Goal: Contribute content: Contribute content

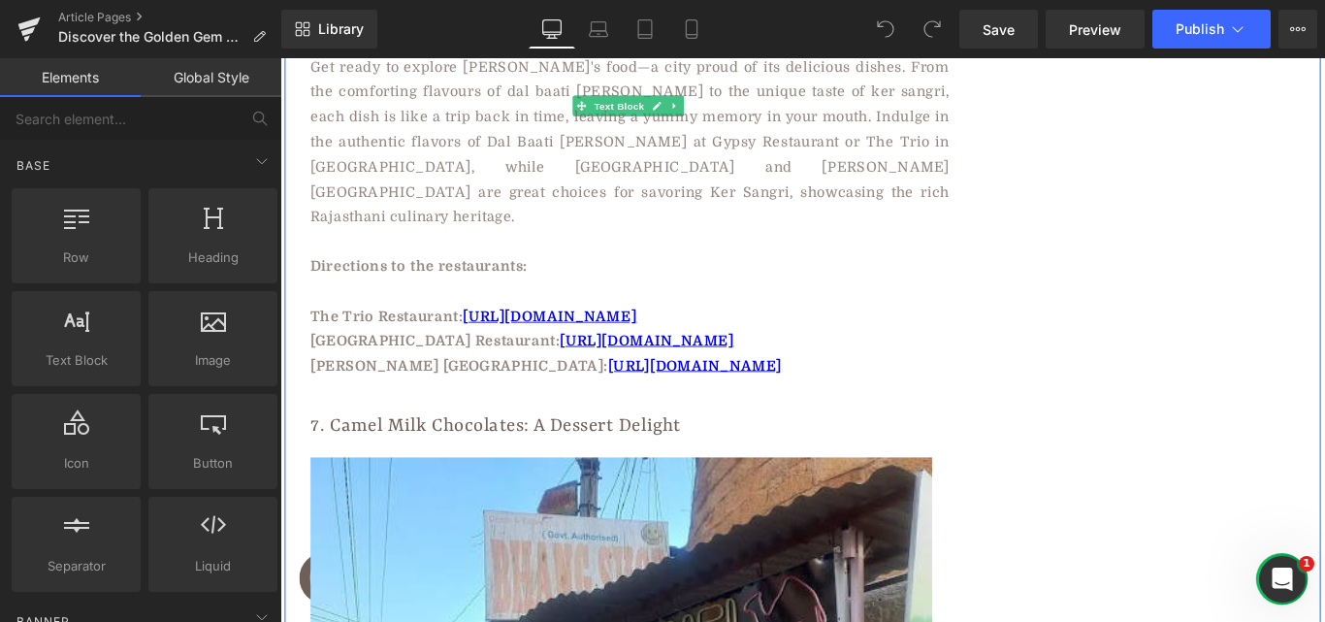
scroll to position [6316, 0]
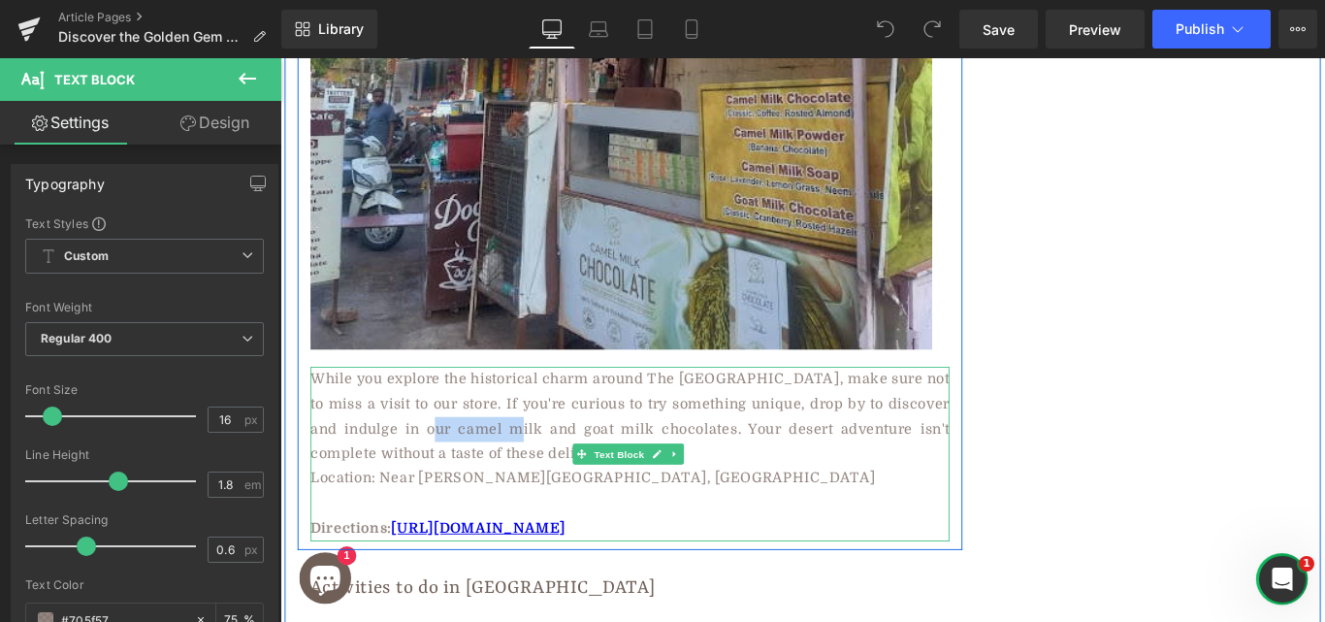
drag, startPoint x: 427, startPoint y: 372, endPoint x: 516, endPoint y: 372, distance: 89.2
click at [516, 405] on p "While you explore the historical charm around The Jaisalmer Fort, make sure not…" at bounding box center [673, 461] width 718 height 112
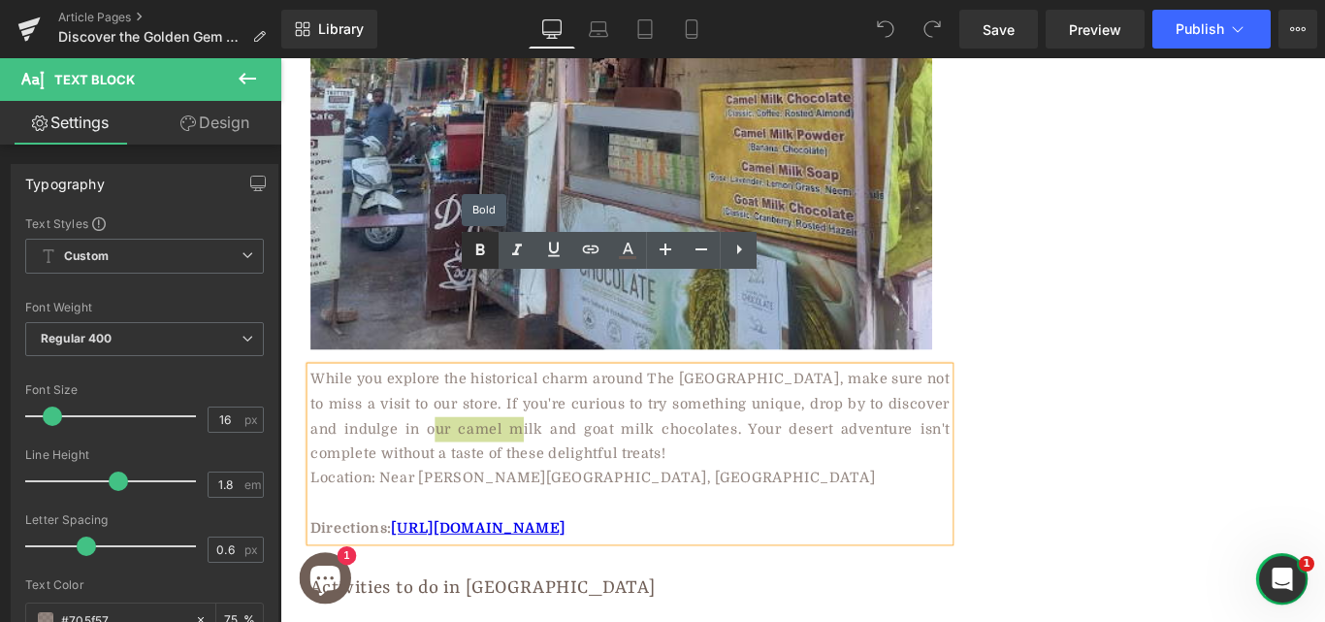
click at [477, 258] on icon at bounding box center [480, 250] width 23 height 23
drag, startPoint x: 428, startPoint y: 374, endPoint x: 513, endPoint y: 365, distance: 85.9
click at [513, 466] on strong "camel milk" at bounding box center [524, 474] width 97 height 17
click at [586, 255] on icon at bounding box center [590, 249] width 23 height 23
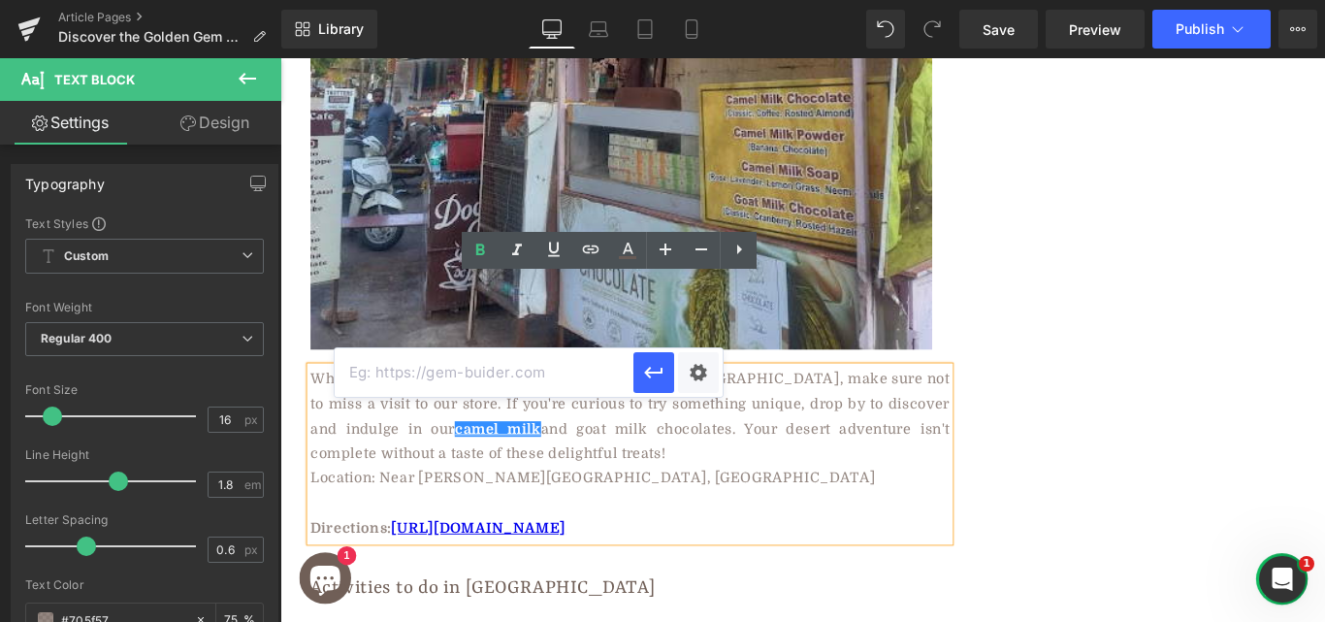
click at [446, 373] on input "text" at bounding box center [484, 372] width 299 height 49
paste input "https://aadvikfoods.com/products/camel-milk-powder"
type input "https://aadvikfoods.com/products/camel-milk-powder"
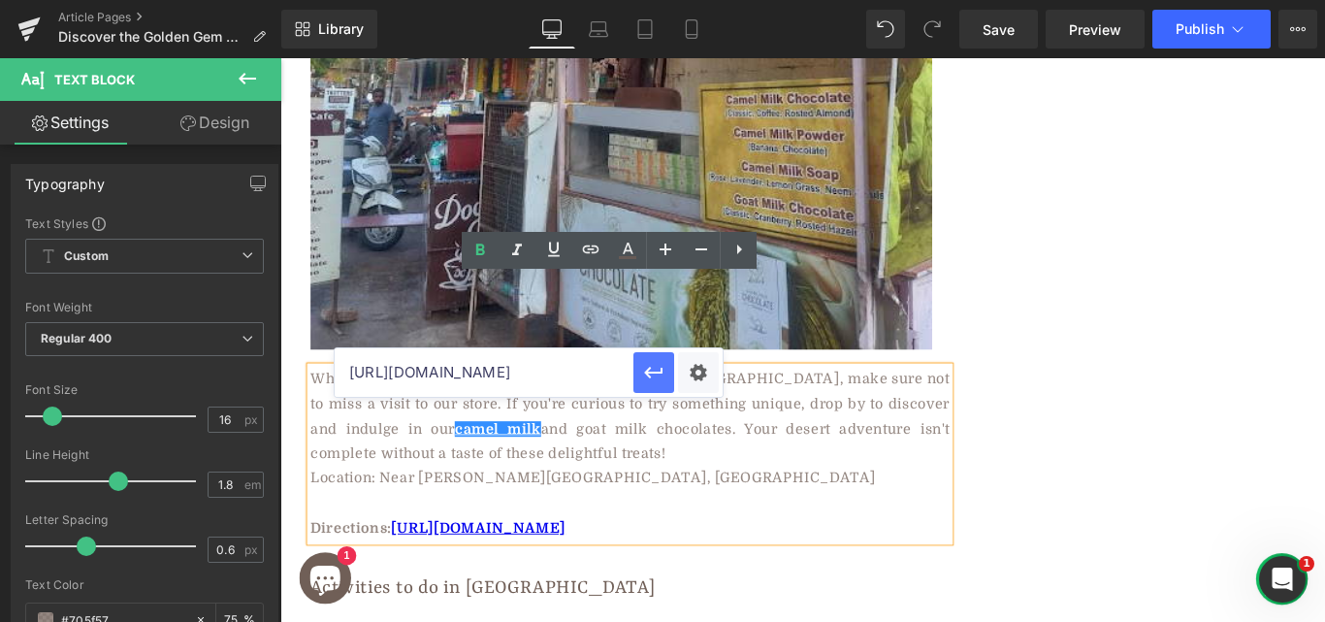
click at [647, 382] on icon "button" at bounding box center [653, 372] width 23 height 23
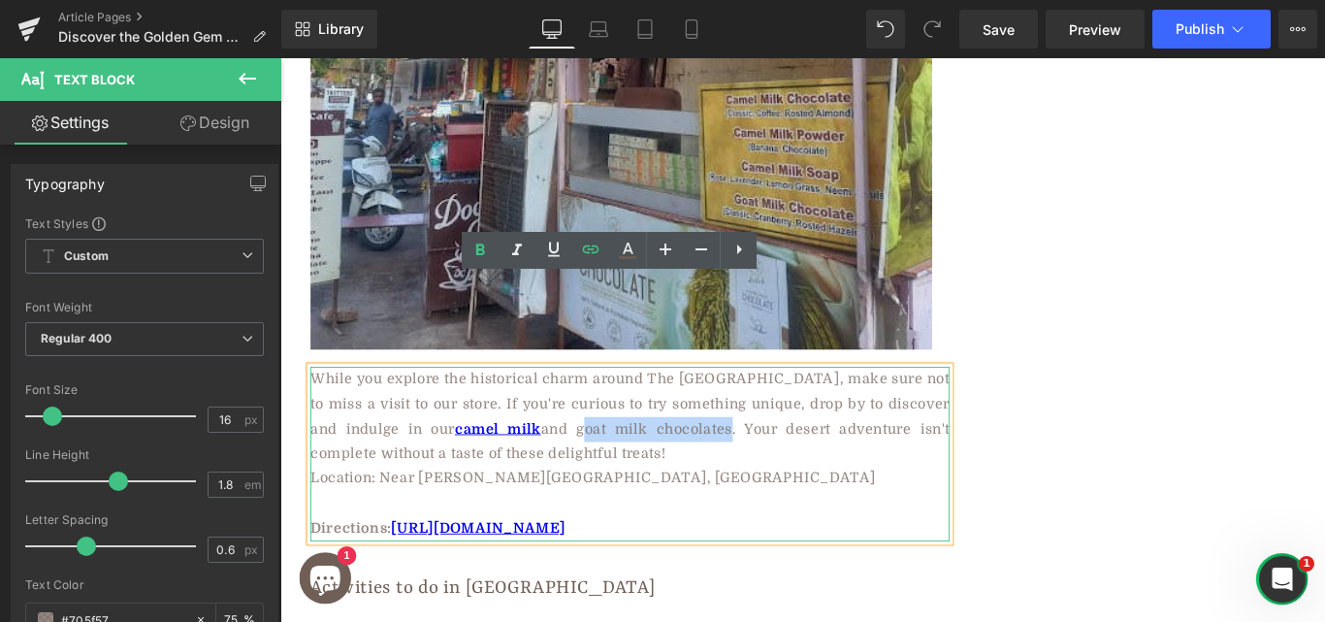
drag, startPoint x: 559, startPoint y: 368, endPoint x: 711, endPoint y: 371, distance: 152.3
click at [711, 405] on p "While you explore the historical charm around The Jaisalmer Fort, make sure not…" at bounding box center [673, 461] width 718 height 112
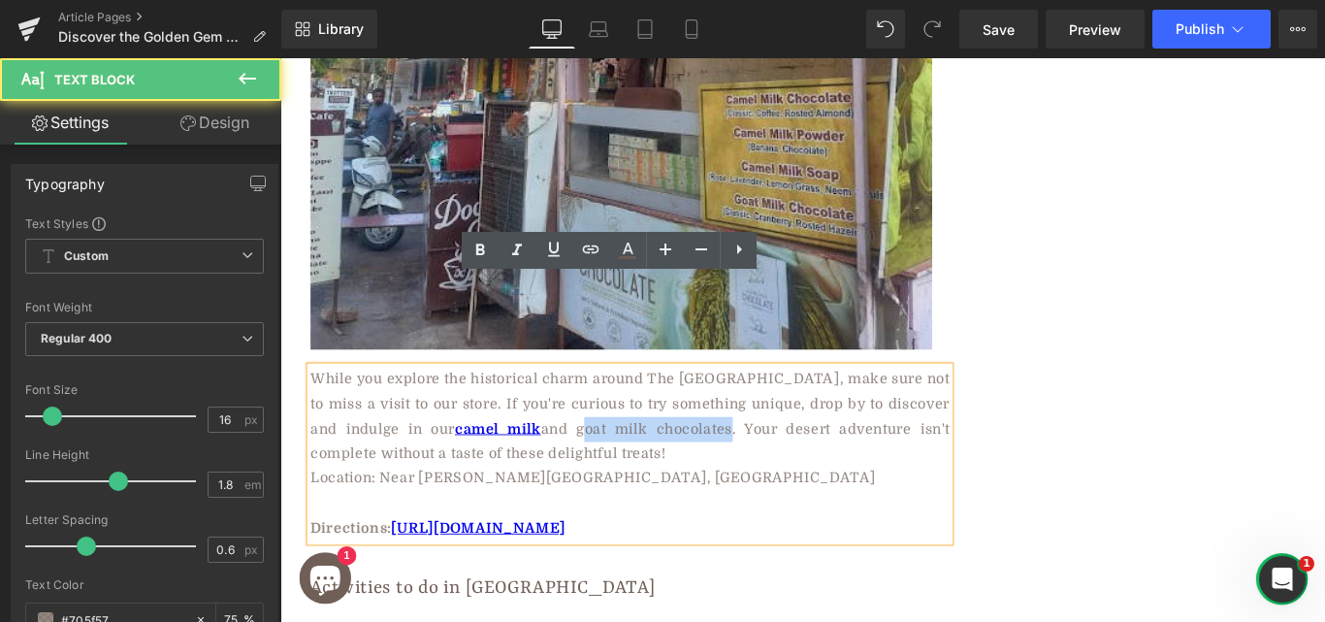
click at [584, 405] on p "While you explore the historical charm around The Jaisalmer Fort, make sure not…" at bounding box center [673, 461] width 718 height 112
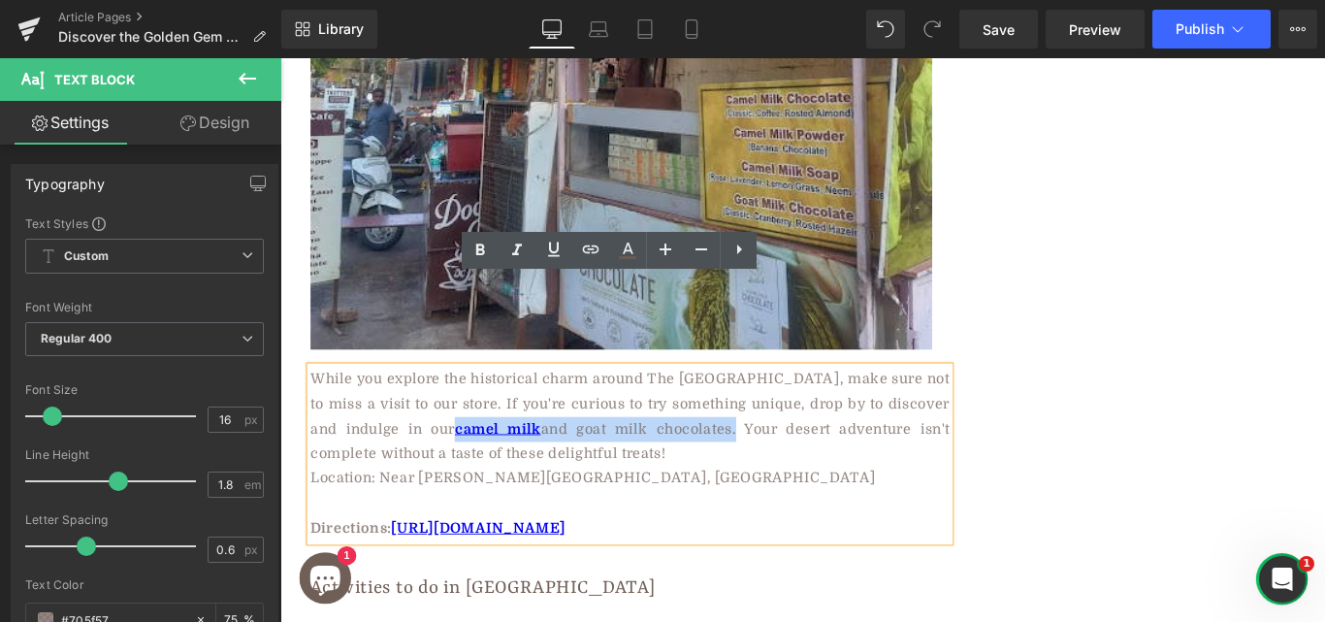
drag, startPoint x: 429, startPoint y: 377, endPoint x: 718, endPoint y: 373, distance: 289.1
click at [718, 405] on p "While you explore the historical charm around The Jaisalmer Fort, make sure not…" at bounding box center [673, 461] width 718 height 112
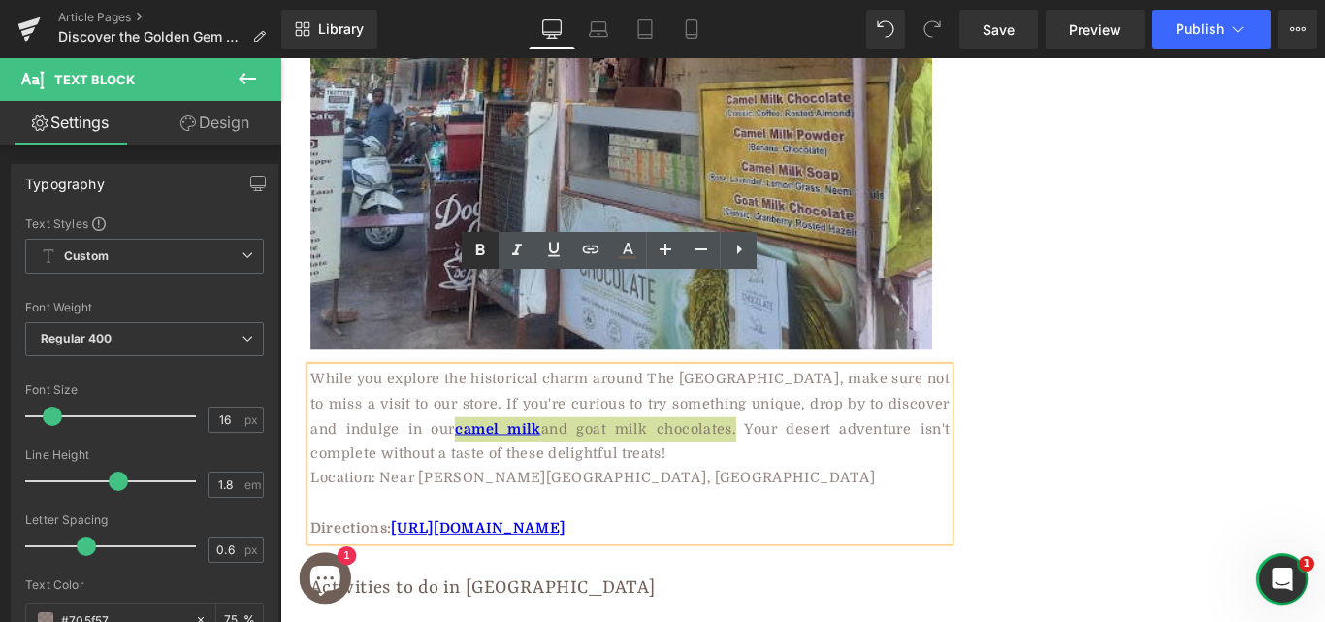
click at [482, 248] on icon at bounding box center [480, 249] width 9 height 12
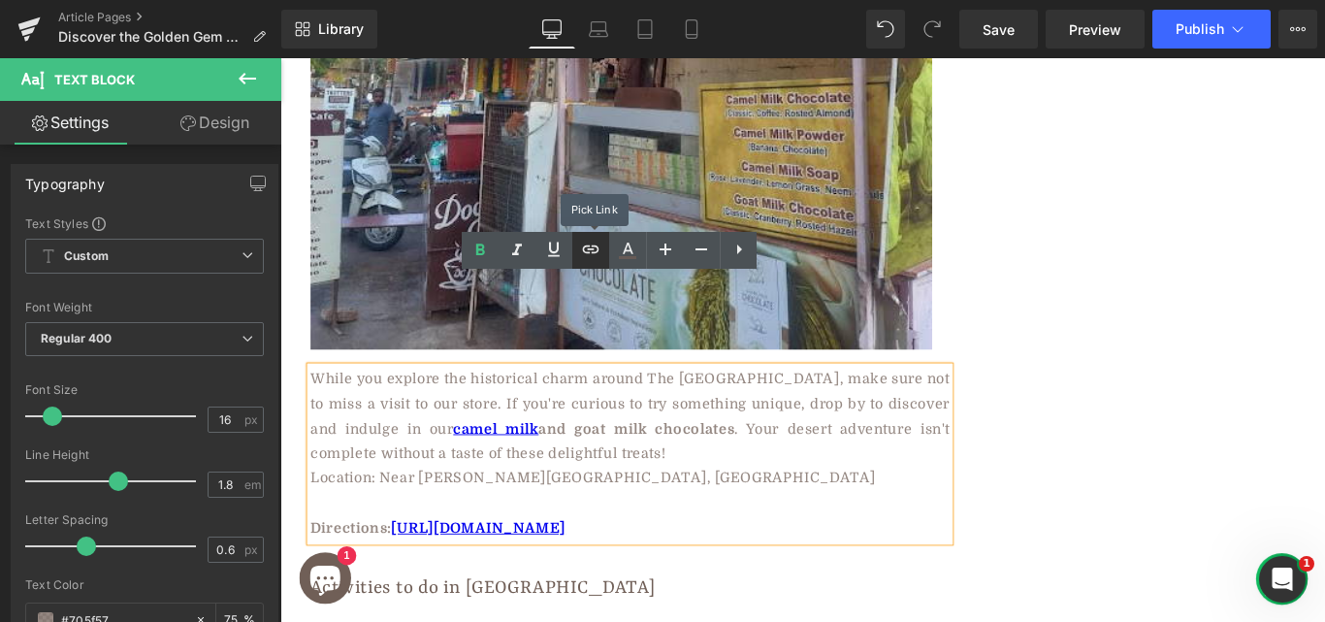
click at [592, 257] on icon at bounding box center [590, 249] width 23 height 23
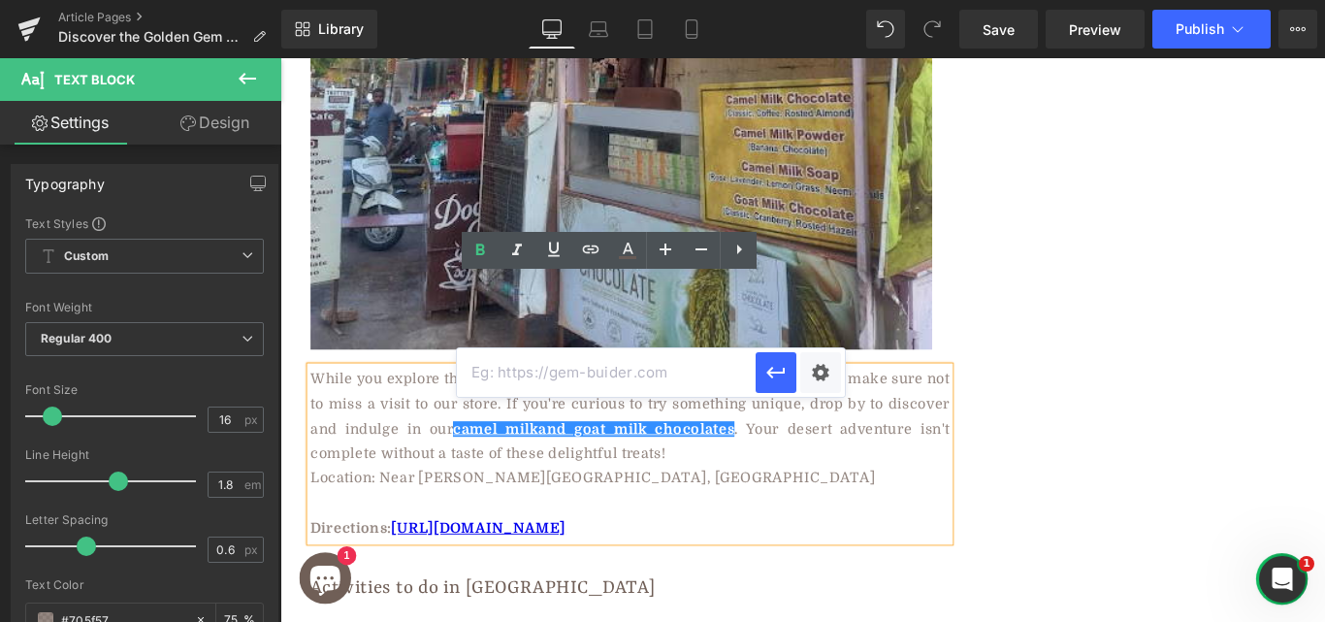
click at [526, 365] on input "text" at bounding box center [606, 372] width 299 height 49
paste input "https://aadvikfoods.com/collections/gift-box"
type input "https://aadvikfoods.com/collections/gift-box"
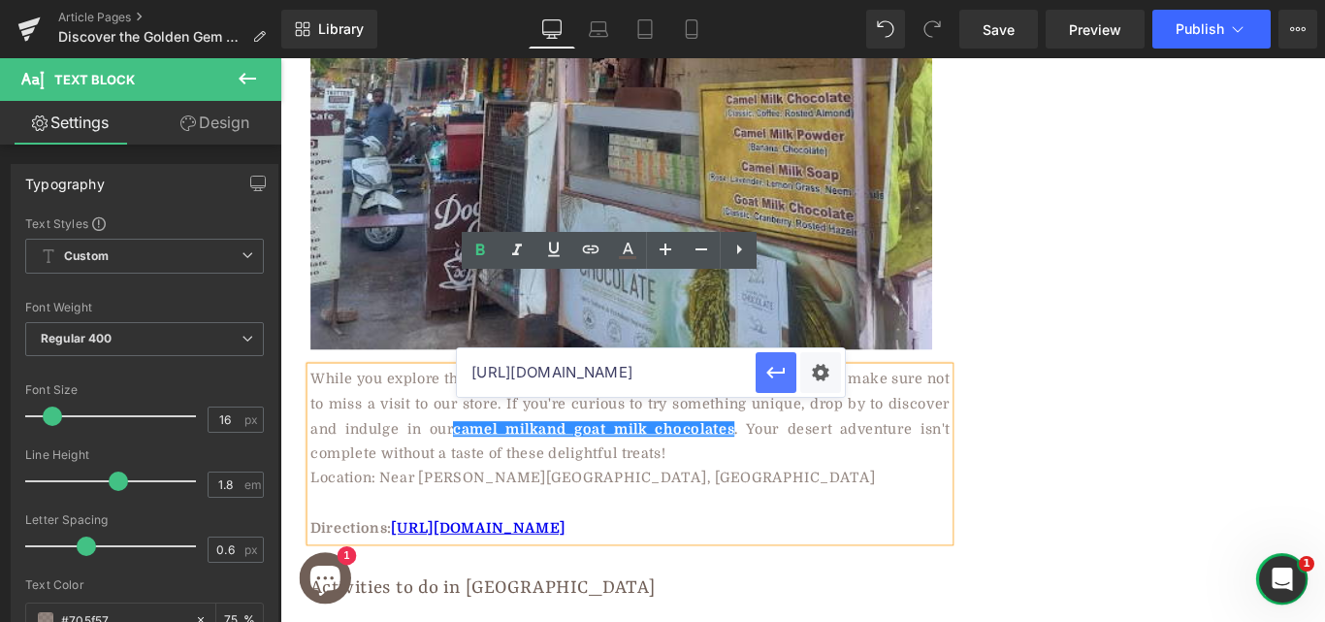
click at [768, 381] on icon "button" at bounding box center [775, 372] width 23 height 23
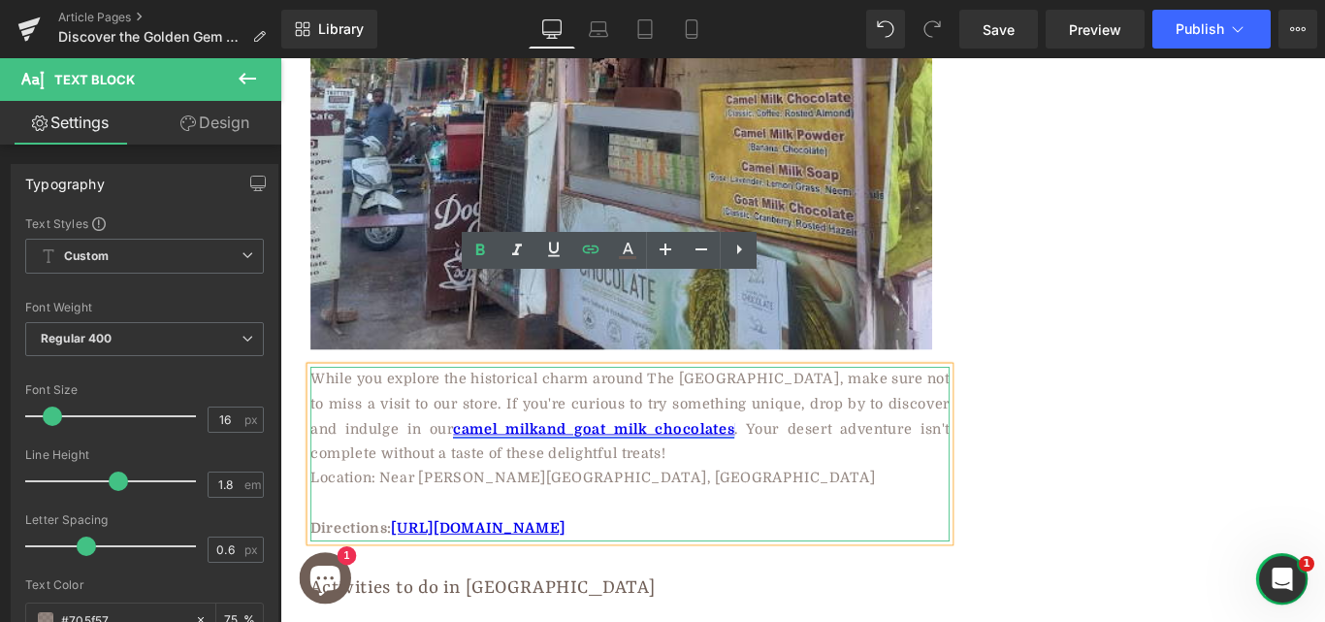
click at [500, 466] on link "camel milk and goat milk chocolates" at bounding box center [632, 474] width 316 height 17
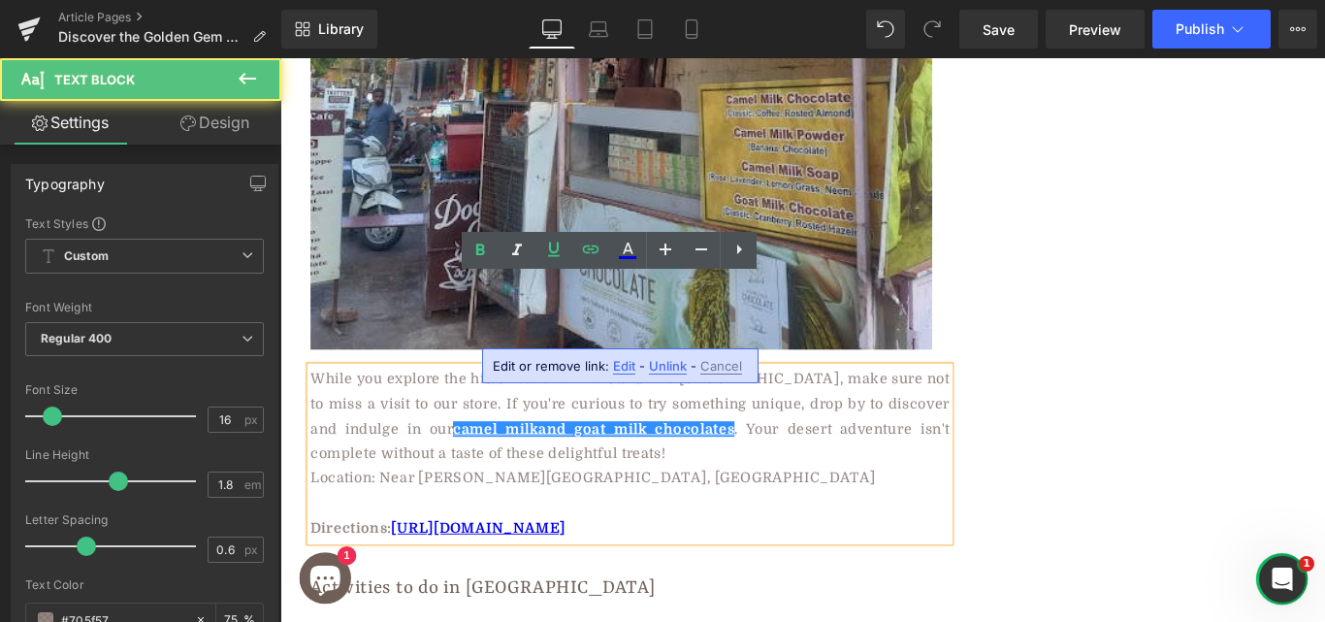
click at [431, 405] on p "While you explore the historical charm around The Jaisalmer Fort, make sure not…" at bounding box center [673, 461] width 718 height 112
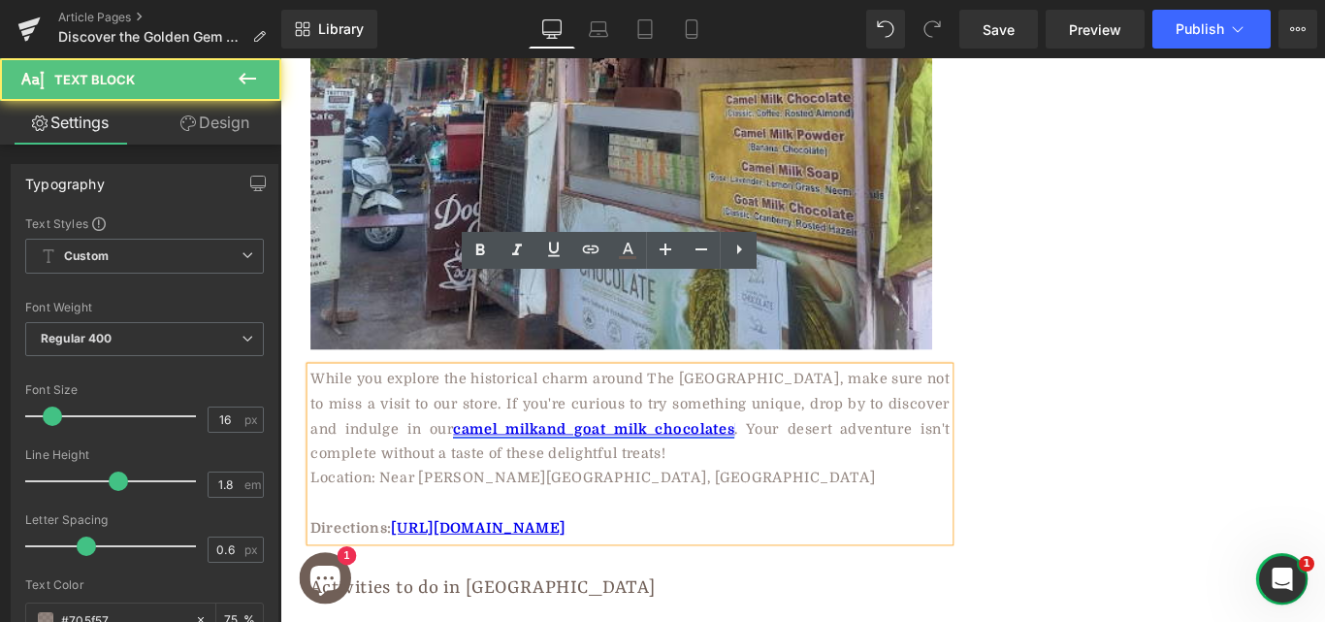
click at [506, 466] on link "camel milk and goat milk chocolates" at bounding box center [632, 474] width 316 height 17
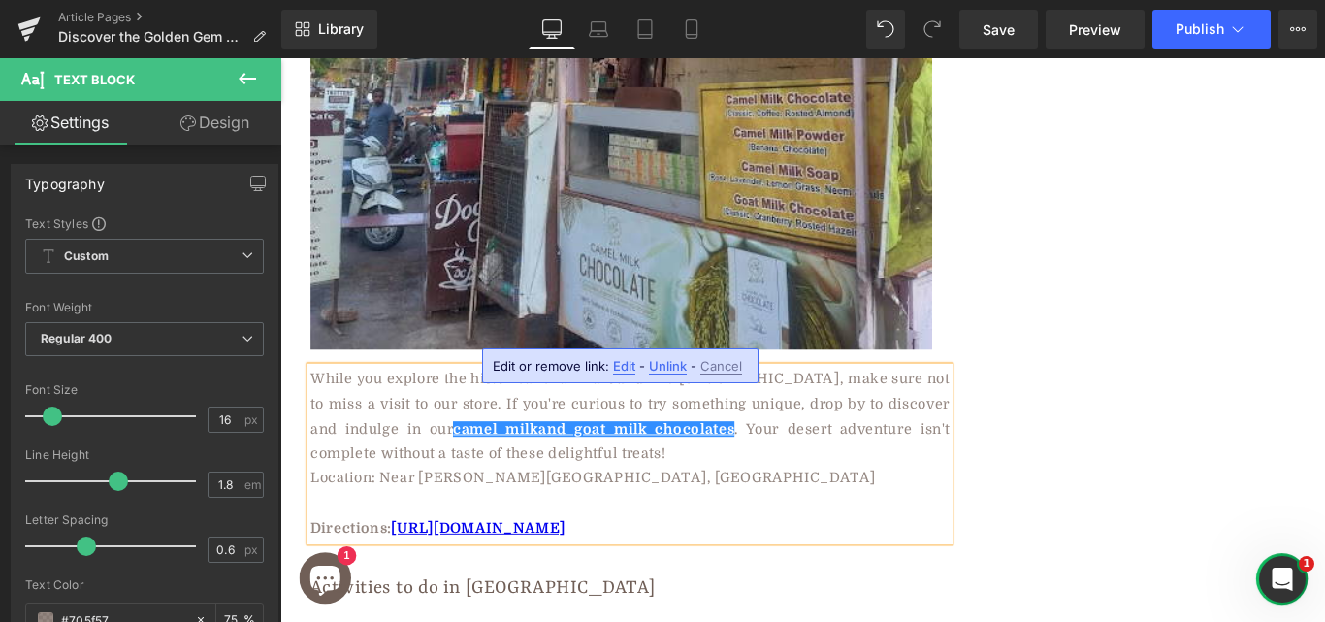
click at [929, 405] on p "While you explore the historical charm around The Jaisalmer Fort, make sure not…" at bounding box center [673, 461] width 718 height 112
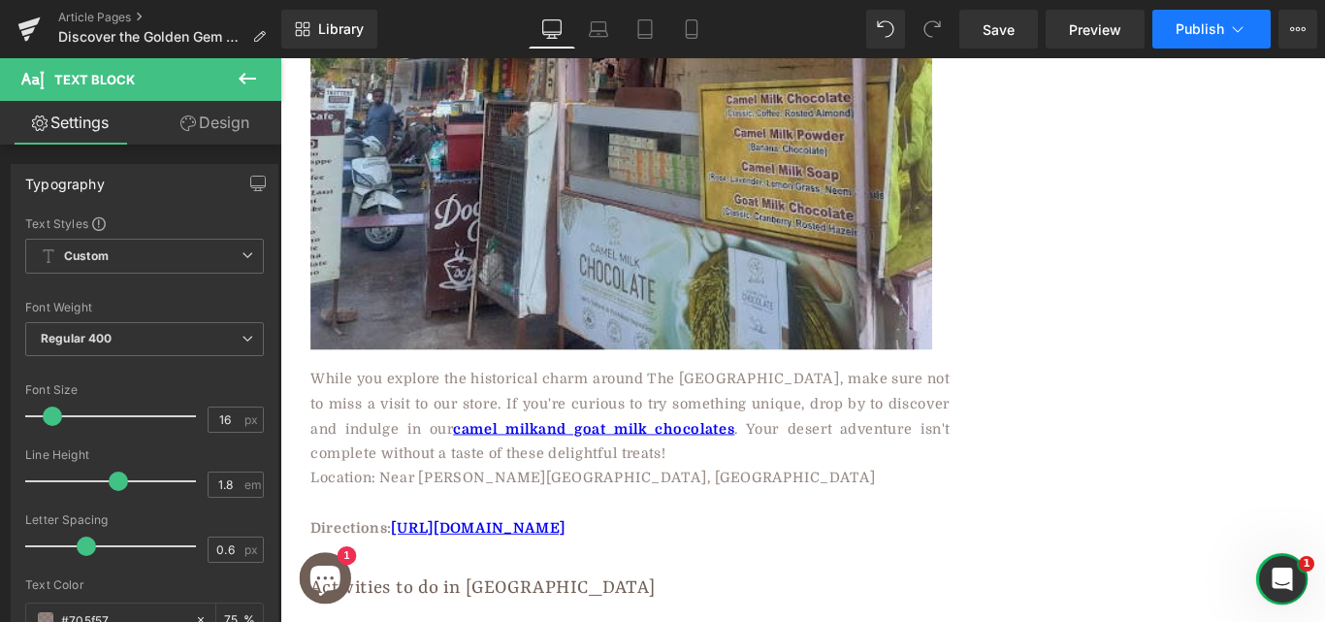
click at [1194, 32] on span "Publish" at bounding box center [1200, 29] width 49 height 16
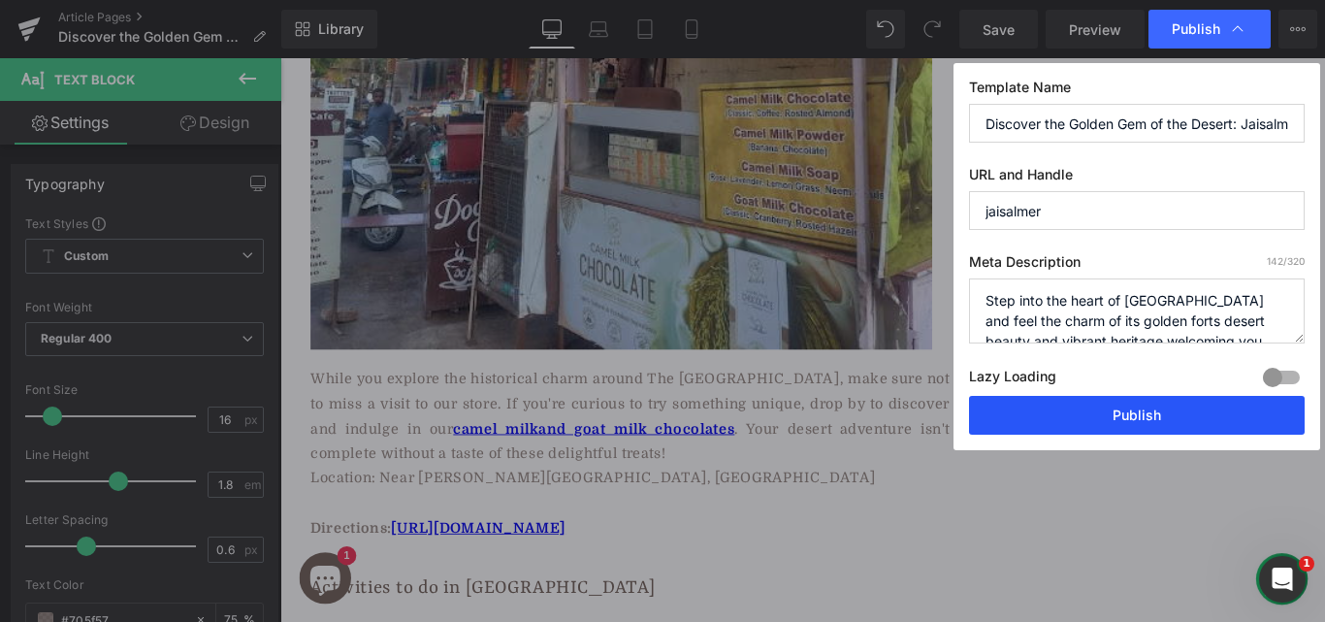
click at [1030, 424] on button "Publish" at bounding box center [1137, 415] width 336 height 39
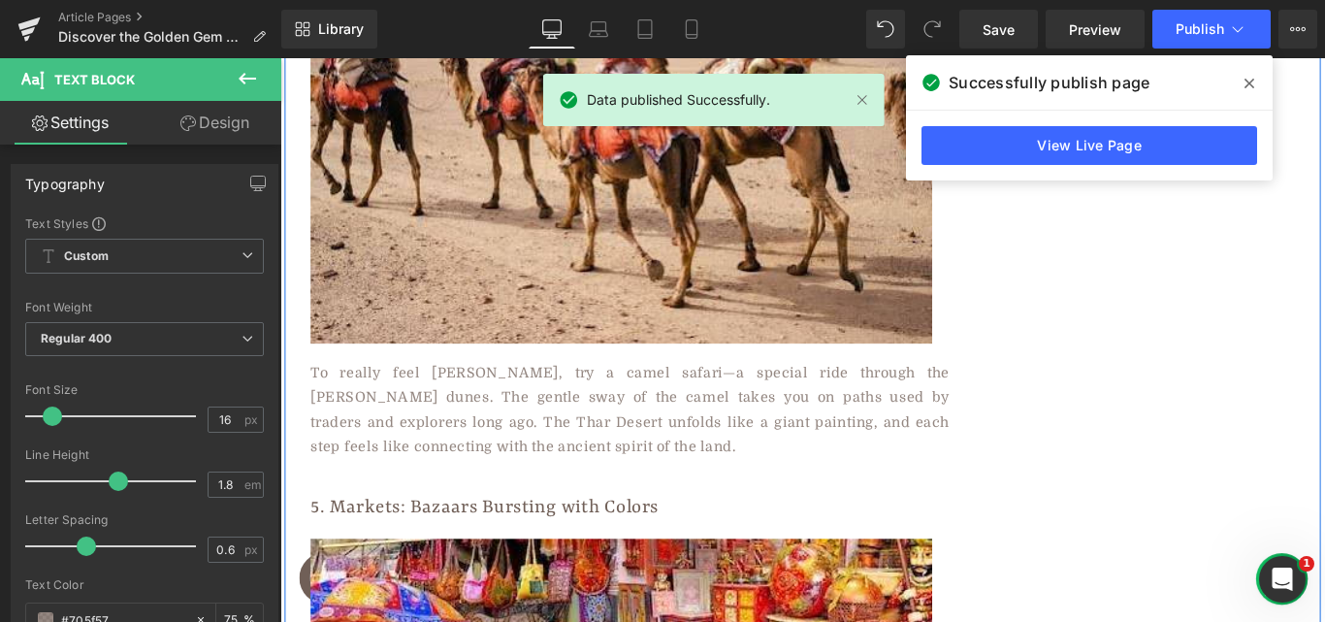
scroll to position [4356, 0]
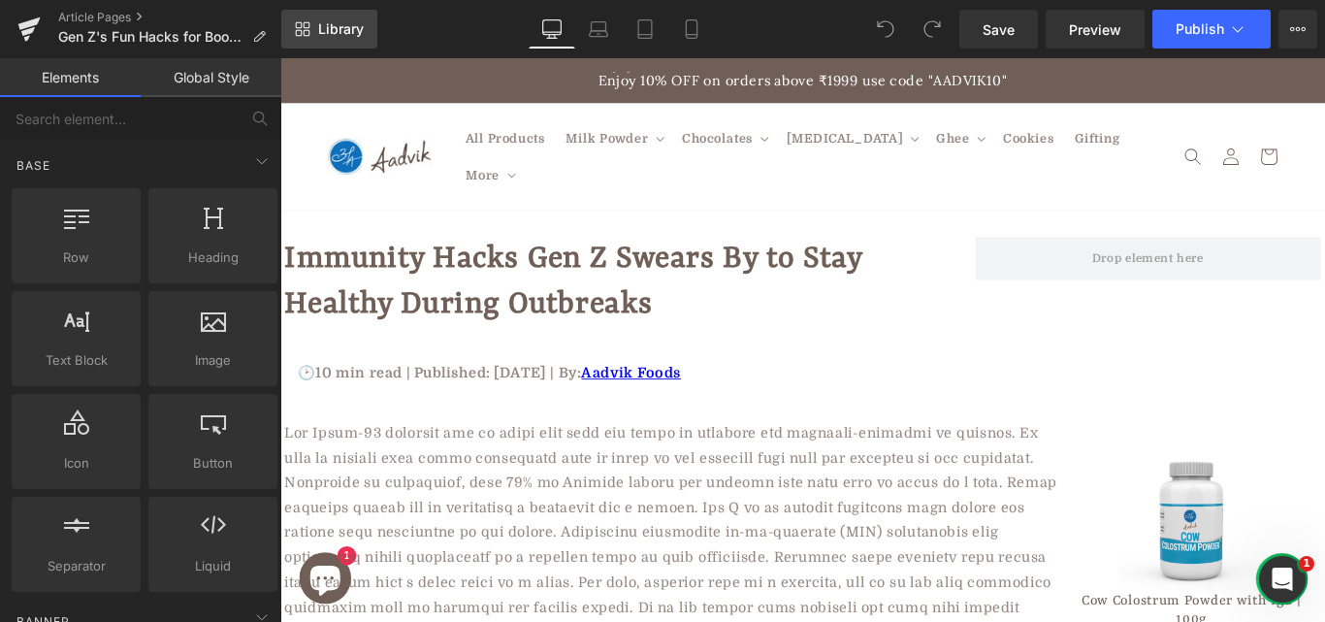
scroll to position [329, 0]
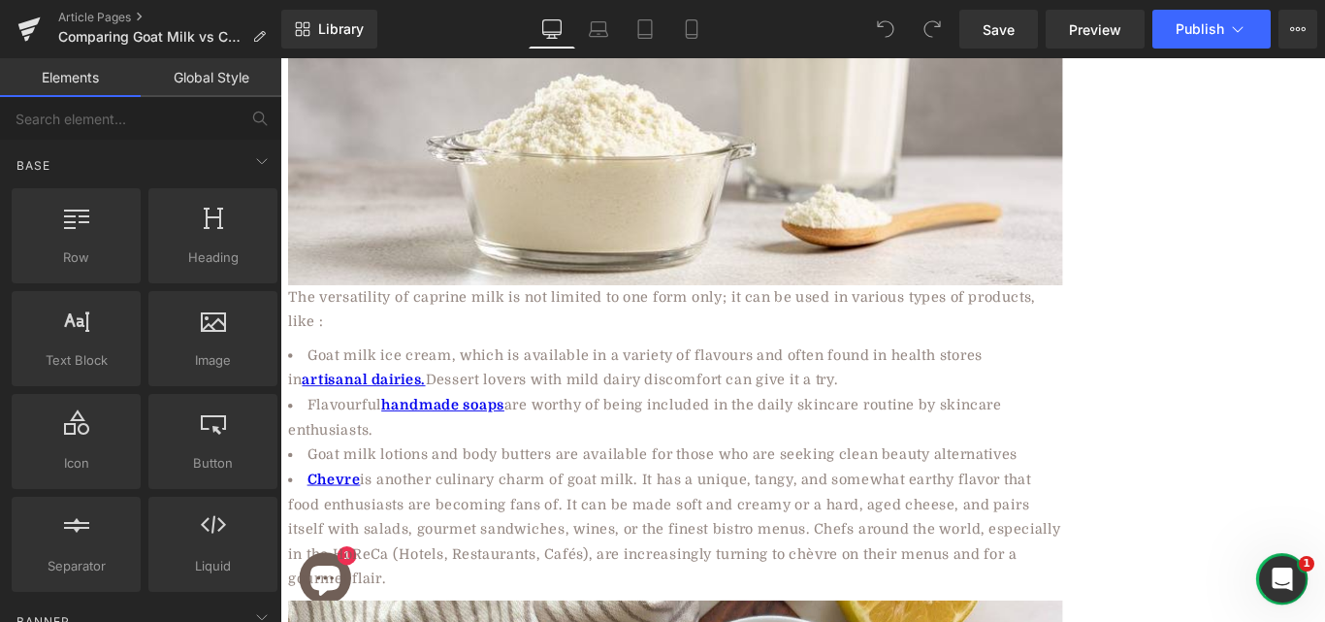
scroll to position [5415, 0]
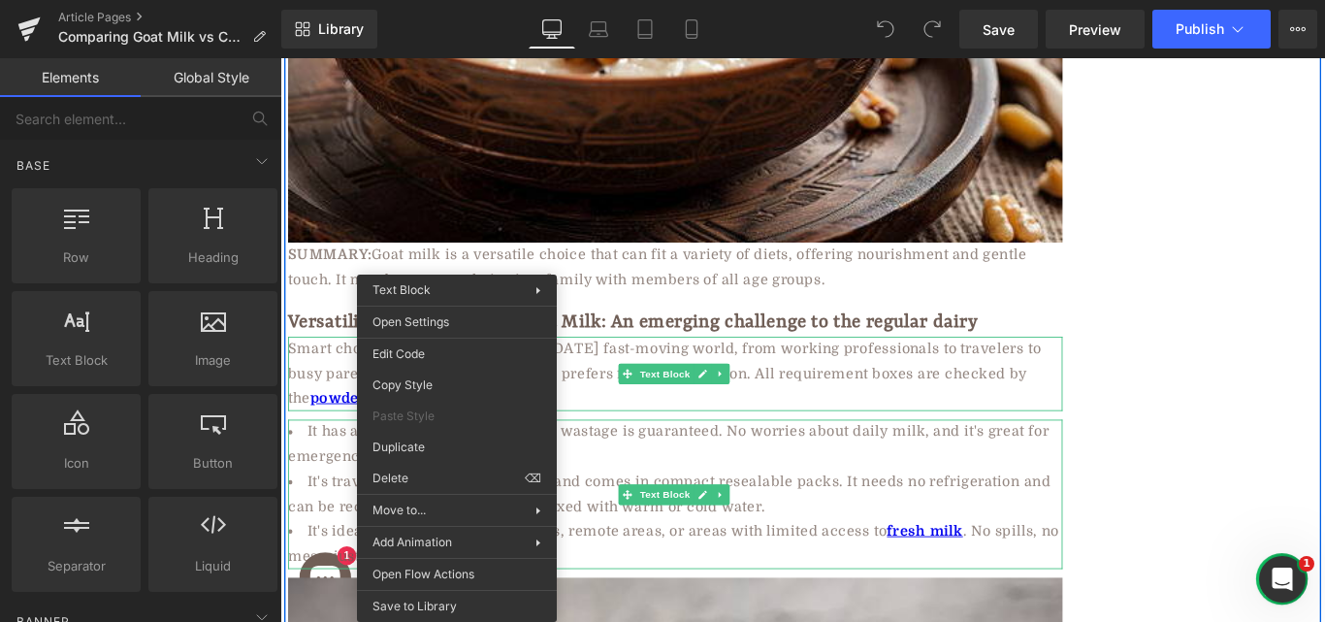
click at [672, 464] on li "It has a longer shelf life, and lesser wastage is guaranteed. No worries about …" at bounding box center [724, 492] width 870 height 56
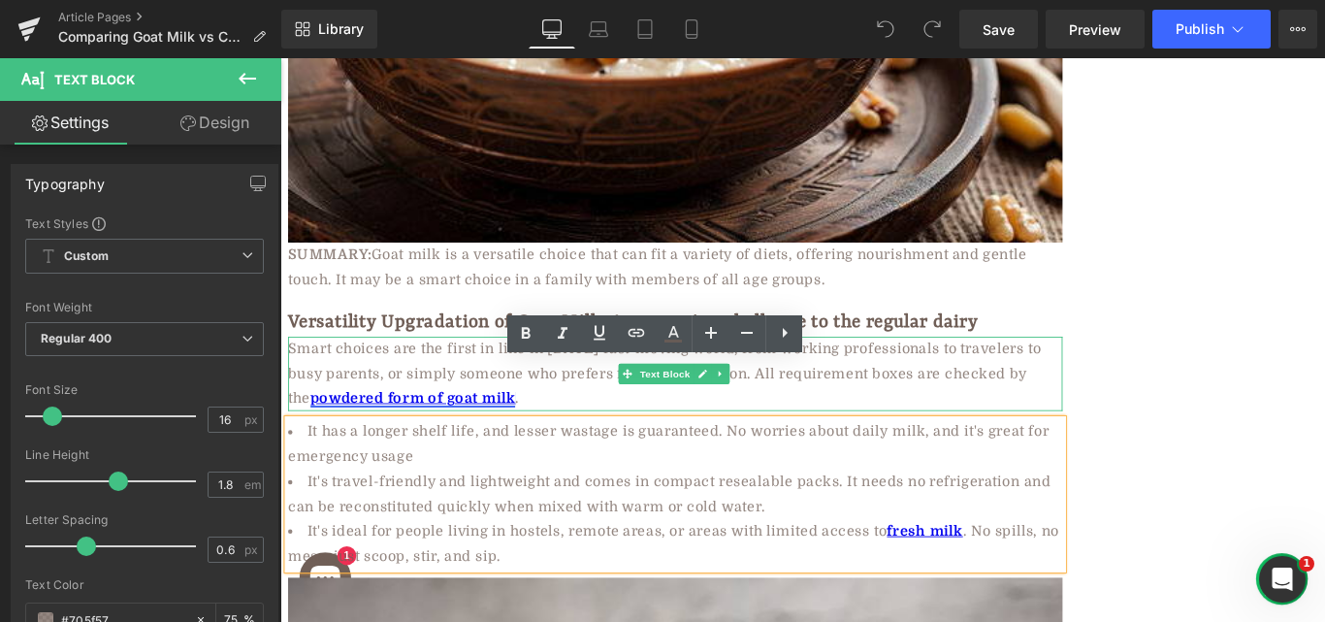
click at [370, 431] on strong "powdered form of goat milk" at bounding box center [429, 439] width 231 height 17
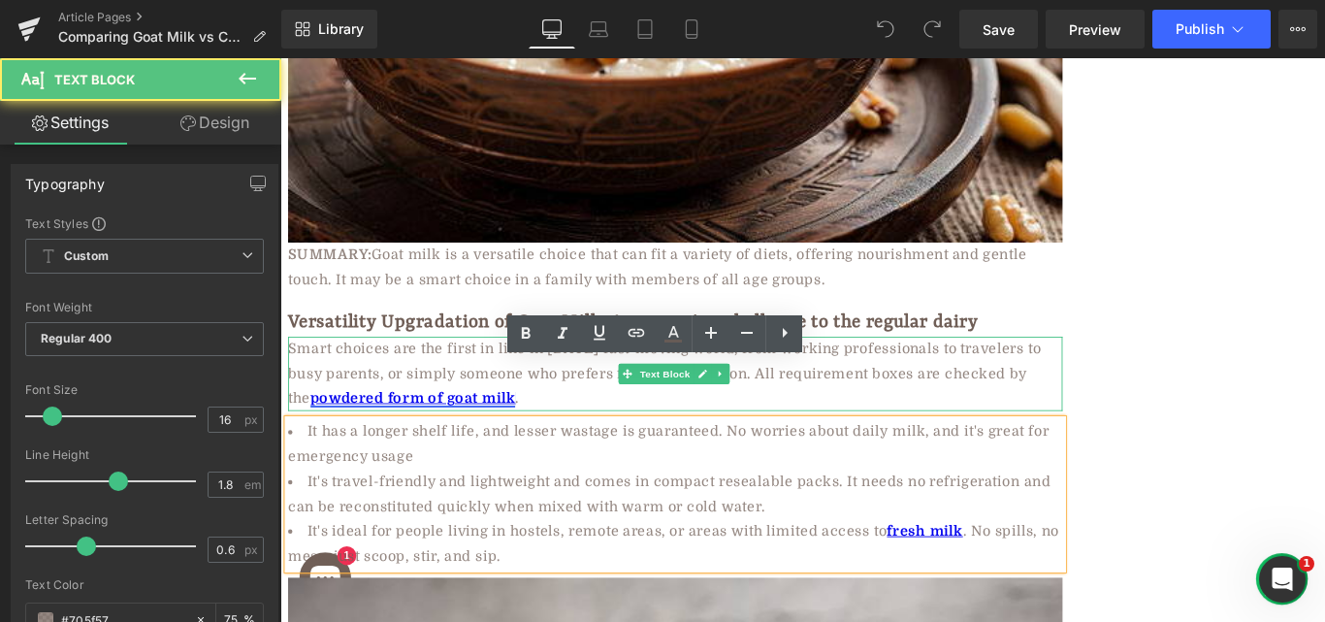
click at [441, 431] on strong "powdered form of goat milk" at bounding box center [429, 439] width 231 height 17
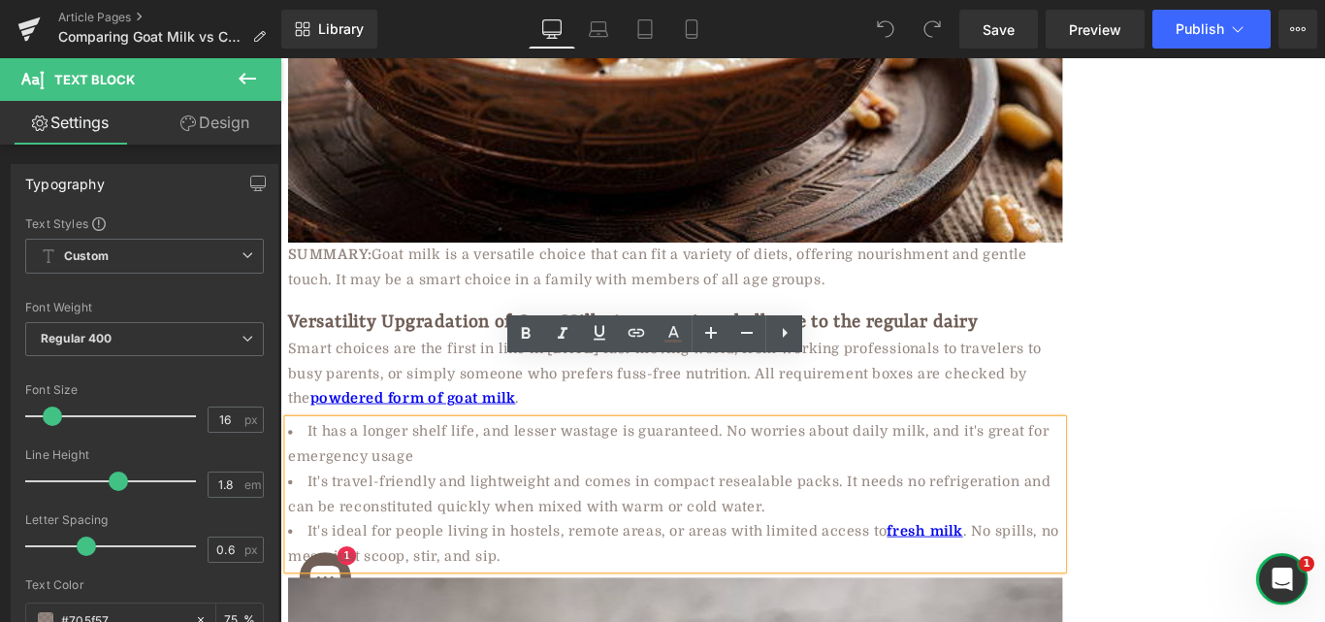
click at [587, 520] on li "It's travel-friendly and lightweight and comes in compact resealable packs. It …" at bounding box center [724, 548] width 870 height 56
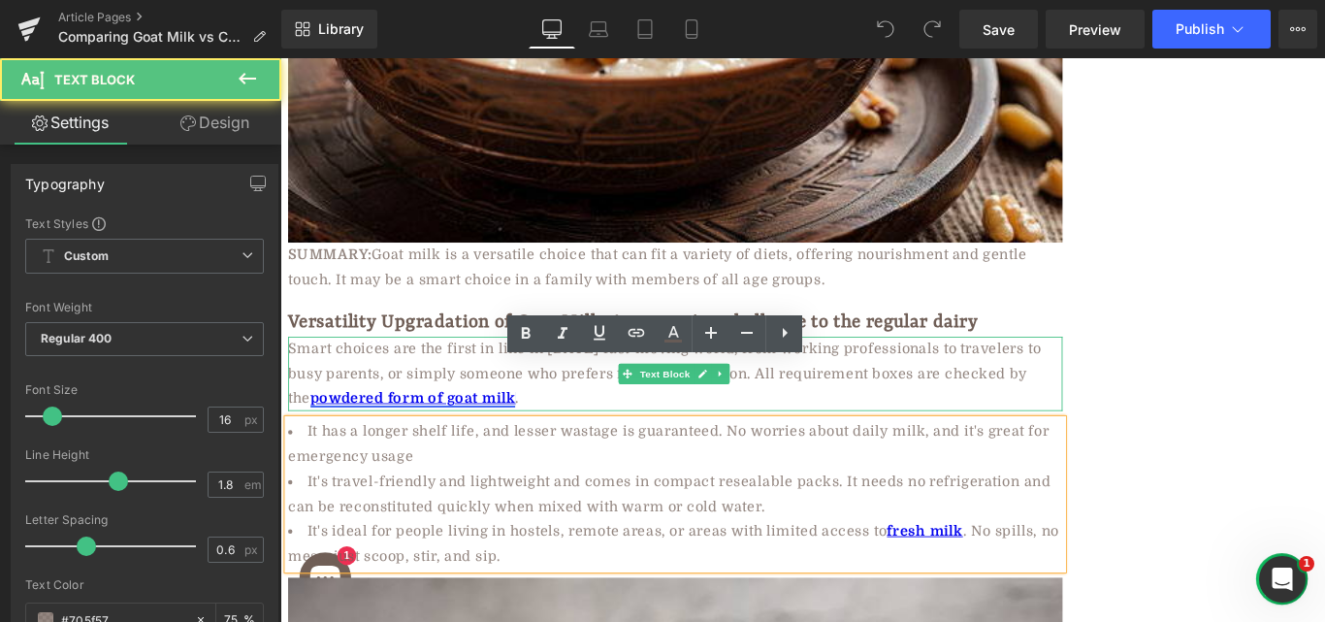
click at [499, 431] on strong "powdered form of goat milk" at bounding box center [429, 439] width 231 height 17
click at [442, 431] on strong "powdered form of goat milk" at bounding box center [429, 439] width 231 height 17
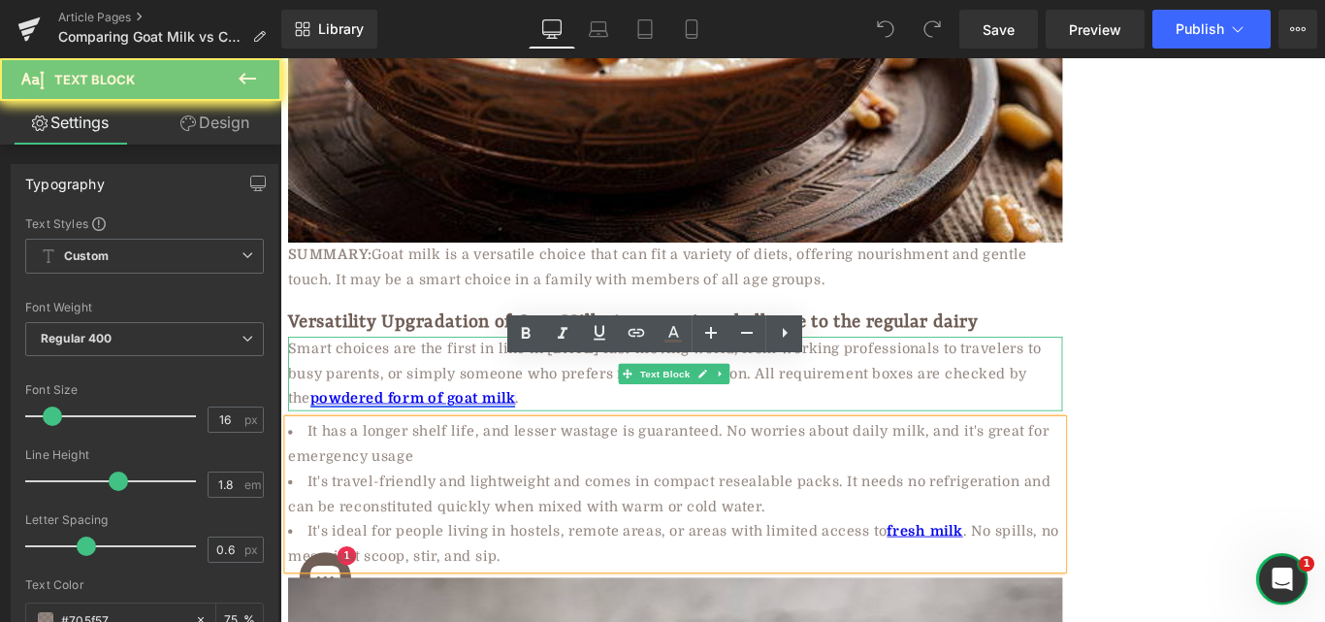
click at [442, 431] on strong "powdered form of goat milk" at bounding box center [429, 439] width 231 height 17
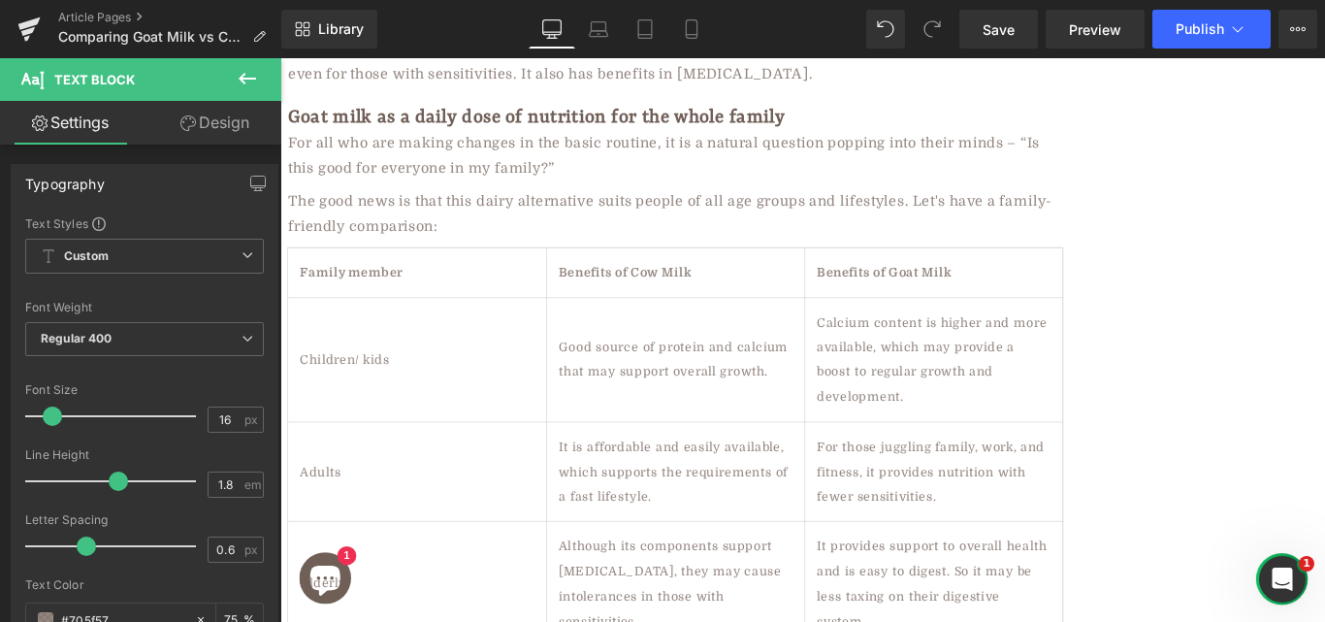
scroll to position [4089, 0]
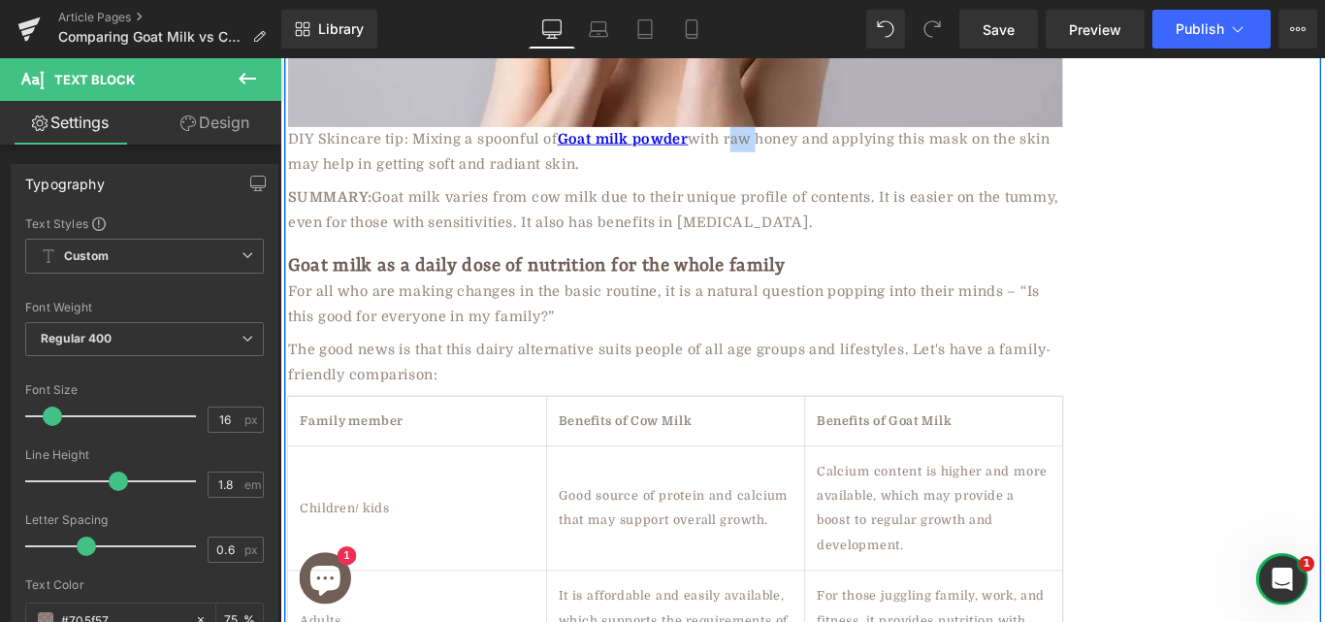
click at [1191, 107] on div "What is milk to everyone? It would not be wrong to say that the answer is cow's…" at bounding box center [867, 448] width 1164 height 8144
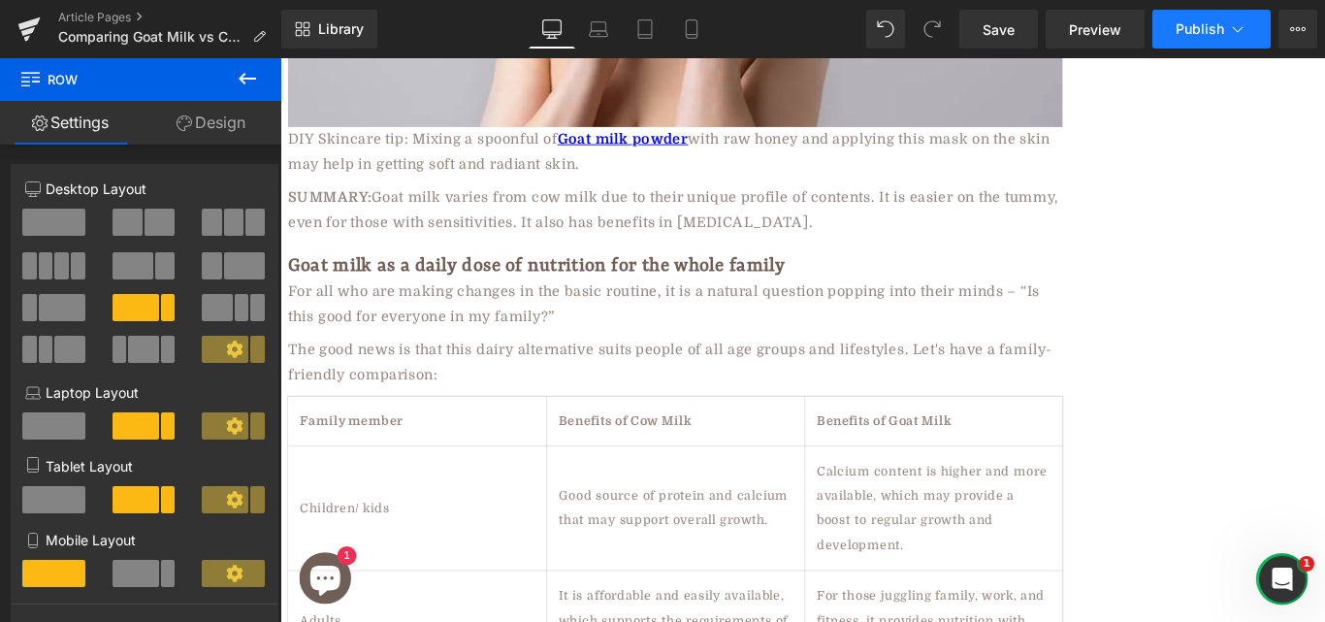
click at [1186, 19] on button "Publish" at bounding box center [1211, 29] width 118 height 39
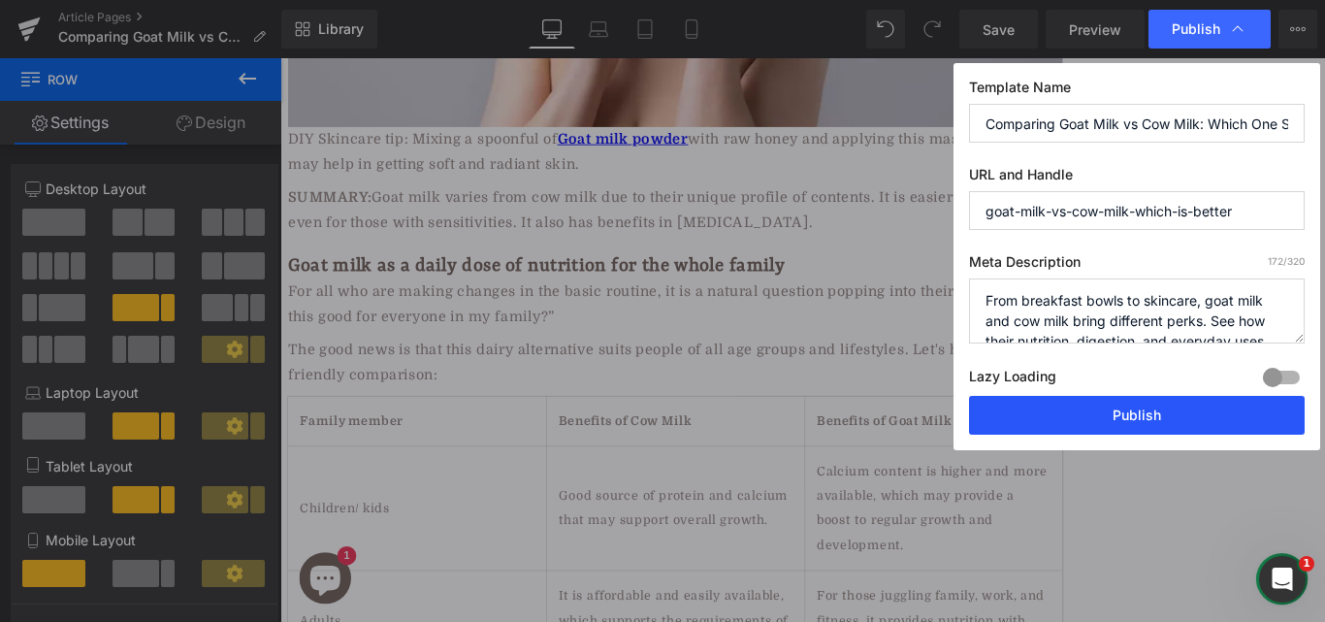
click at [1140, 409] on button "Publish" at bounding box center [1137, 415] width 336 height 39
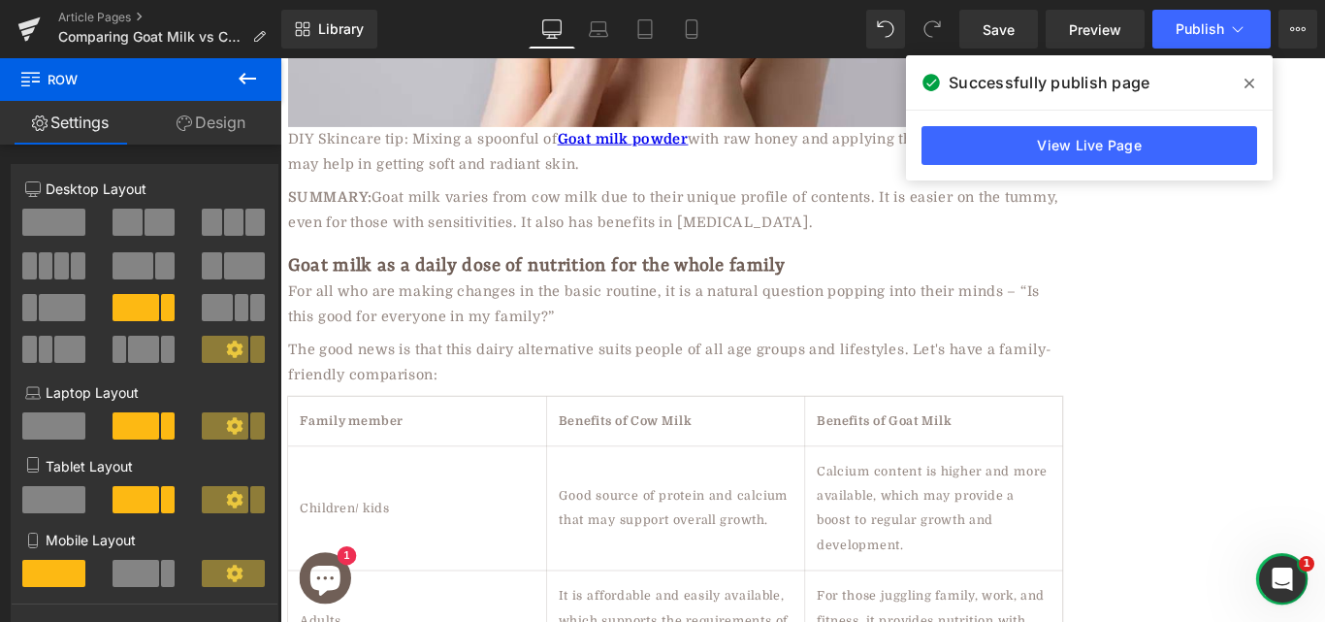
click at [1248, 73] on span at bounding box center [1249, 83] width 31 height 31
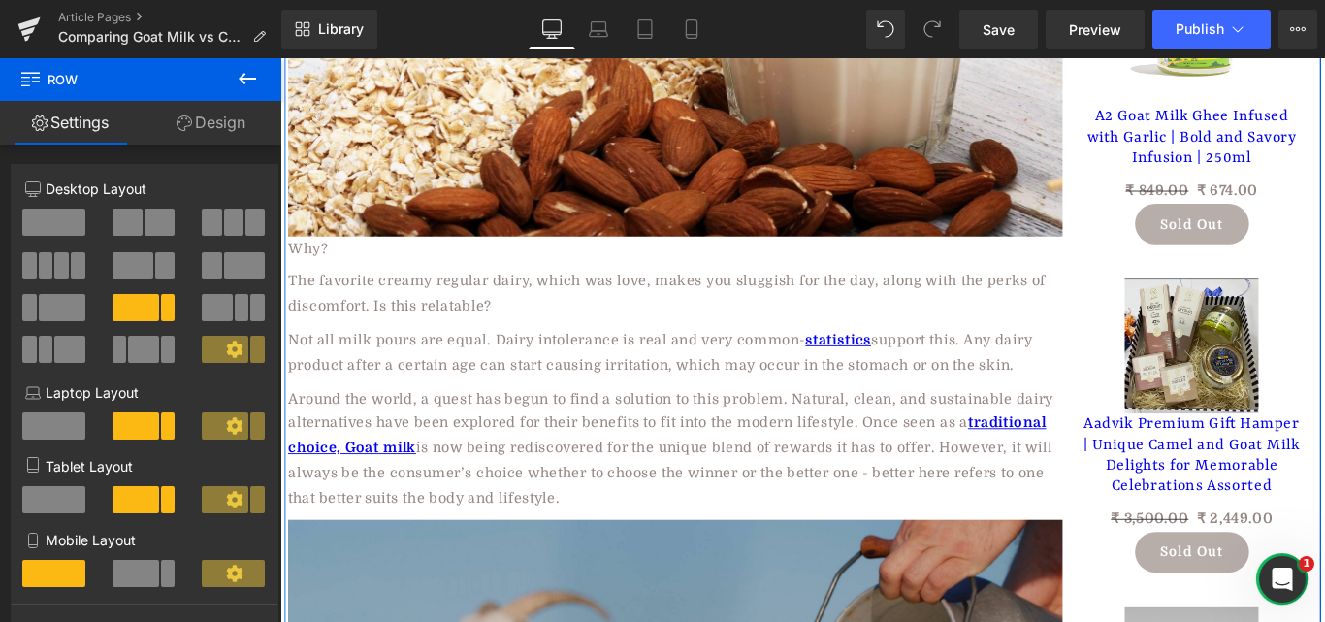
scroll to position [3235, 0]
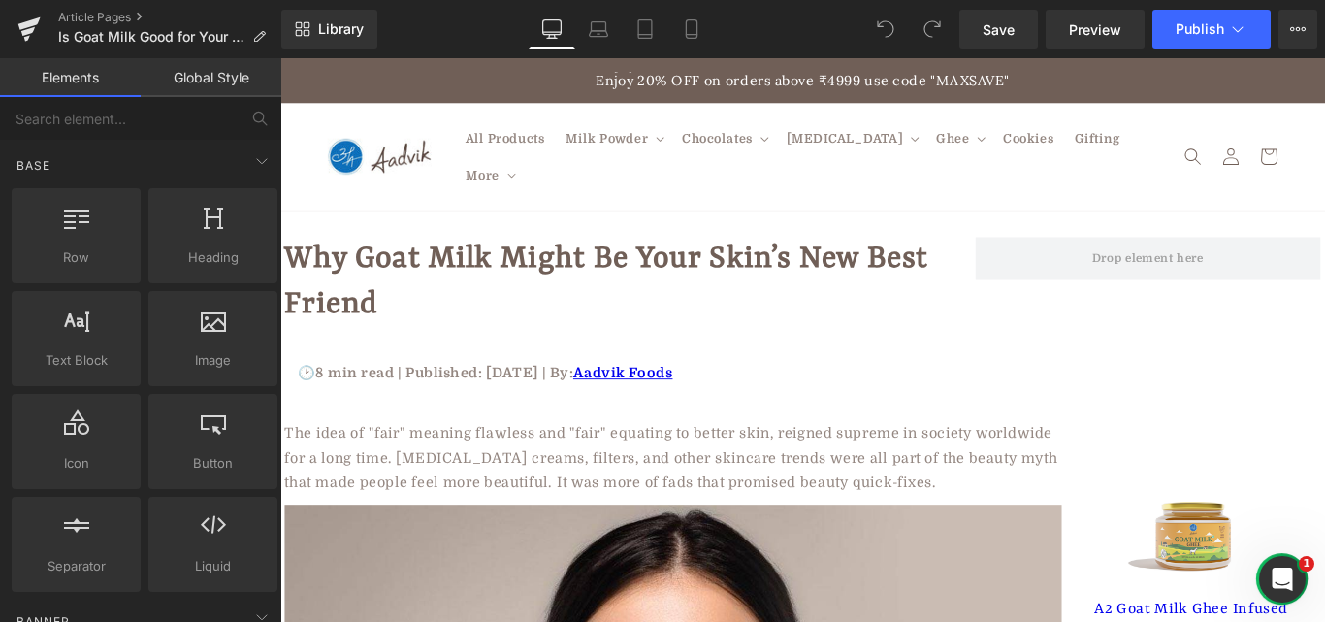
drag, startPoint x: 1452, startPoint y: 600, endPoint x: 1604, endPoint y: 95, distance: 527.9
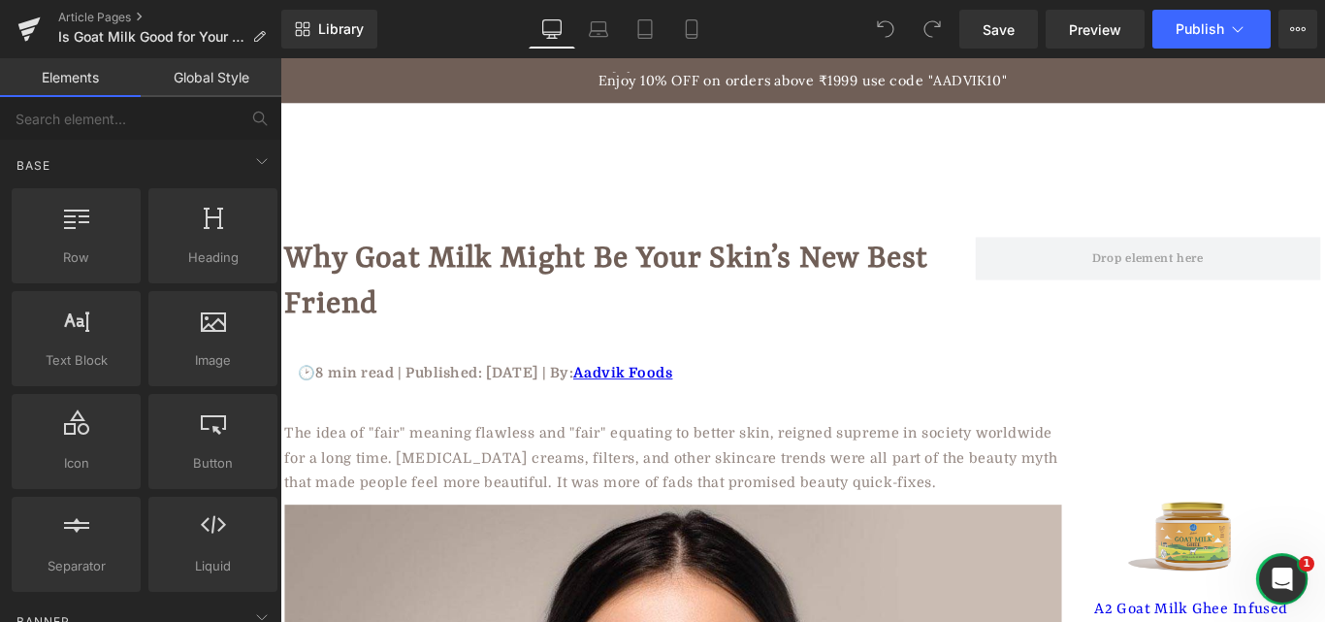
scroll to position [5403, 0]
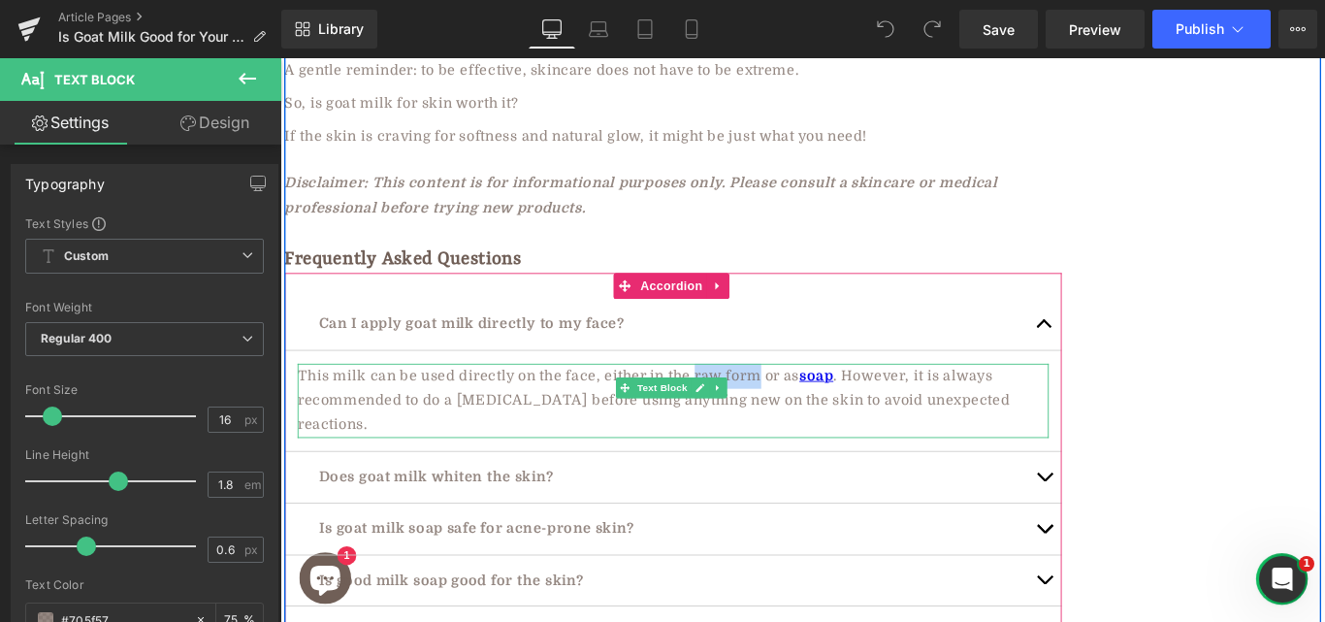
drag, startPoint x: 743, startPoint y: 371, endPoint x: 810, endPoint y: 377, distance: 67.3
click at [810, 406] on span "This milk can be used directly on the face, either in the raw form or as" at bounding box center [582, 414] width 564 height 17
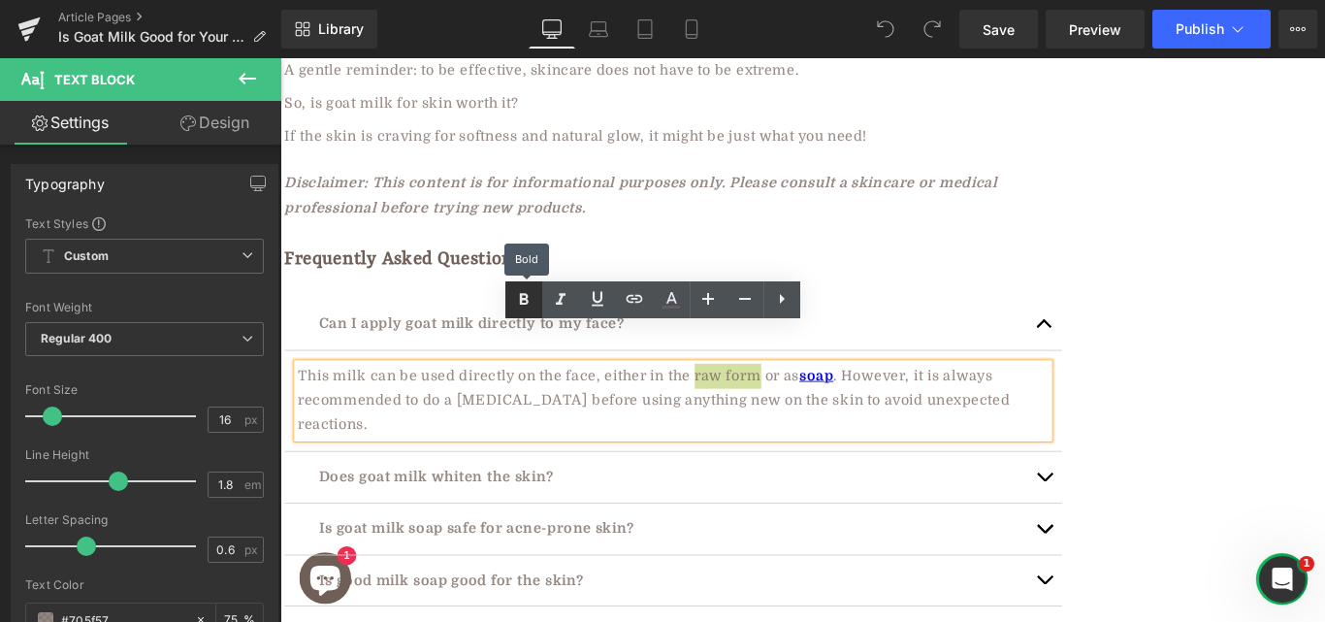
click at [527, 294] on icon at bounding box center [523, 299] width 23 height 23
drag, startPoint x: 744, startPoint y: 376, endPoint x: 811, endPoint y: 373, distance: 67.0
click at [811, 402] on p "This milk can be used directly on the face, either in the raw form or as soap .…" at bounding box center [722, 443] width 844 height 83
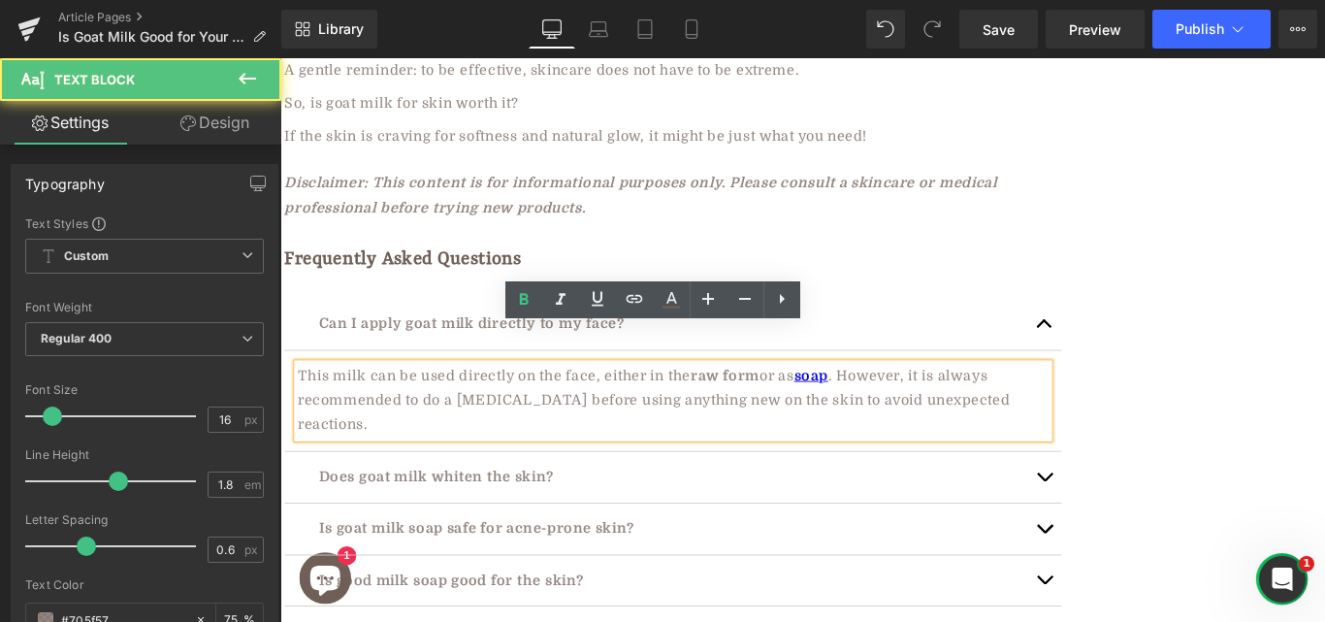
click at [735, 406] on span "This milk can be used directly on the face, either in the" at bounding box center [520, 414] width 441 height 17
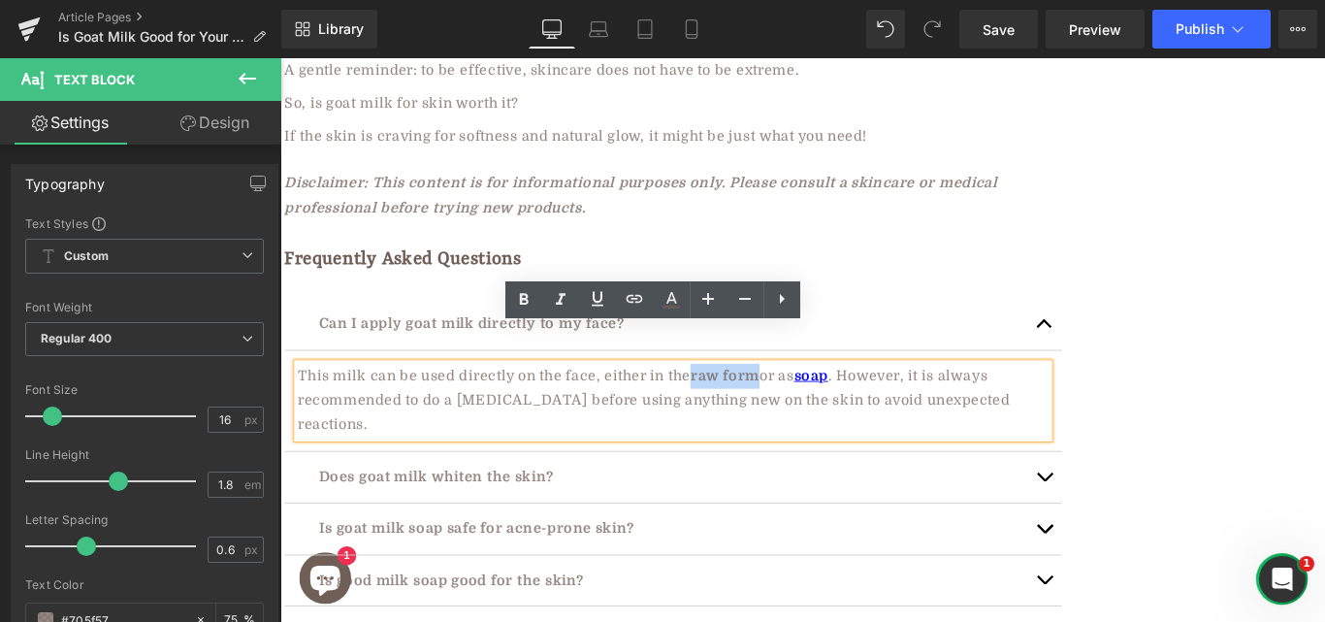
drag, startPoint x: 738, startPoint y: 379, endPoint x: 815, endPoint y: 373, distance: 76.9
click at [815, 402] on p "This milk can be used directly on the face, either in the raw form or as soap .…" at bounding box center [722, 443] width 844 height 83
click at [640, 300] on icon at bounding box center [634, 298] width 23 height 23
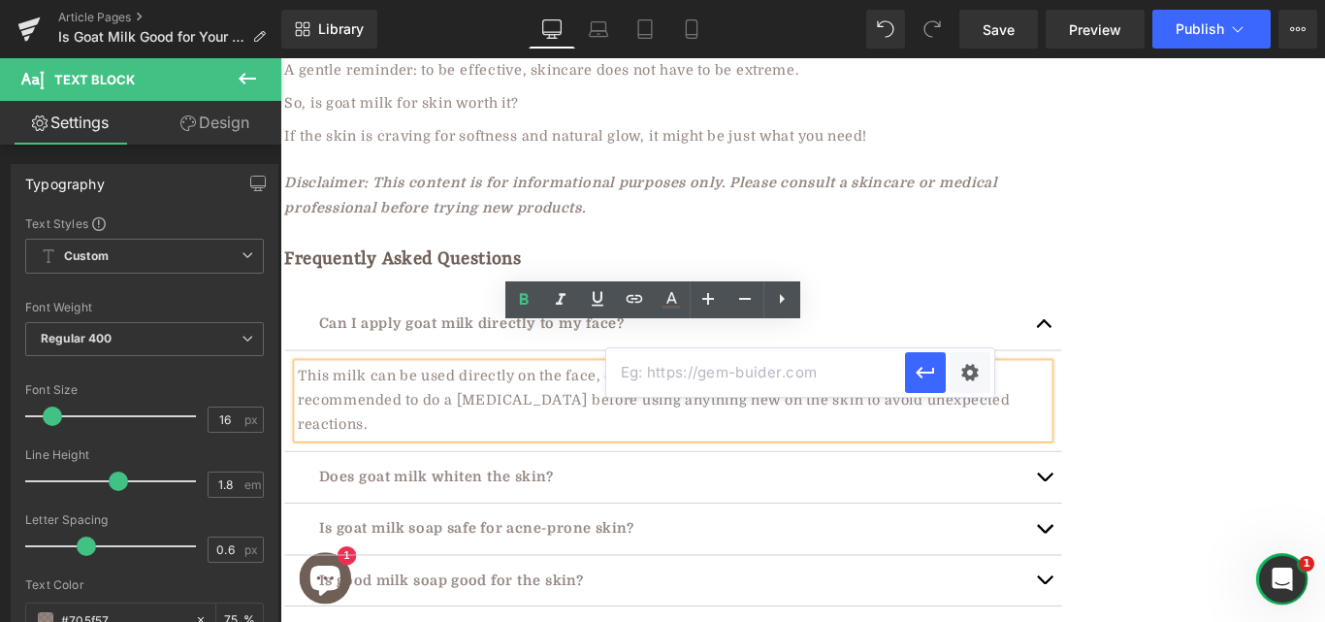
click at [726, 374] on input "text" at bounding box center [755, 372] width 299 height 49
paste input "https://aadvikfoods.com/blogs/blog/raw-goat-milk-benefits-and-tradition"
click at [726, 374] on input "https://aadvikfoods.com/blogs/blog/raw-goat-milk-benefits-and-tradition" at bounding box center [755, 372] width 299 height 49
type input "https://aadvikfoods.com/blogs/blog/raw-goat-milk-benefits-and-tradition"
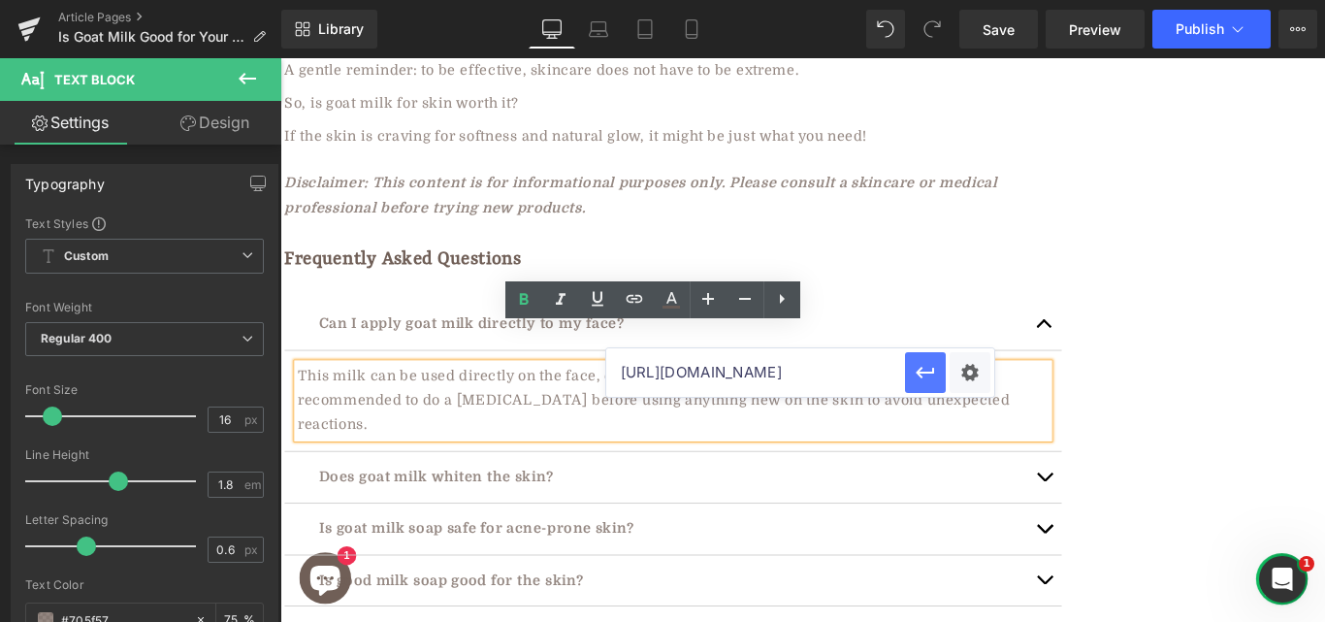
scroll to position [0, 0]
click at [932, 375] on icon "button" at bounding box center [925, 372] width 23 height 23
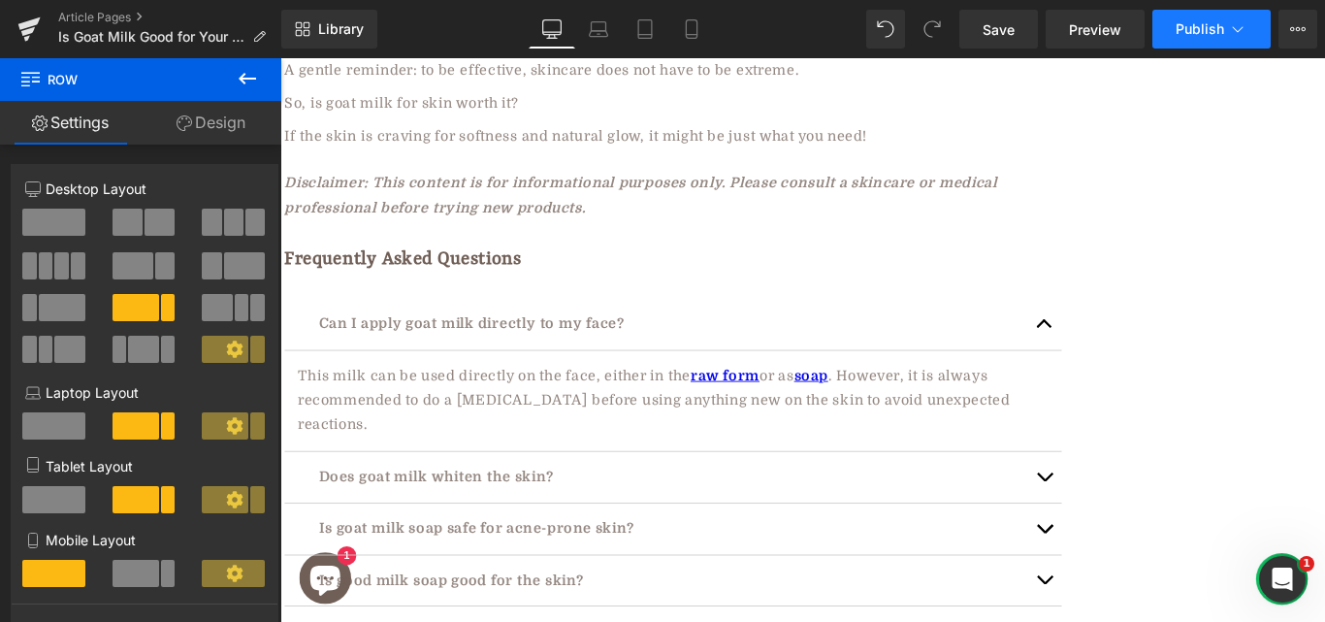
click at [1213, 24] on span "Publish" at bounding box center [1200, 29] width 49 height 16
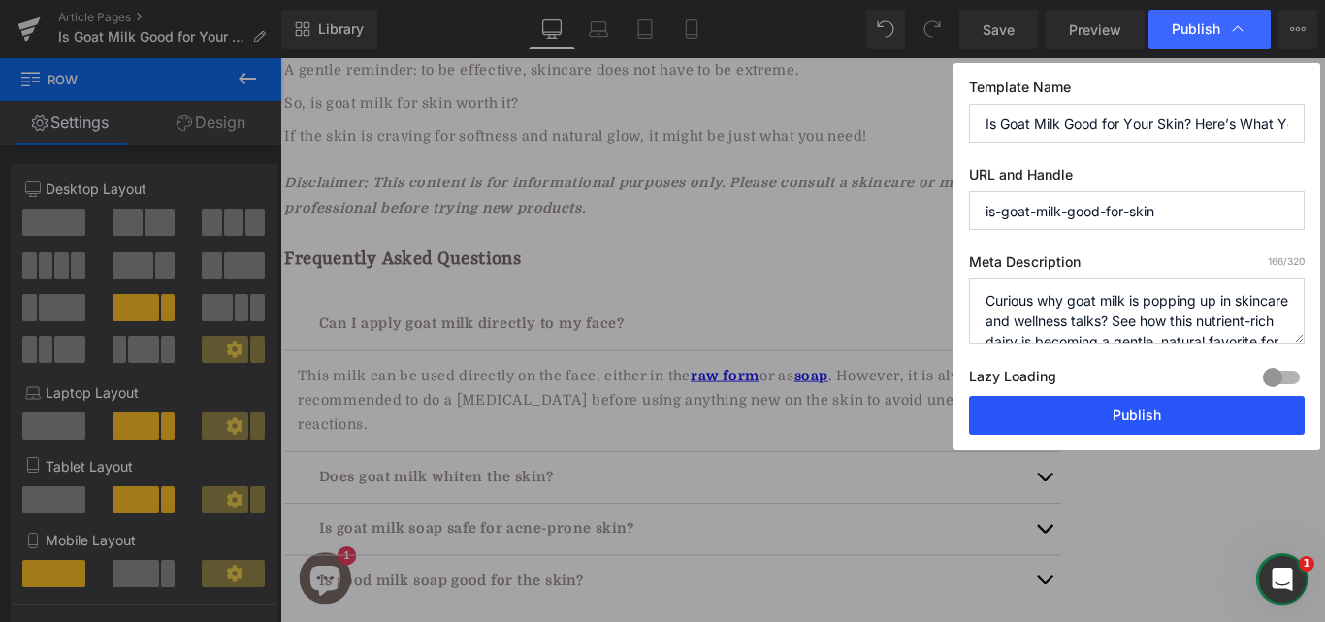
click at [1100, 420] on button "Publish" at bounding box center [1137, 415] width 336 height 39
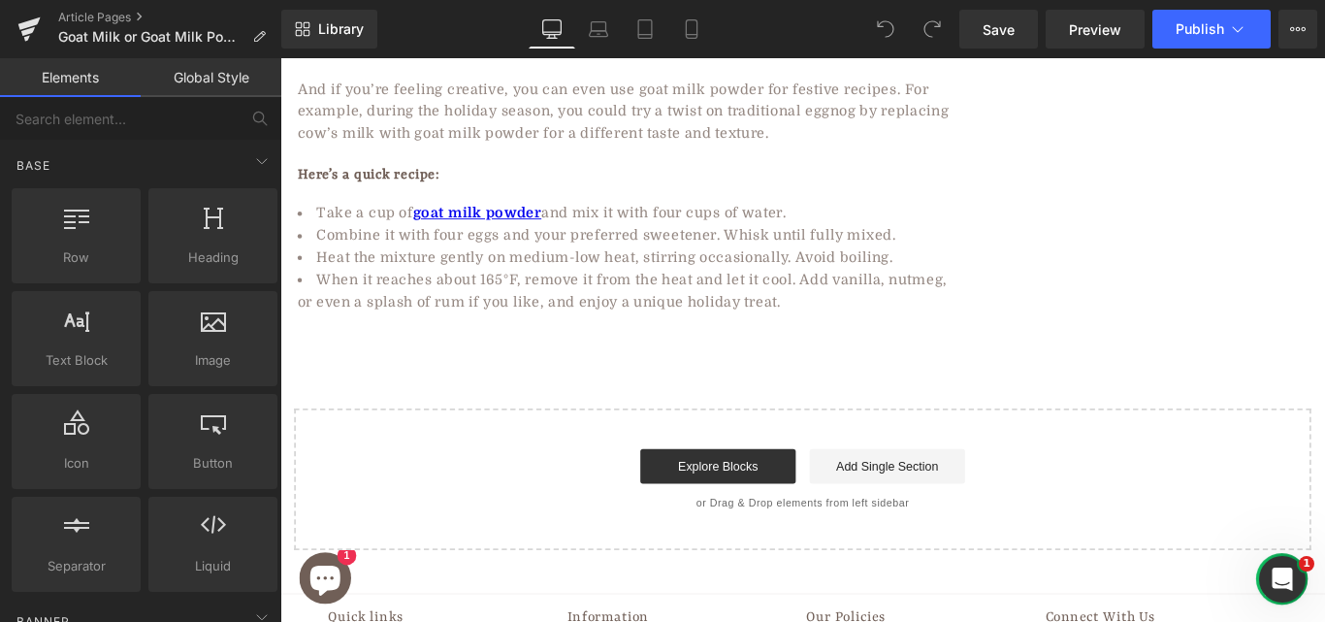
scroll to position [2624, 0]
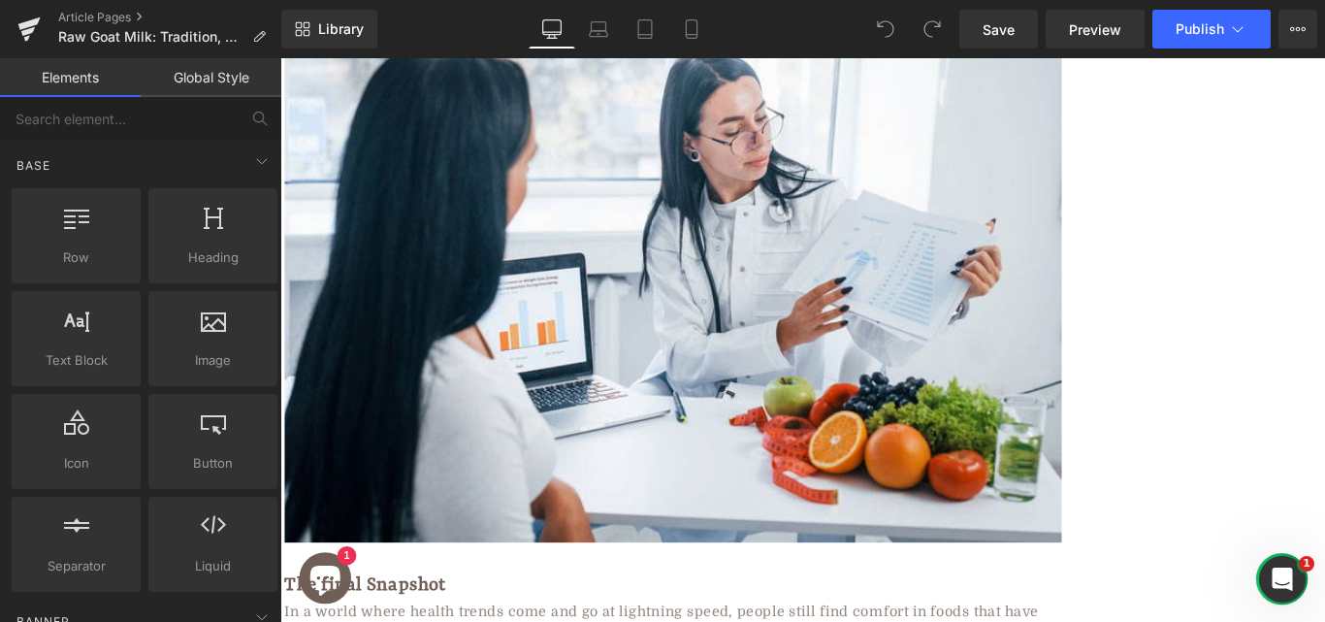
scroll to position [5954, 0]
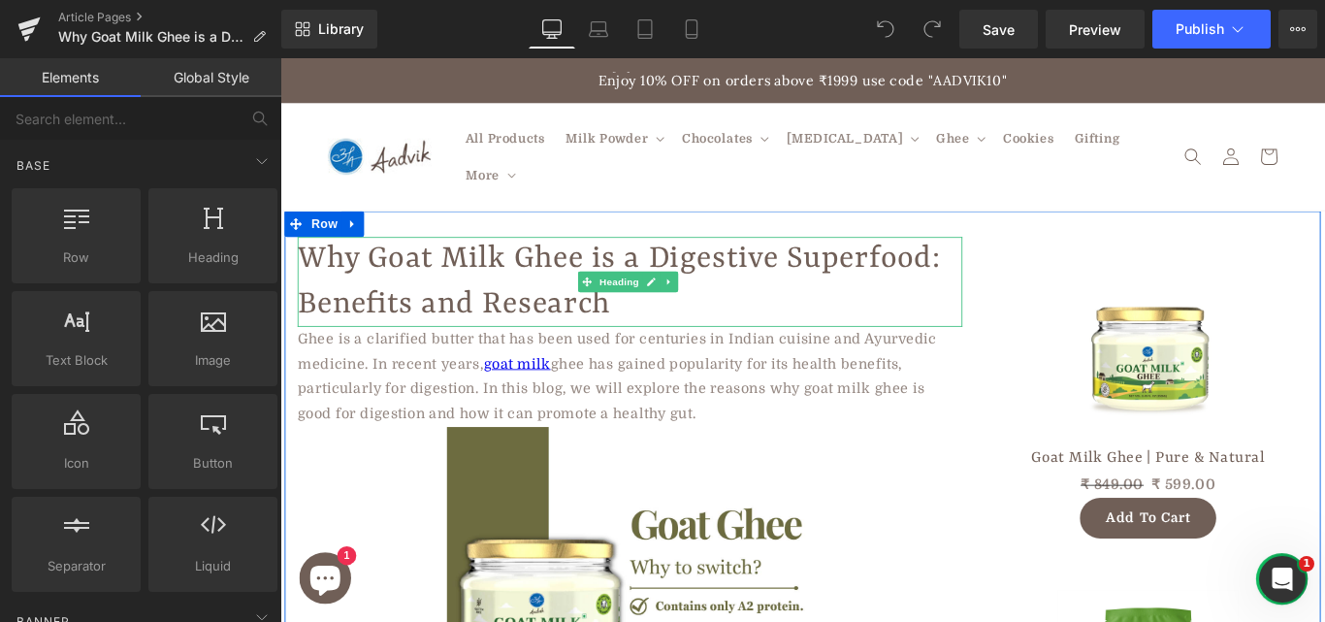
click at [515, 310] on h1 "Why Goat Milk Ghee is a Digestive Superfood: Benefits and Research" at bounding box center [673, 309] width 747 height 101
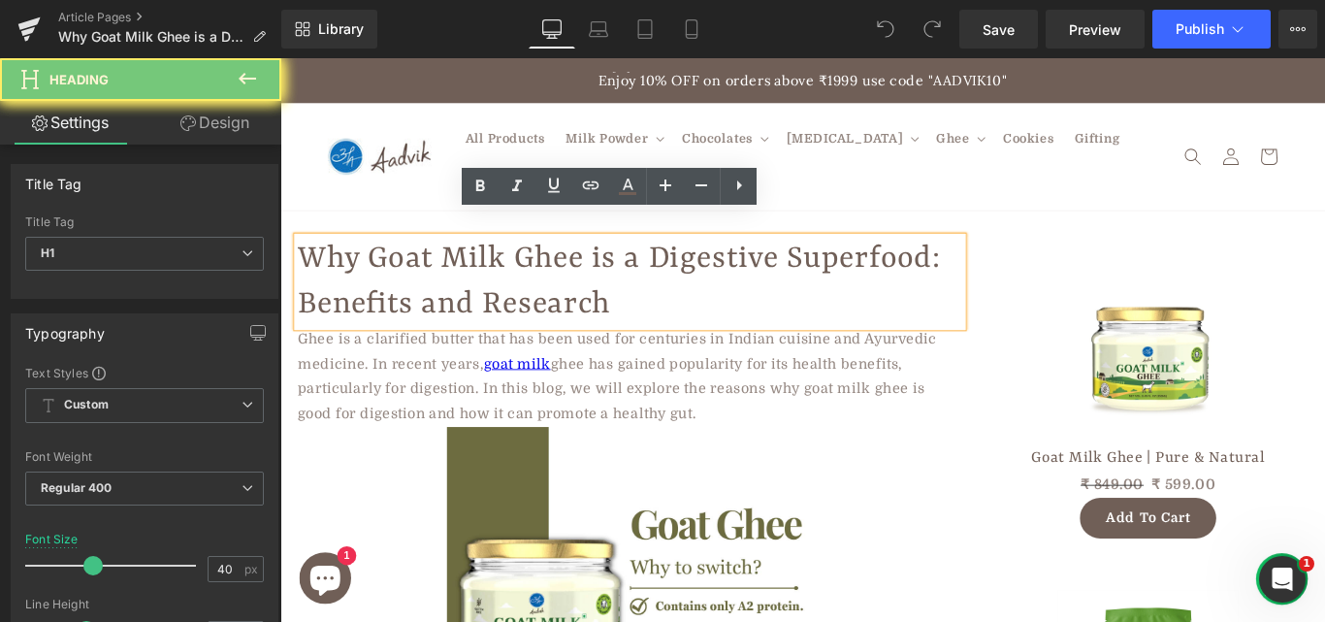
click at [515, 310] on h1 "Why Goat Milk Ghee is a Digestive Superfood: Benefits and Research" at bounding box center [673, 309] width 747 height 101
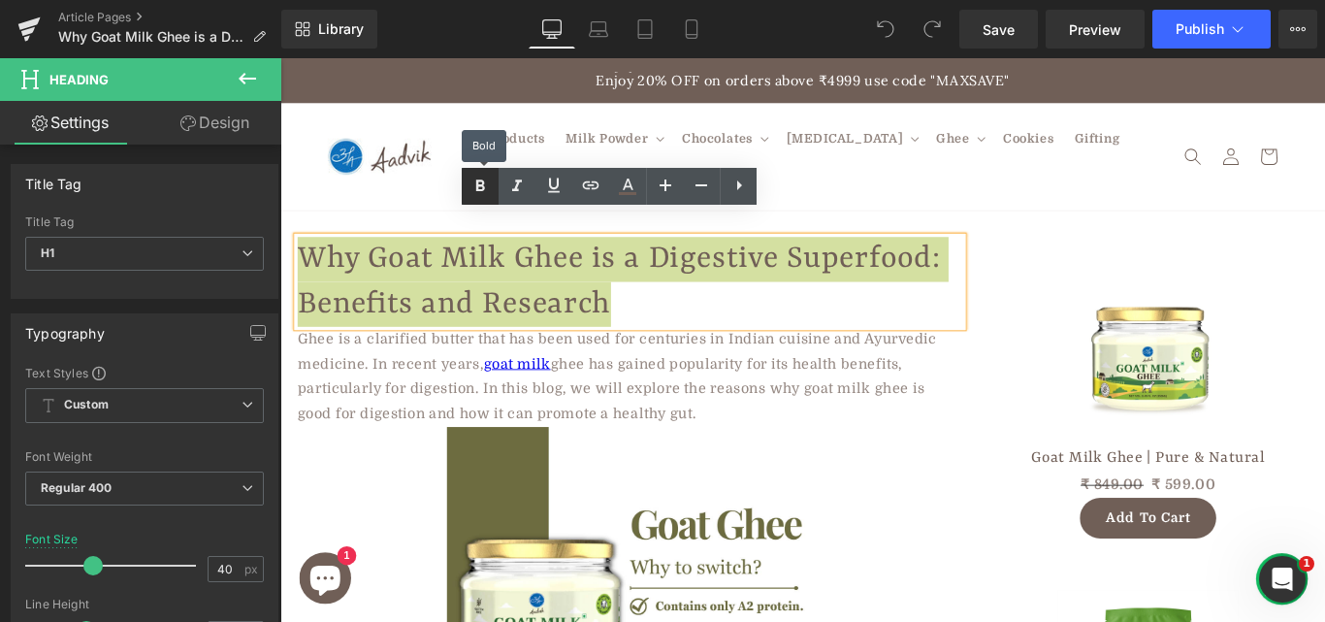
click at [483, 187] on icon at bounding box center [480, 185] width 9 height 12
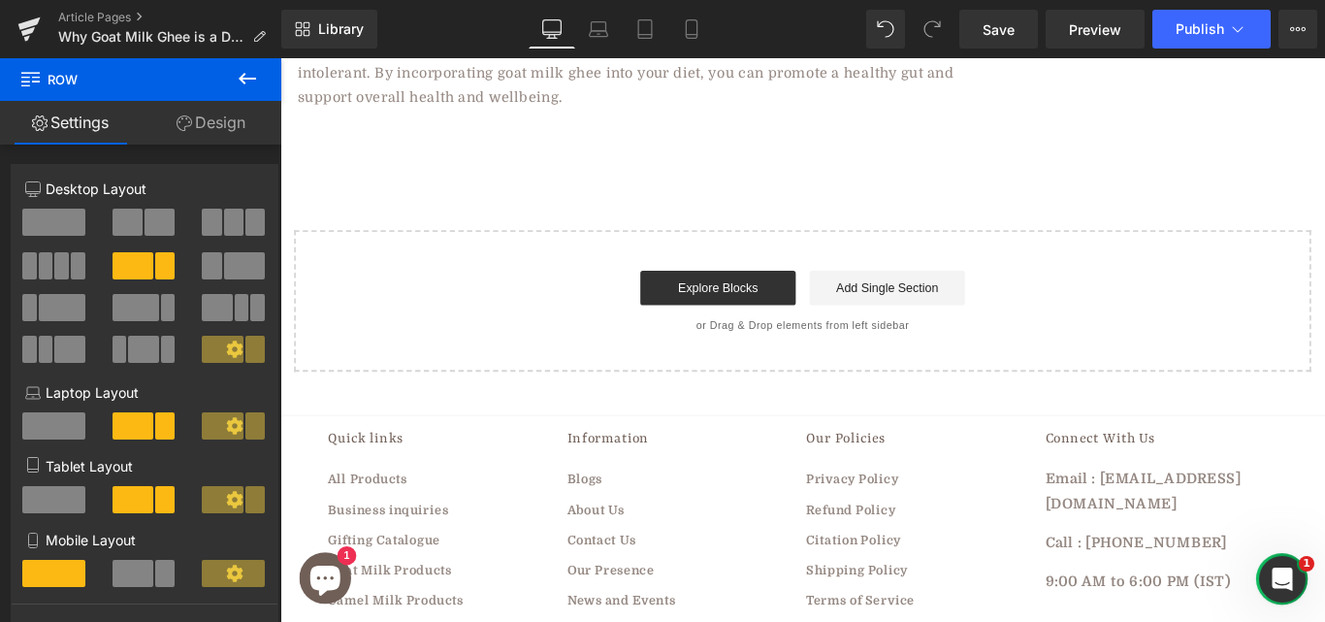
scroll to position [2282, 0]
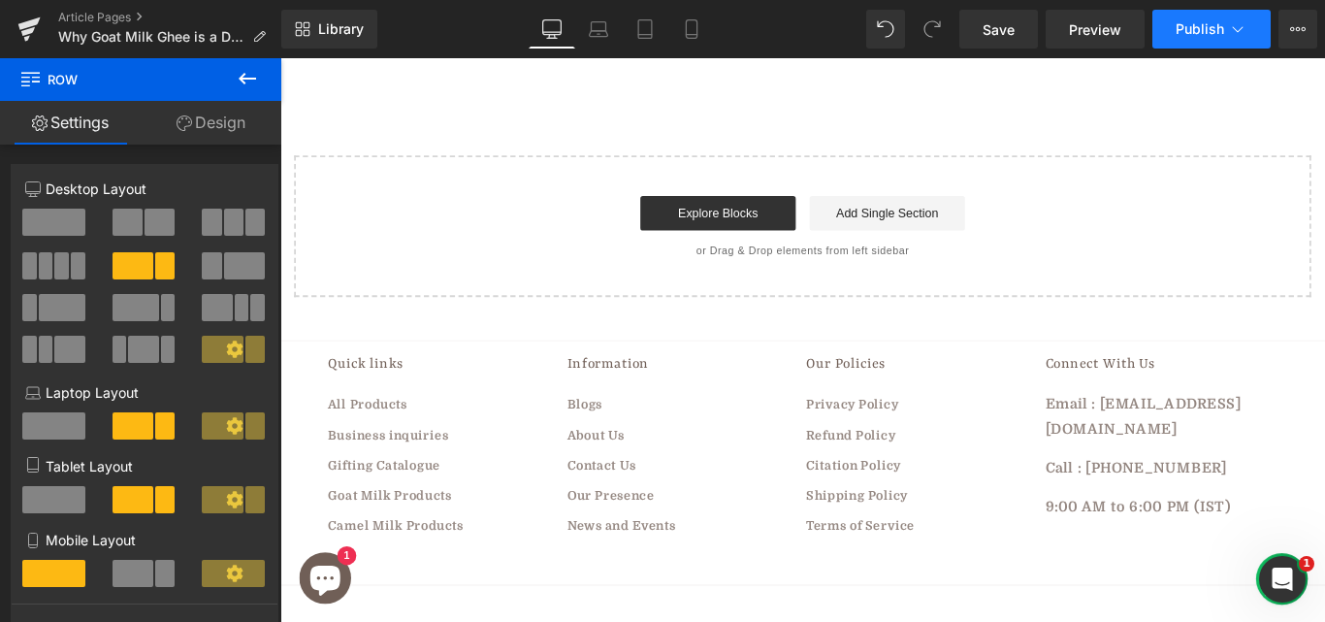
click at [1227, 42] on button "Publish" at bounding box center [1211, 29] width 118 height 39
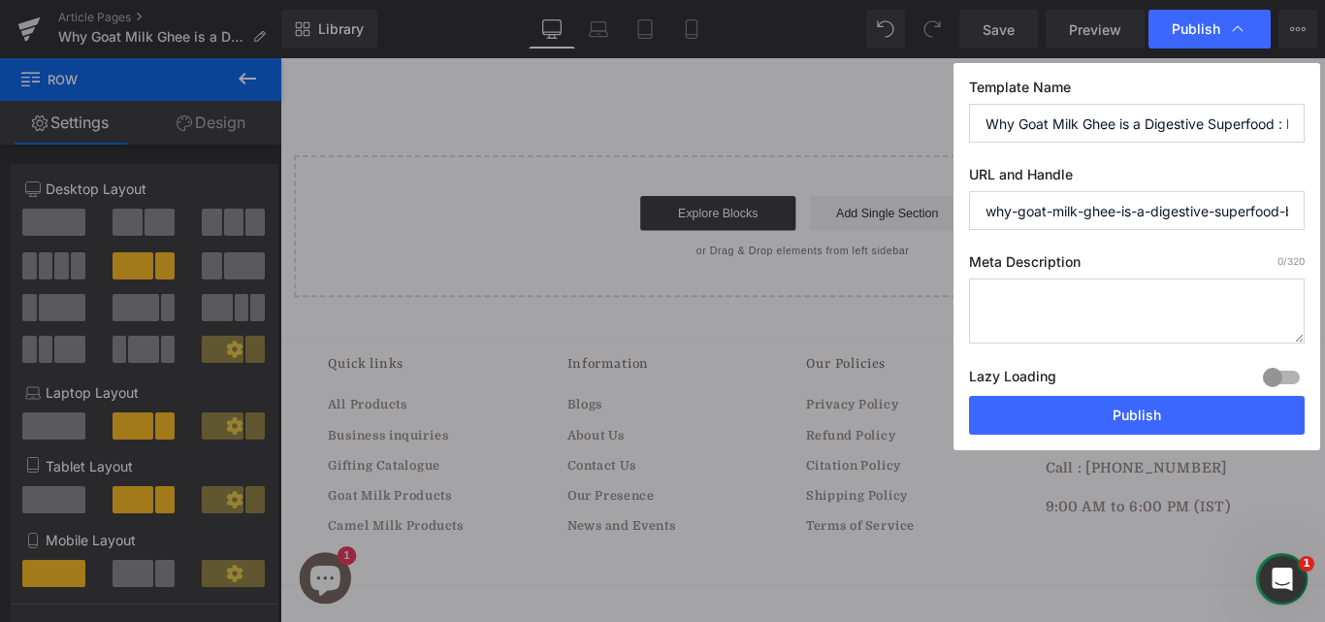
click at [1106, 310] on textarea at bounding box center [1137, 310] width 336 height 65
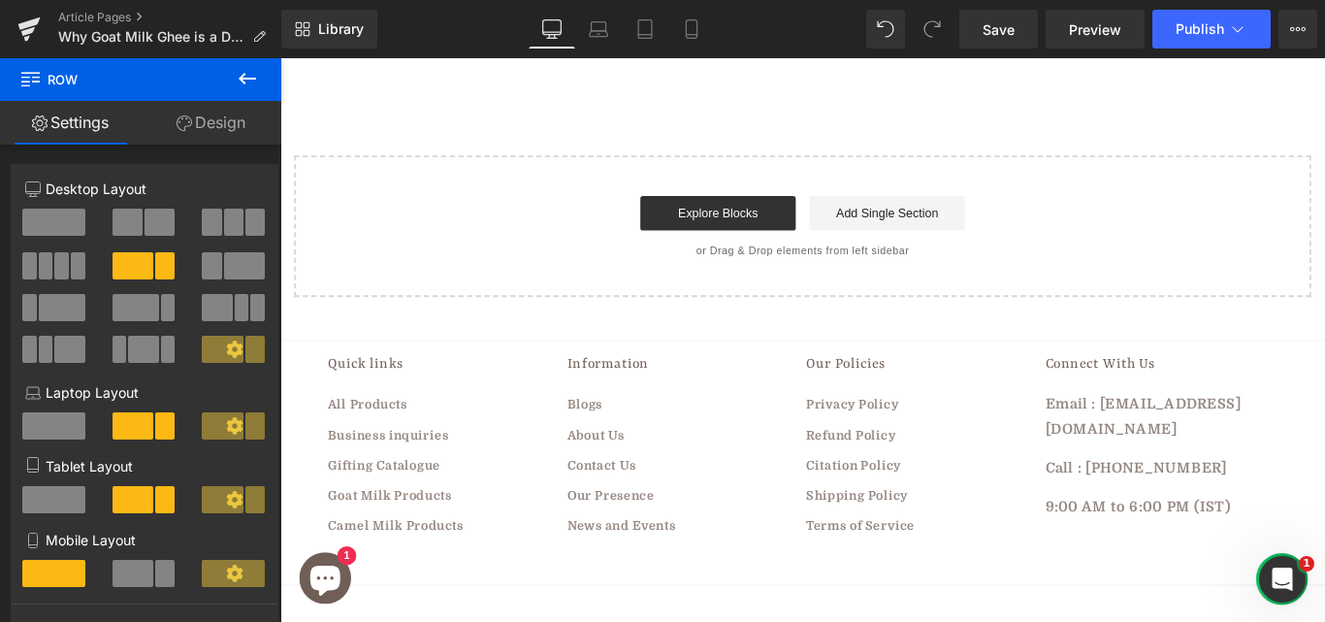
scroll to position [0, 0]
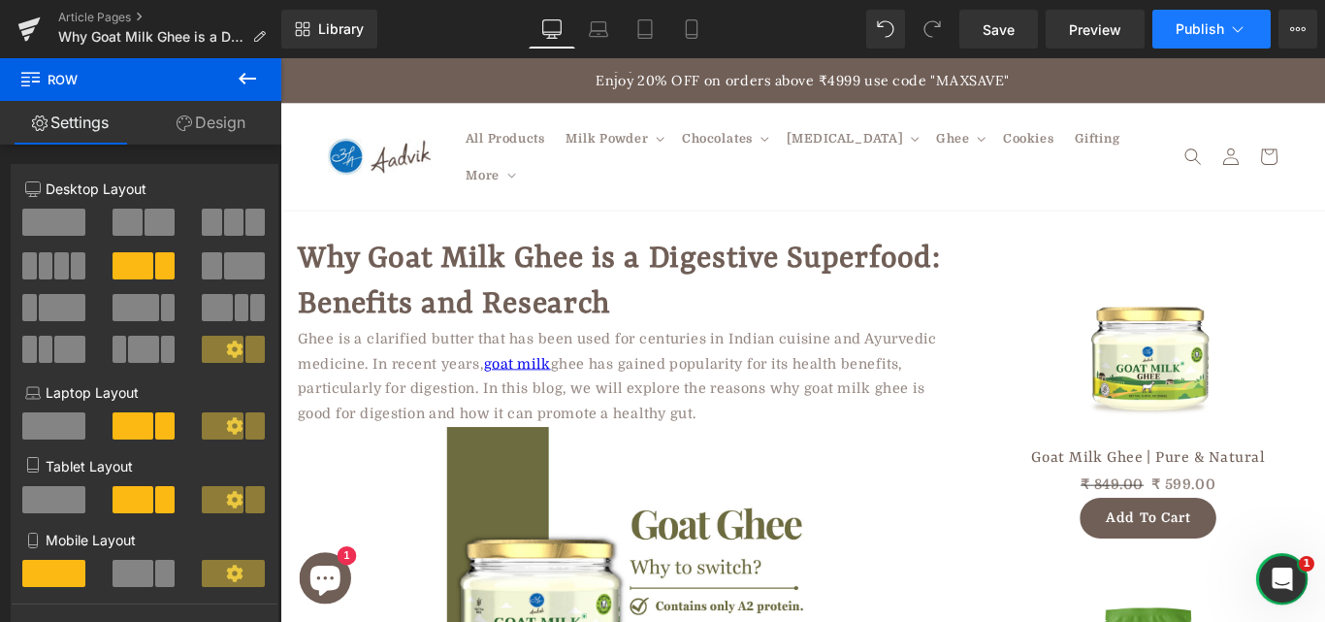
click at [1253, 31] on button "Publish" at bounding box center [1211, 29] width 118 height 39
click at [1296, 27] on icon at bounding box center [1298, 29] width 16 height 16
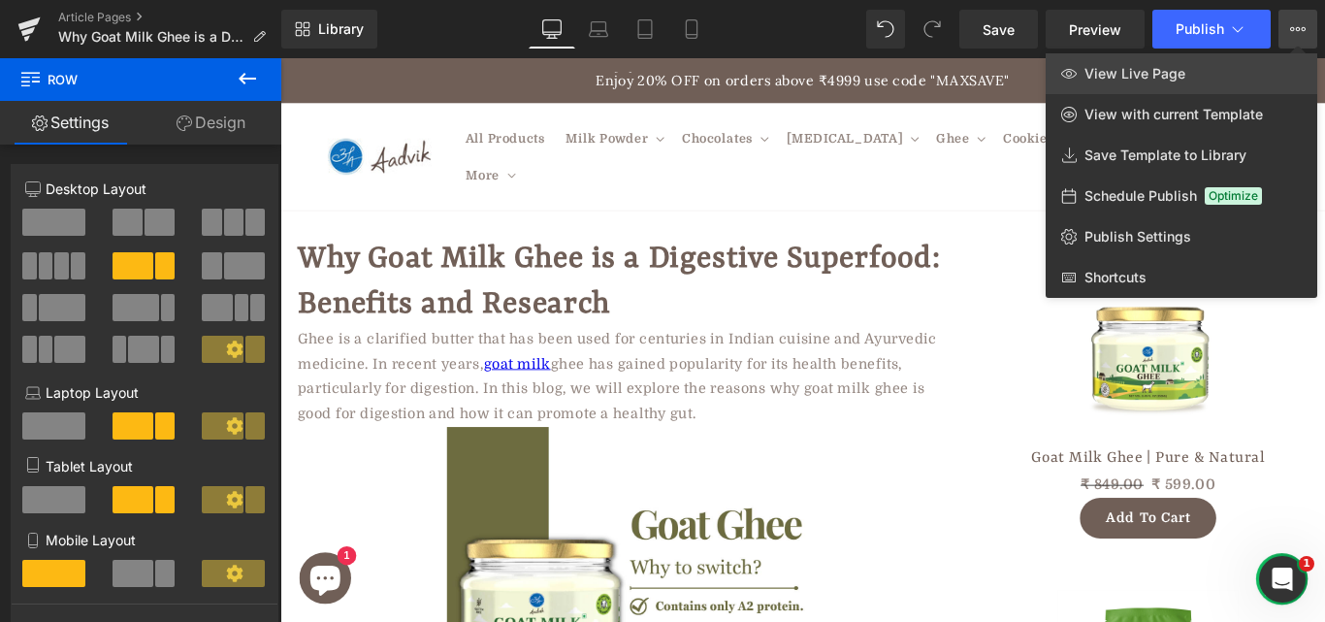
click at [1139, 74] on span "View Live Page" at bounding box center [1135, 73] width 101 height 17
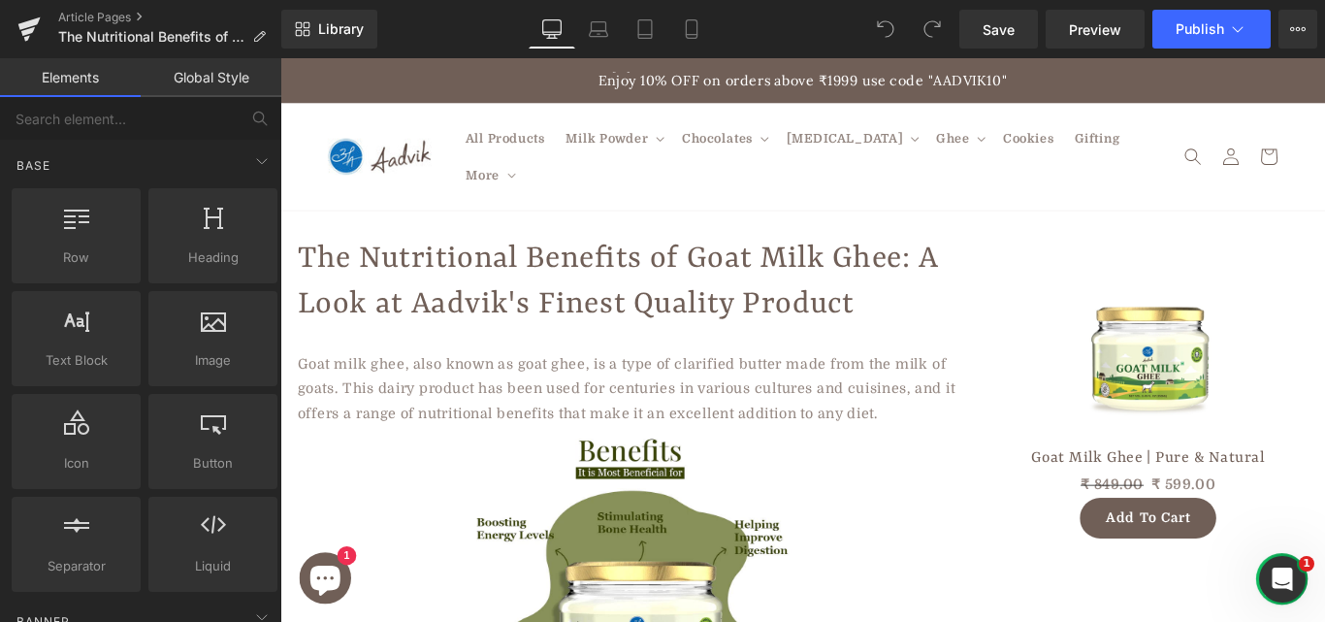
click at [414, 388] on p "Goat milk ghee, also known as goat ghee, is a type of clarified butter made fro…" at bounding box center [673, 429] width 747 height 83
click at [1233, 27] on icon at bounding box center [1238, 29] width 11 height 6
click at [1291, 34] on icon at bounding box center [1298, 29] width 16 height 16
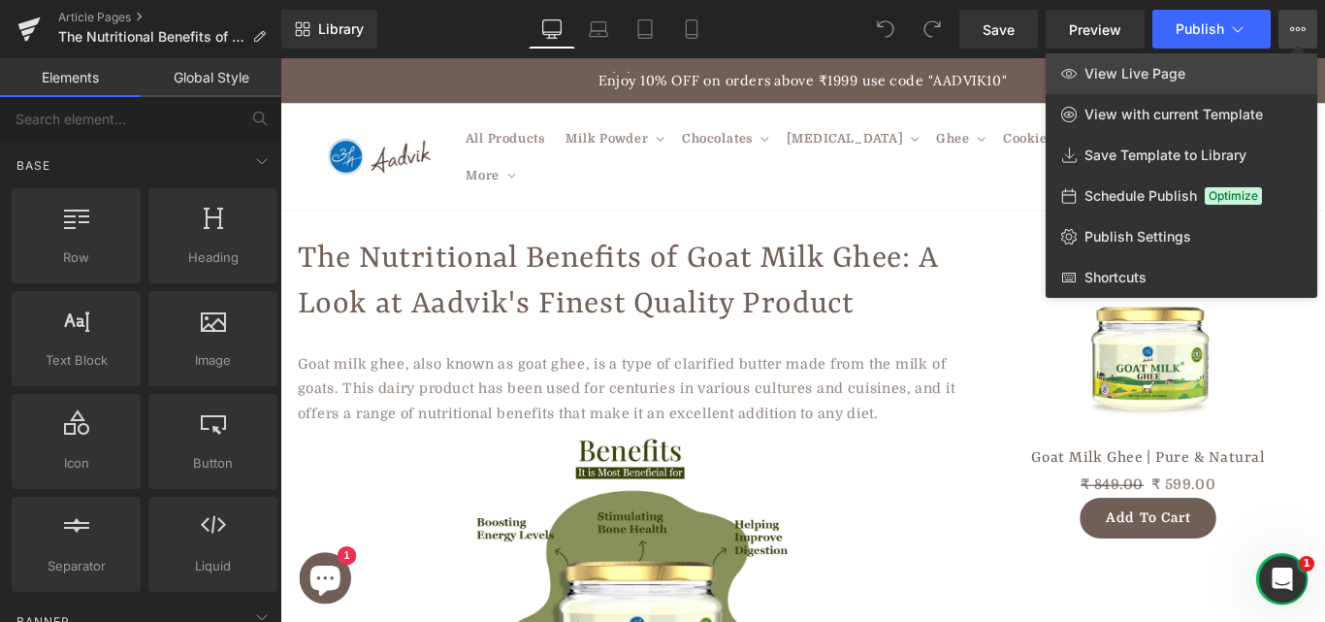
click at [1089, 86] on link "View Live Page" at bounding box center [1182, 73] width 272 height 41
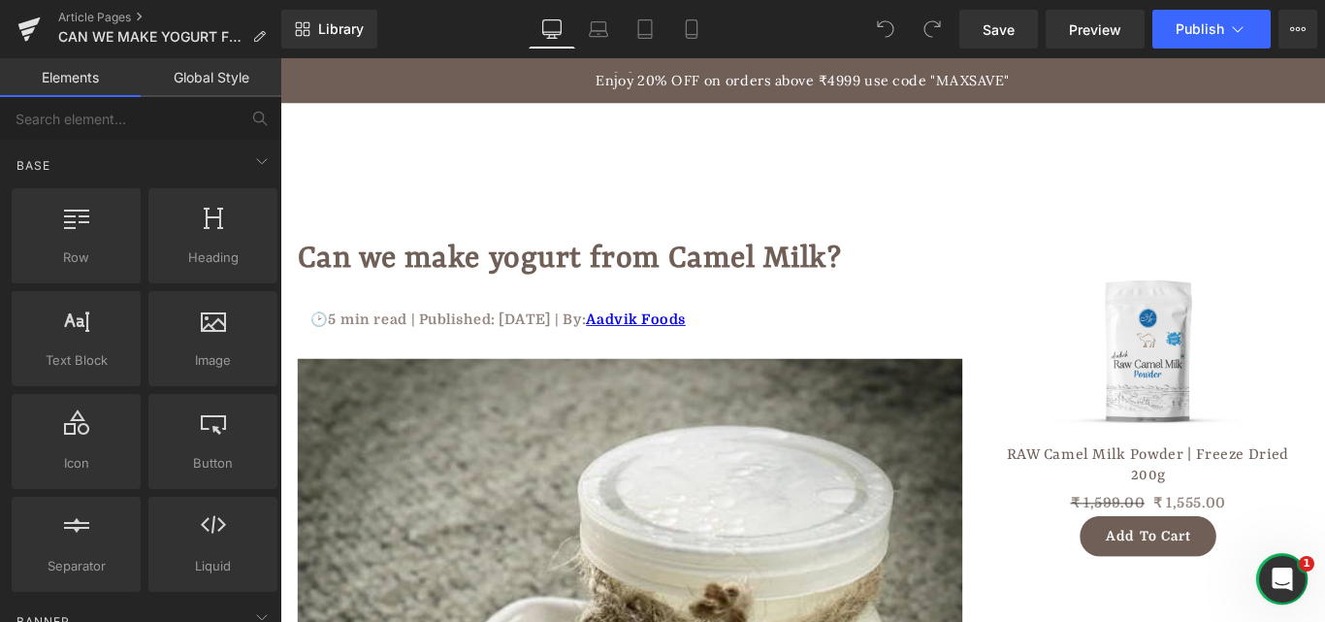
scroll to position [736, 0]
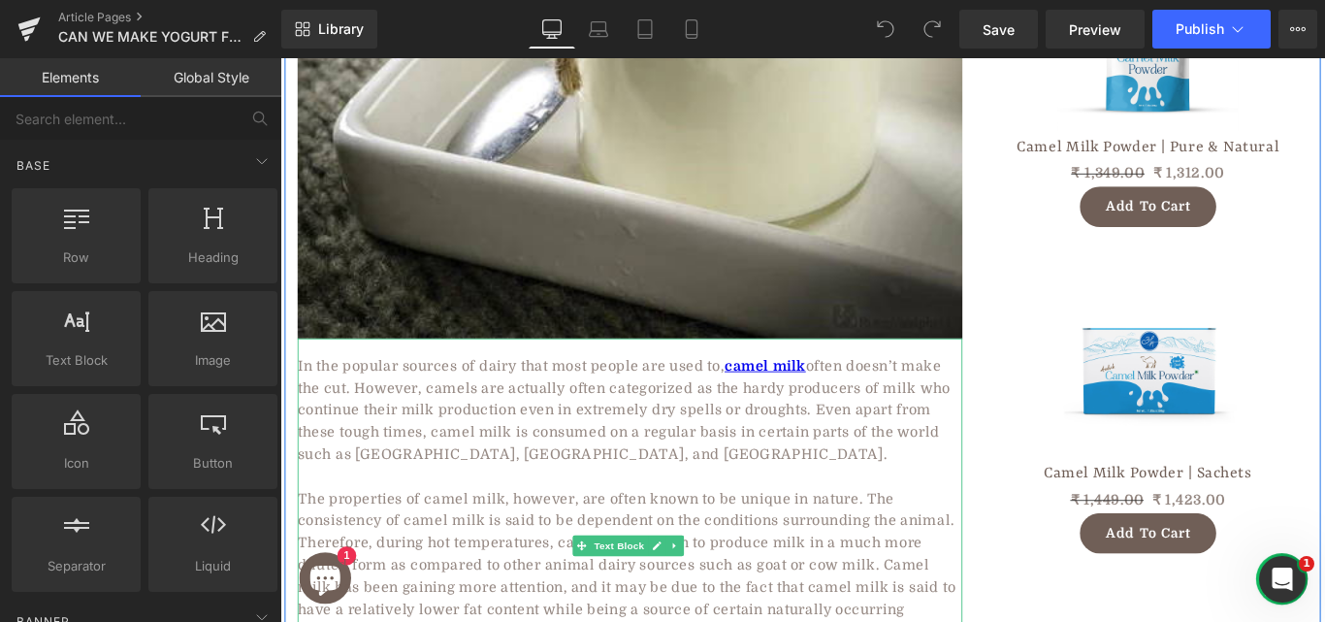
click at [616, 453] on span "often doesn’t make the cut. However, camels are actually often categorized as t…" at bounding box center [666, 454] width 733 height 116
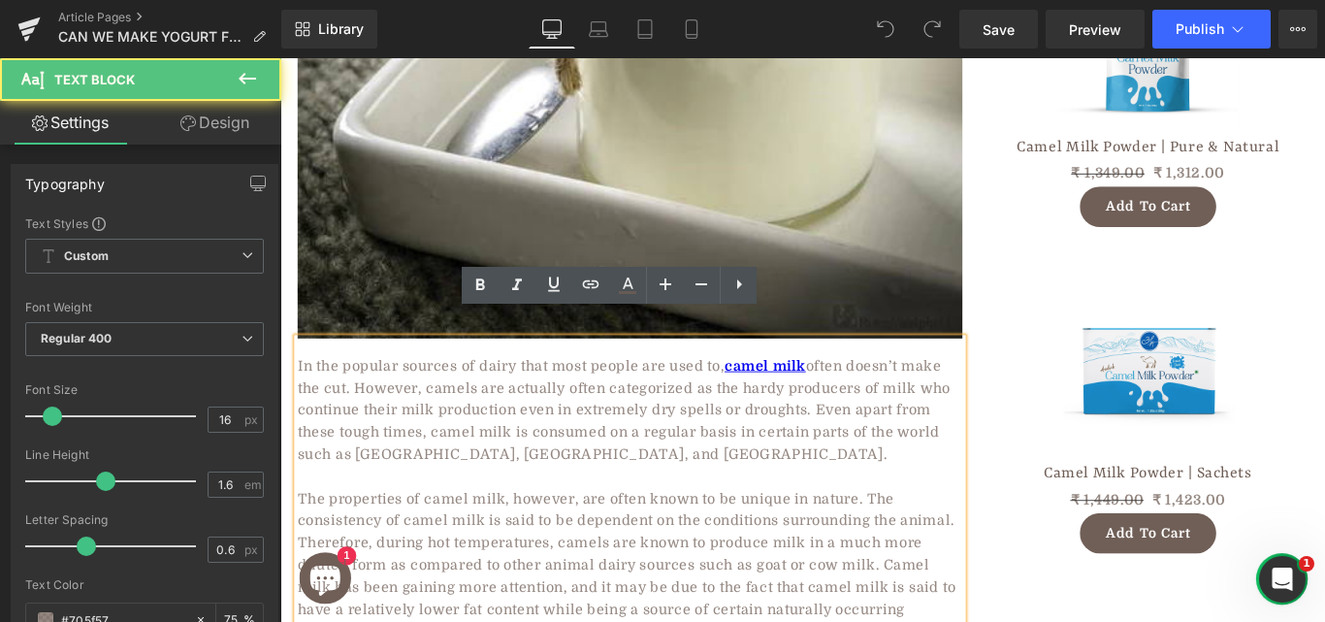
click at [496, 447] on span "often doesn’t make the cut. However, camels are actually often categorized as t…" at bounding box center [666, 454] width 733 height 116
click at [434, 542] on p "The properties of camel milk, however, are often known to be unique in nature. …" at bounding box center [673, 629] width 747 height 174
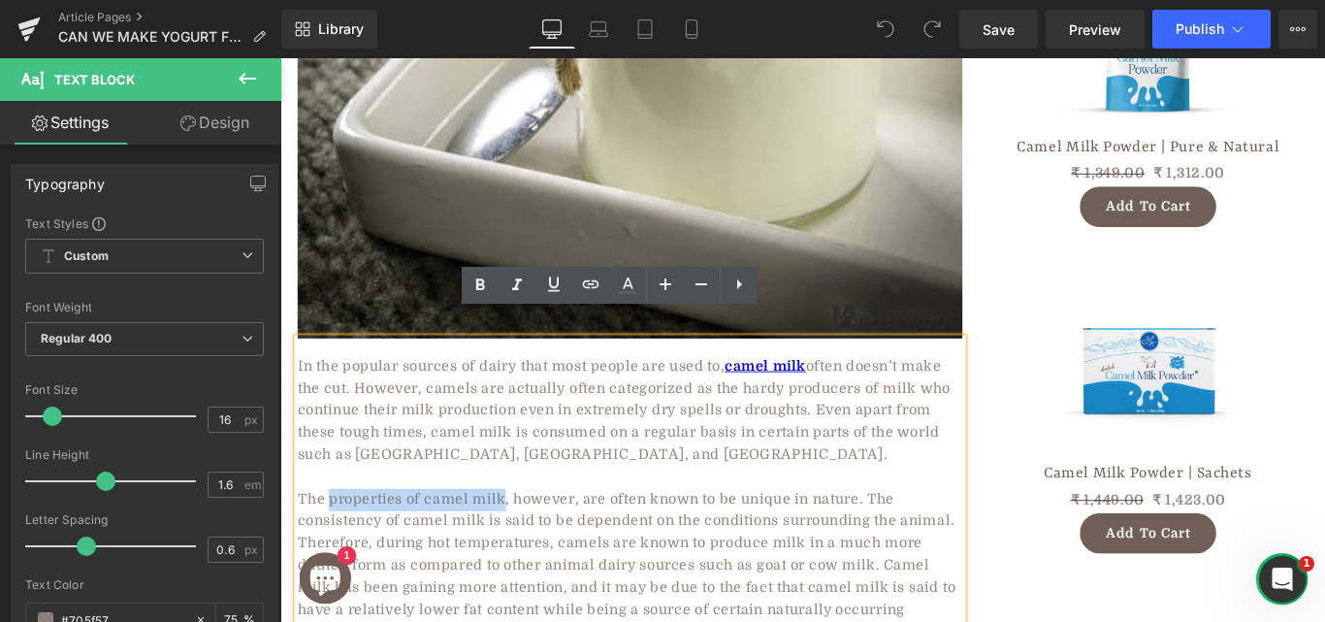
drag, startPoint x: 328, startPoint y: 520, endPoint x: 523, endPoint y: 519, distance: 195.0
click at [523, 545] on span "The properties of camel milk, however, are often known to be unique in nature. …" at bounding box center [669, 628] width 739 height 167
click at [485, 286] on icon at bounding box center [480, 284] width 9 height 12
drag, startPoint x: 331, startPoint y: 522, endPoint x: 528, endPoint y: 515, distance: 197.0
click at [528, 542] on p "The properties of camel milk , however, are often known to be unique in nature.…" at bounding box center [673, 629] width 747 height 174
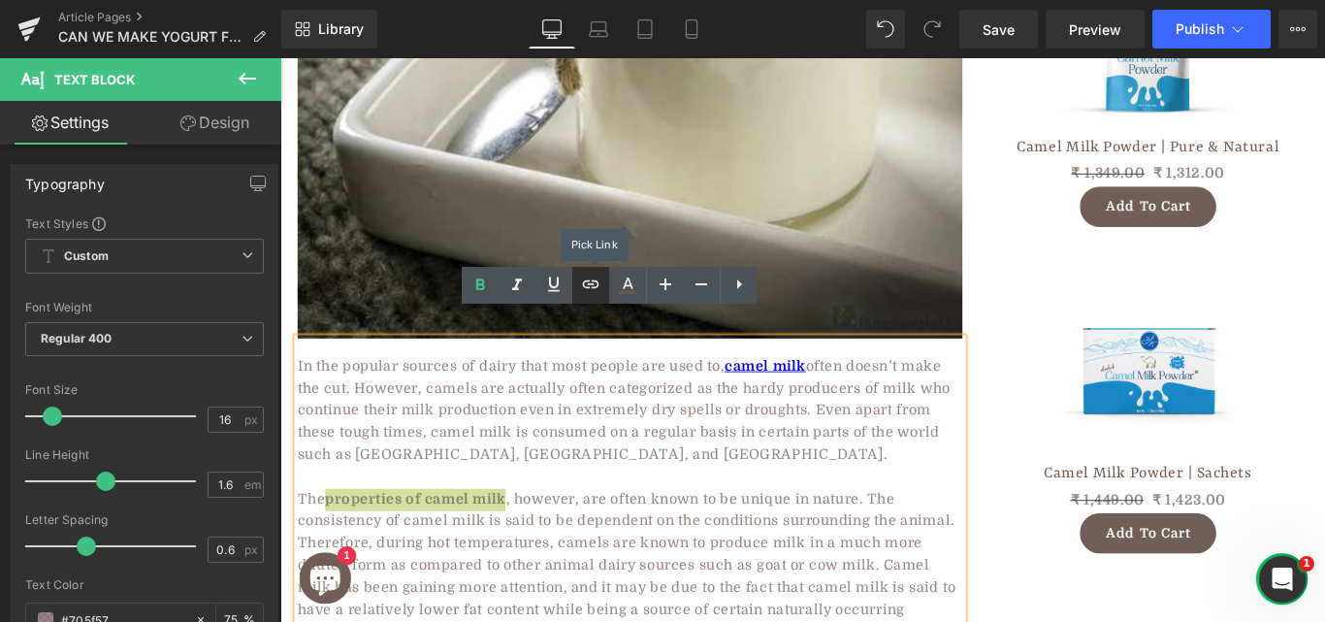
click at [592, 290] on icon at bounding box center [590, 284] width 23 height 23
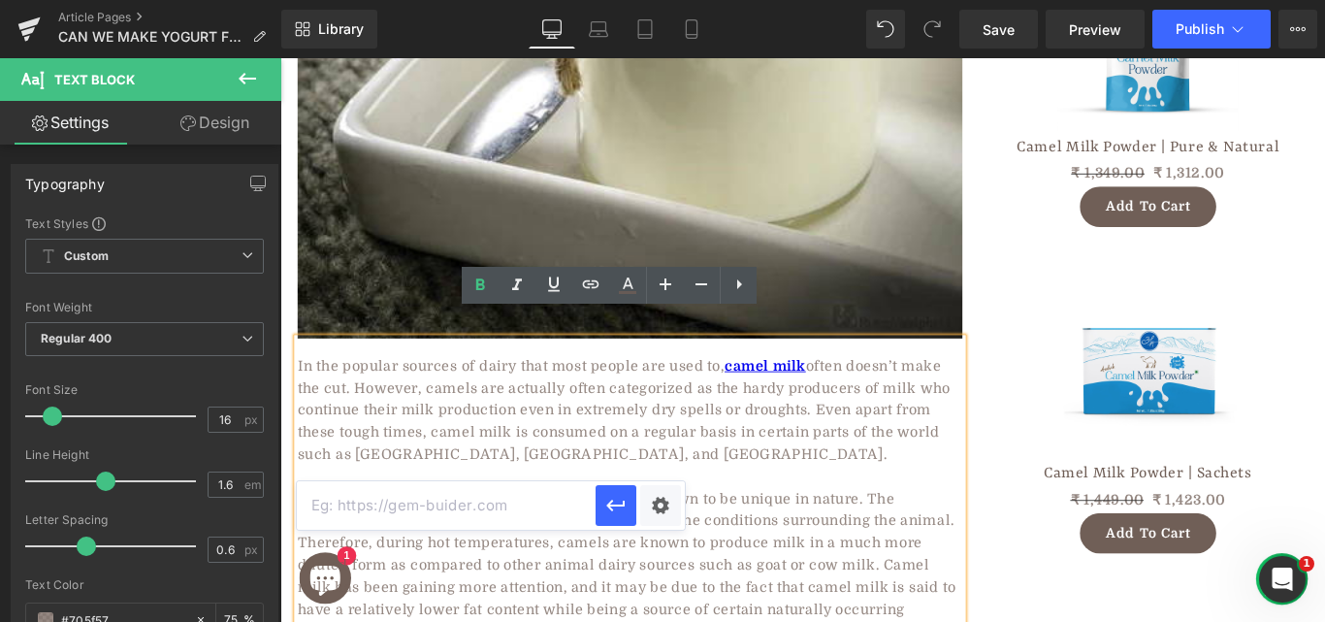
click at [454, 511] on input "text" at bounding box center [446, 505] width 299 height 49
paste input "https://aadvikfoods.com/blogs/blog/surprising-benefits-of-camel-milk"
type input "https://aadvikfoods.com/blogs/blog/surprising-benefits-of-camel-milk"
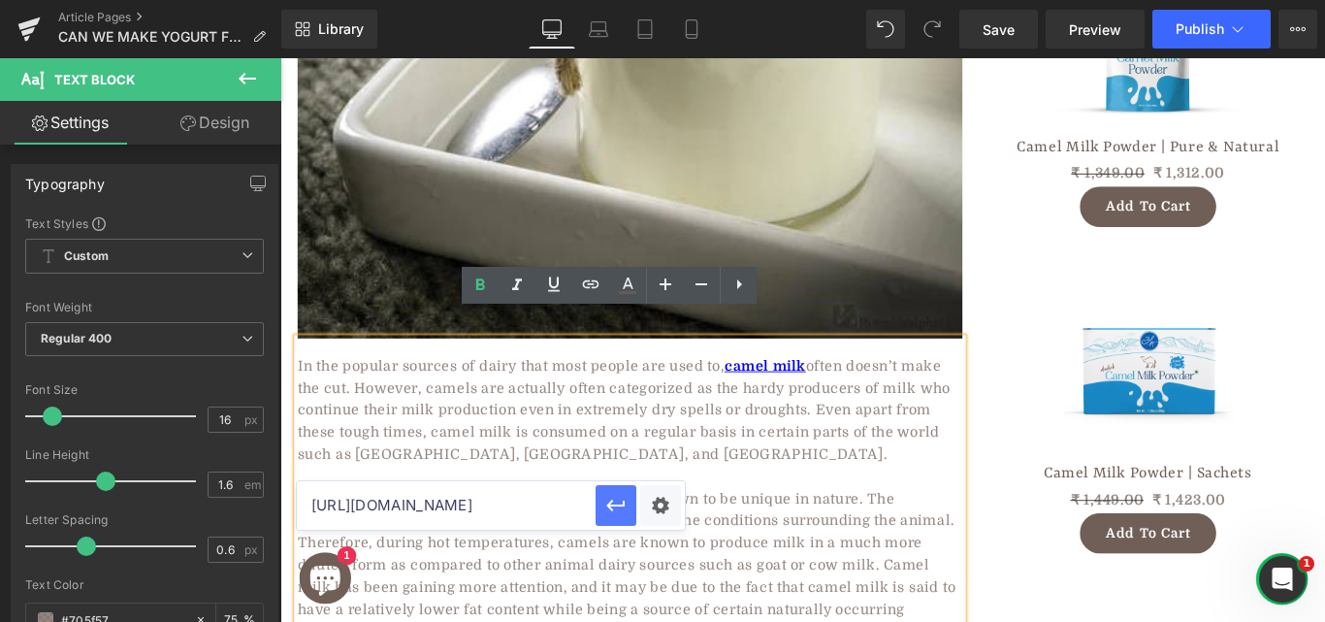
click at [616, 500] on icon "button" at bounding box center [615, 505] width 23 height 23
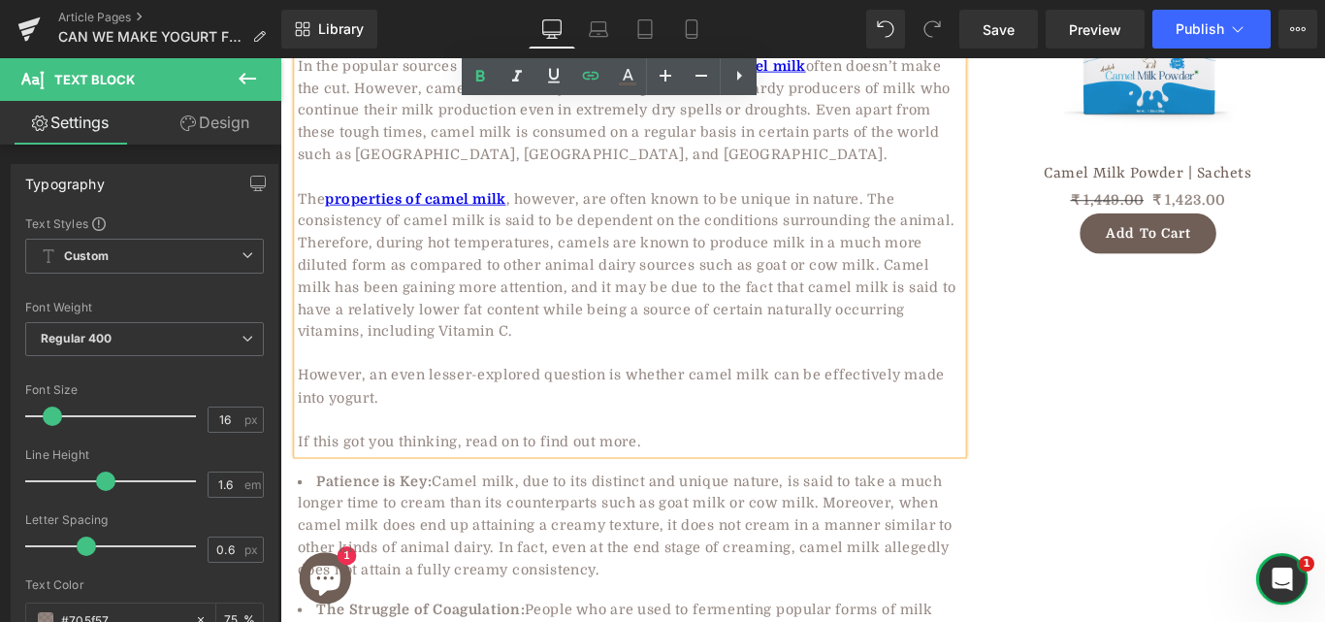
scroll to position [1100, 0]
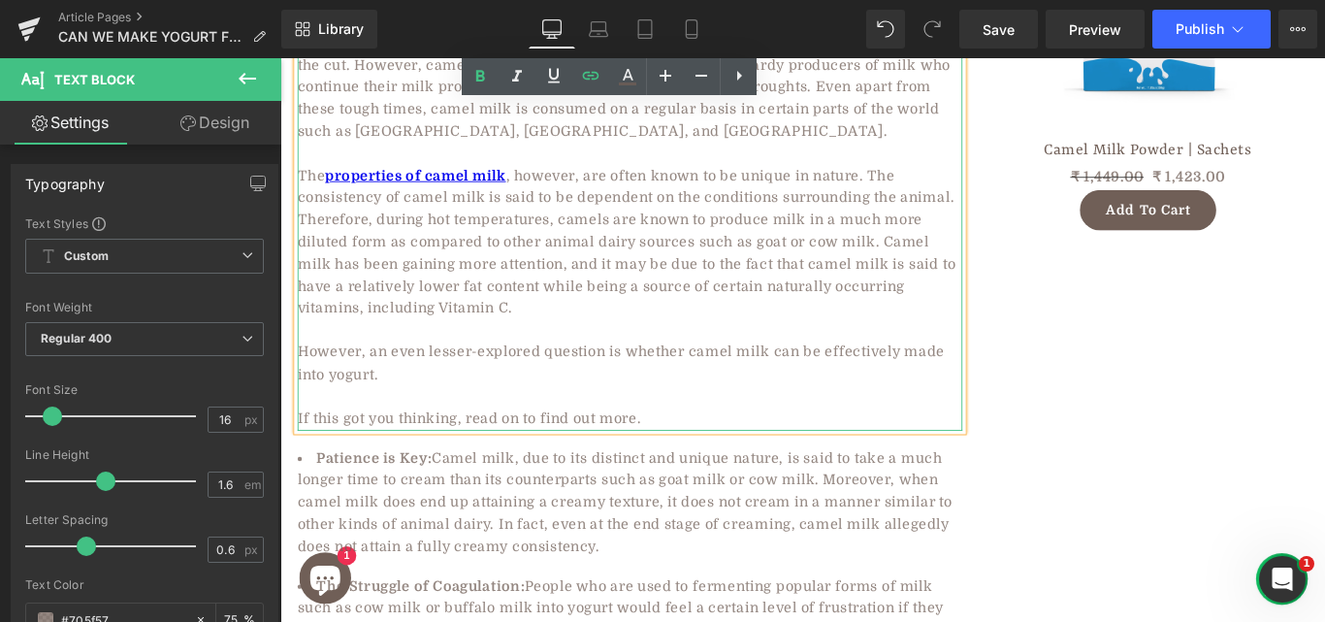
click at [720, 250] on span ", however, are often known to be unique in nature. The consistency of camel mil…" at bounding box center [669, 264] width 739 height 167
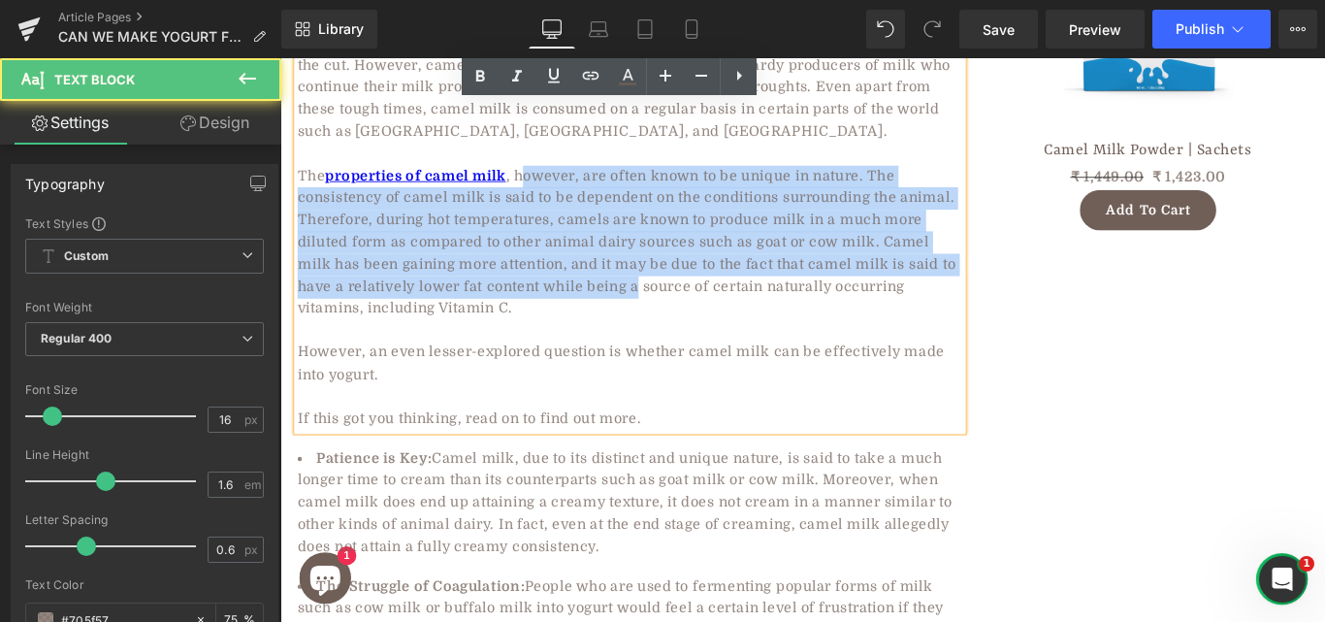
drag, startPoint x: 548, startPoint y: 162, endPoint x: 675, endPoint y: 279, distance: 173.0
click at [675, 279] on span ", however, are often known to be unique in nature. The consistency of camel mil…" at bounding box center [669, 264] width 739 height 167
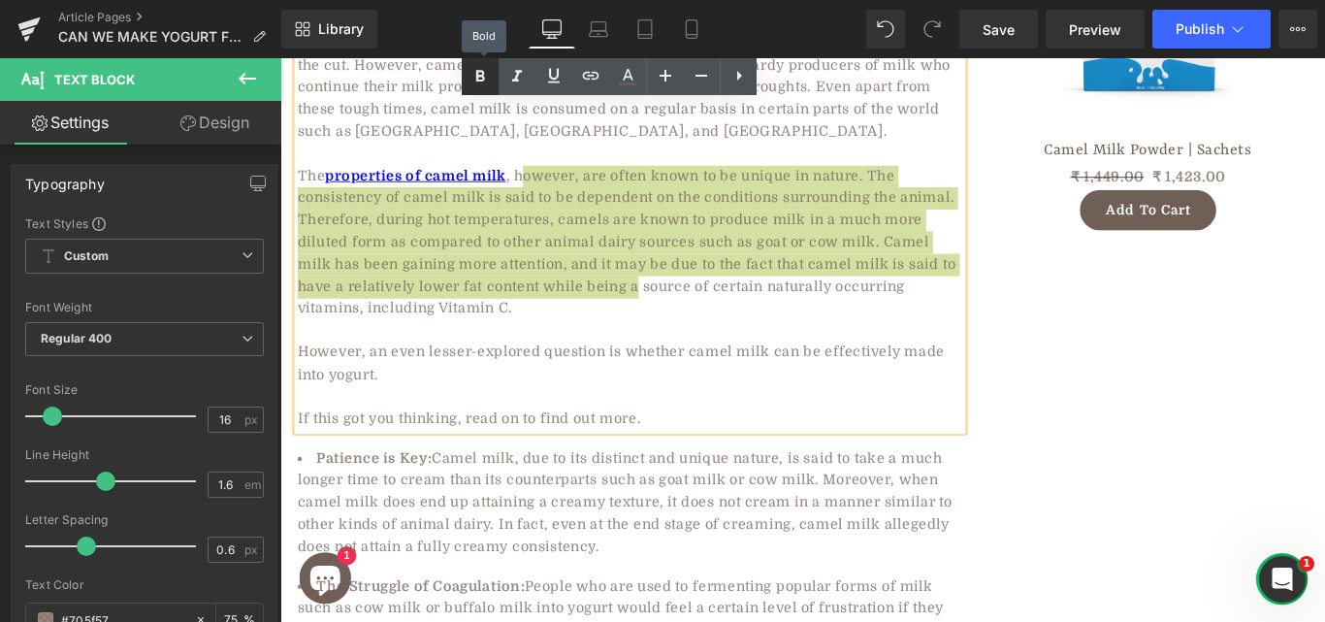
click at [476, 78] on icon at bounding box center [480, 76] width 23 height 23
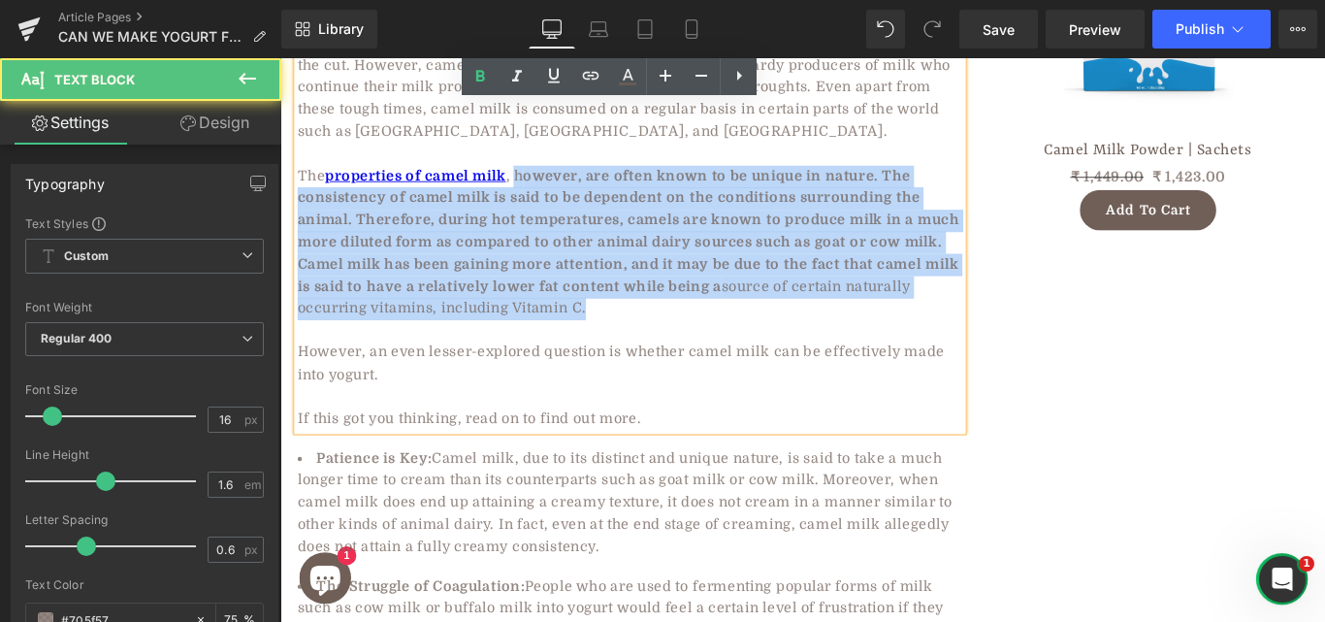
drag, startPoint x: 539, startPoint y: 161, endPoint x: 662, endPoint y: 328, distance: 206.8
click at [662, 328] on div "In the popular sources of dairy that most people are used to, camel milk often …" at bounding box center [673, 243] width 747 height 467
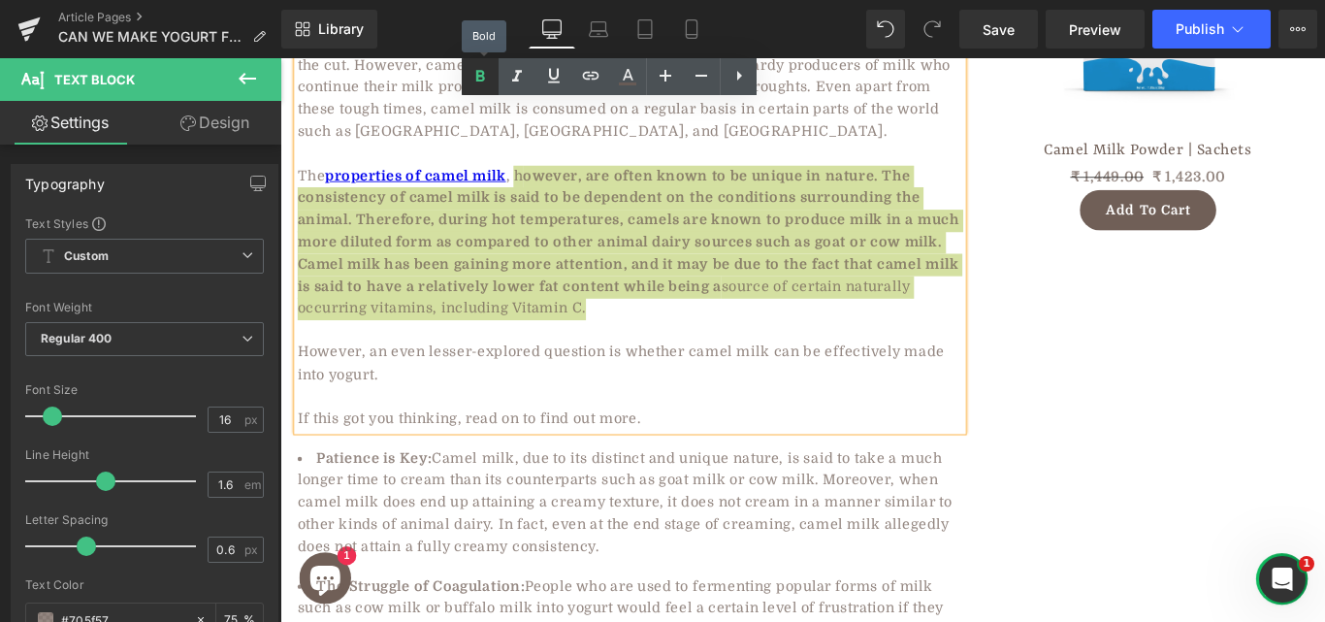
click at [481, 83] on icon at bounding box center [480, 76] width 23 height 23
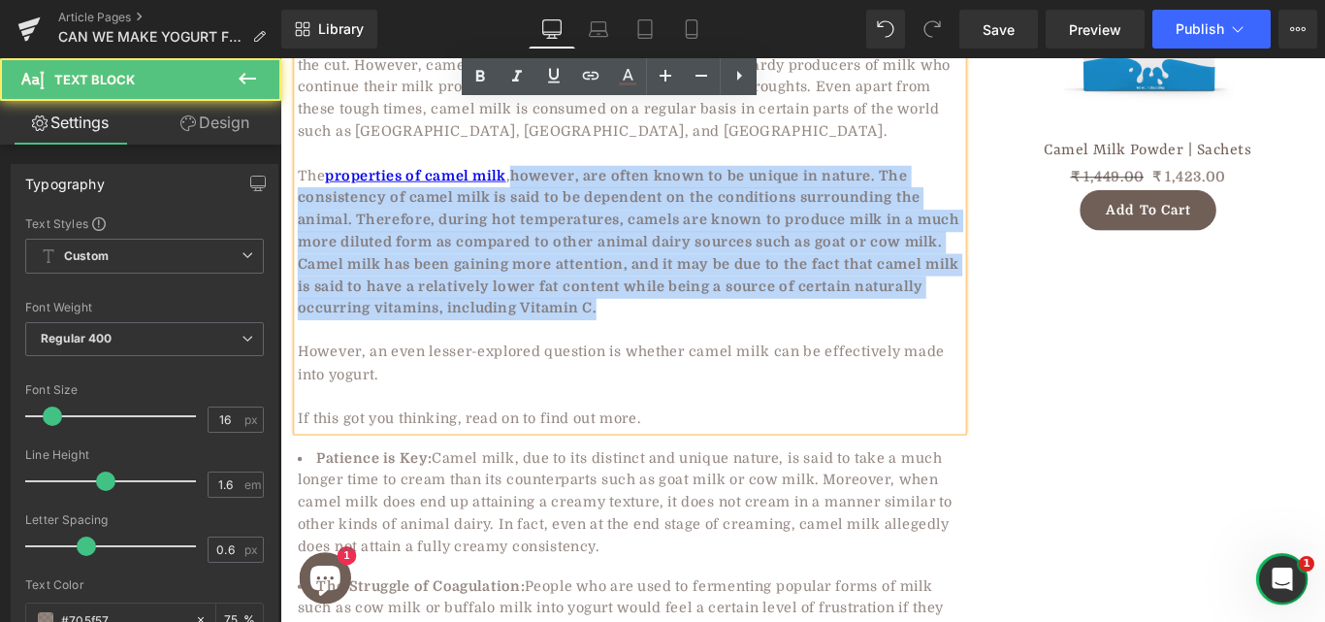
drag, startPoint x: 540, startPoint y: 156, endPoint x: 635, endPoint y: 308, distance: 179.5
click at [635, 308] on p "The properties of camel milk , however, are often known to be unique in nature.…" at bounding box center [673, 265] width 747 height 174
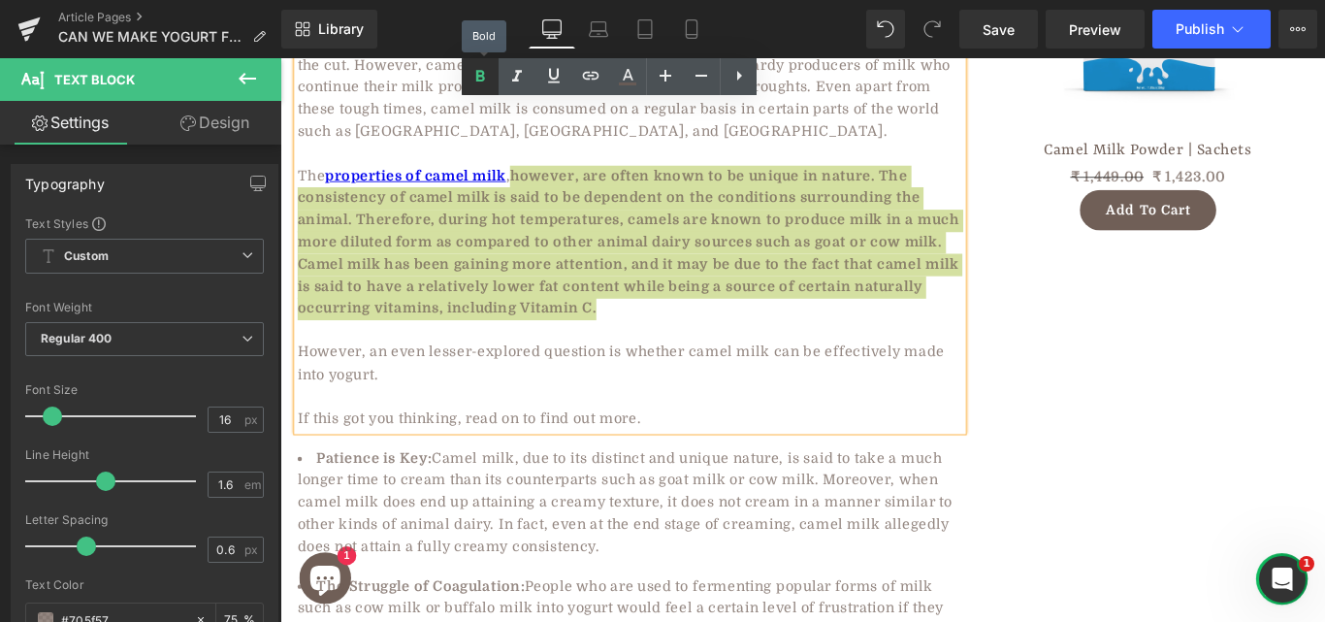
click at [486, 81] on icon at bounding box center [480, 76] width 23 height 23
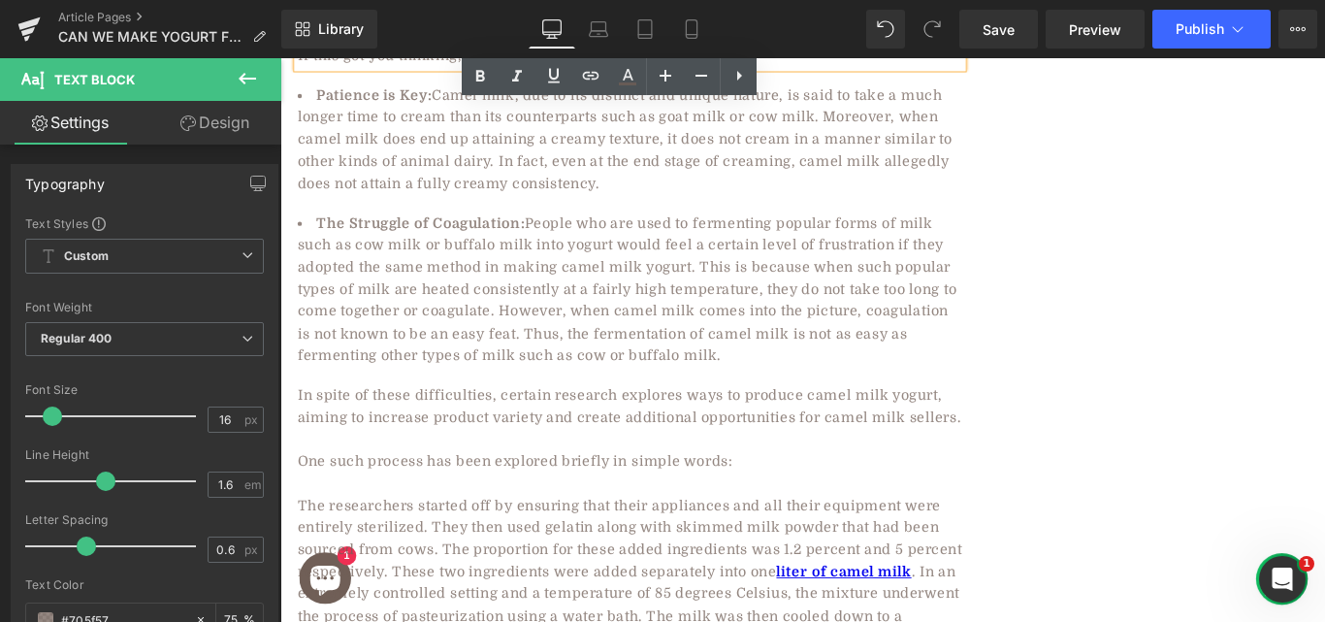
scroll to position [1476, 0]
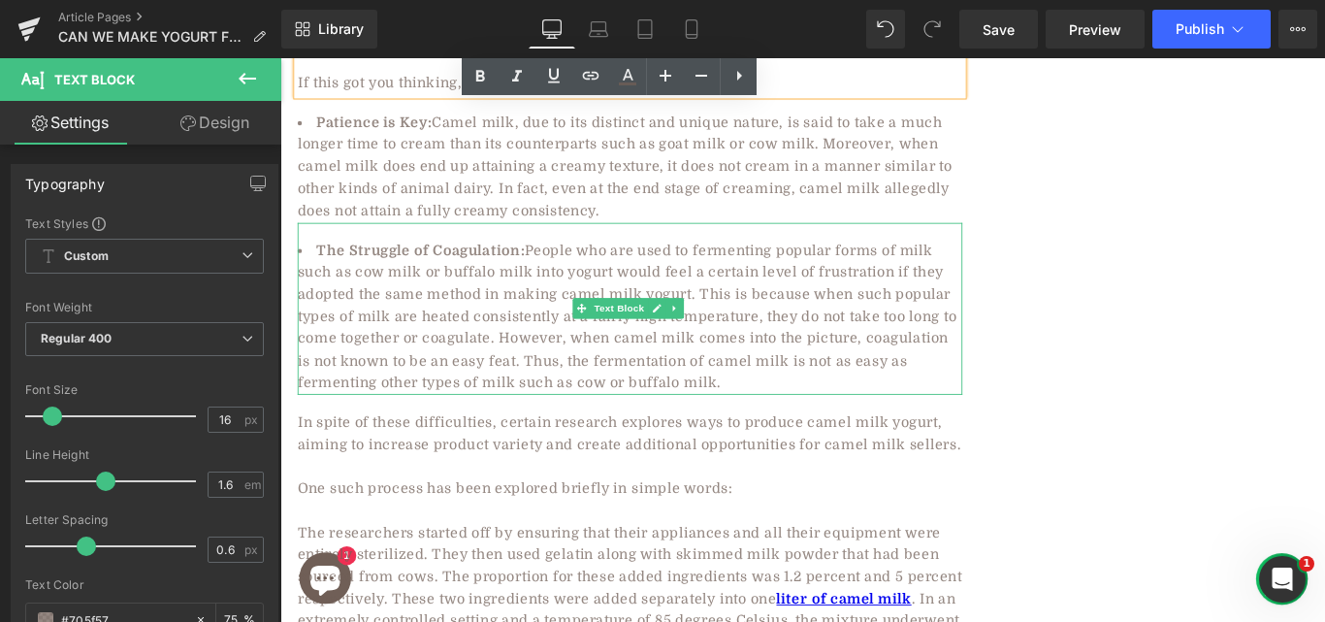
click at [664, 391] on span "People who are used to fermenting popular forms of milk such as cow milk or buf…" at bounding box center [670, 349] width 741 height 167
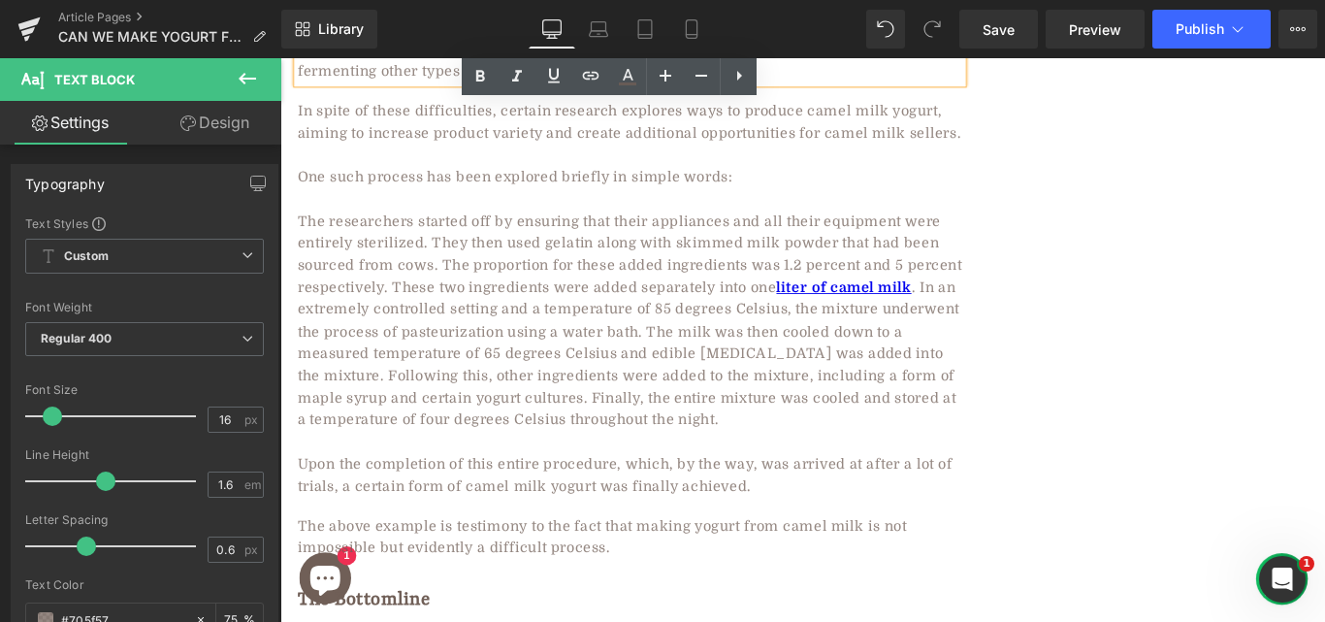
scroll to position [1833, 0]
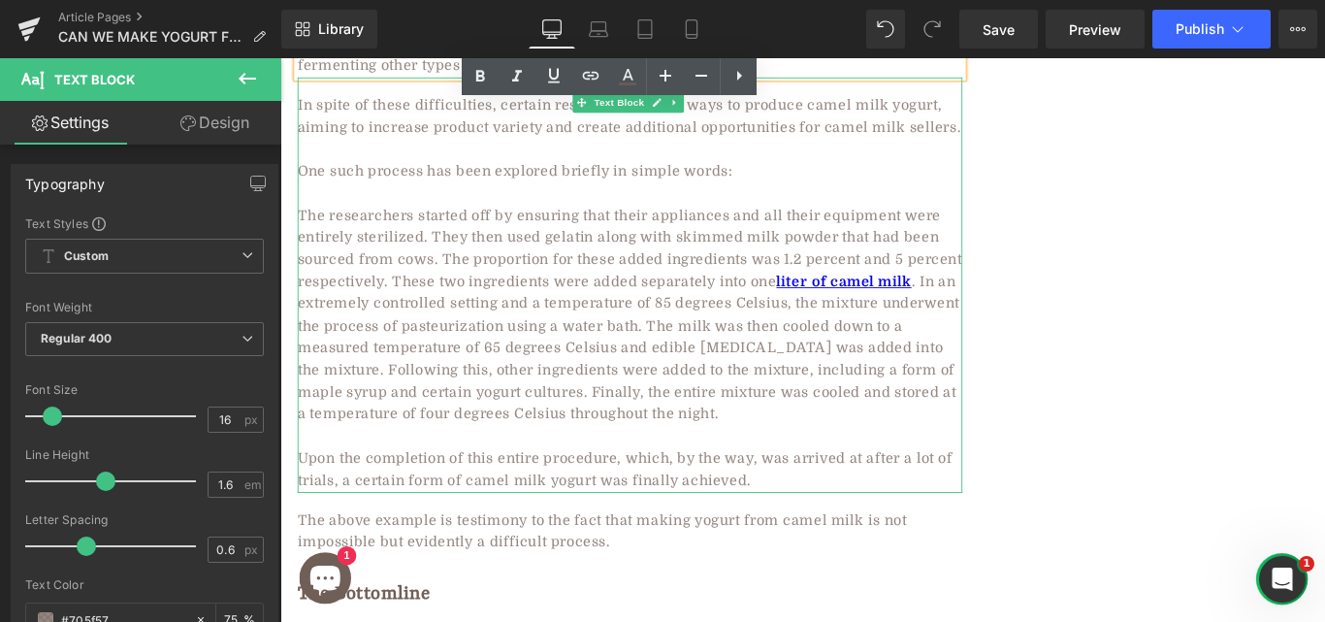
click at [887, 301] on span "The researchers started off by ensuring that their appliances and all their equ…" at bounding box center [673, 272] width 747 height 92
click at [898, 301] on link "liter of camel milk" at bounding box center [913, 309] width 151 height 17
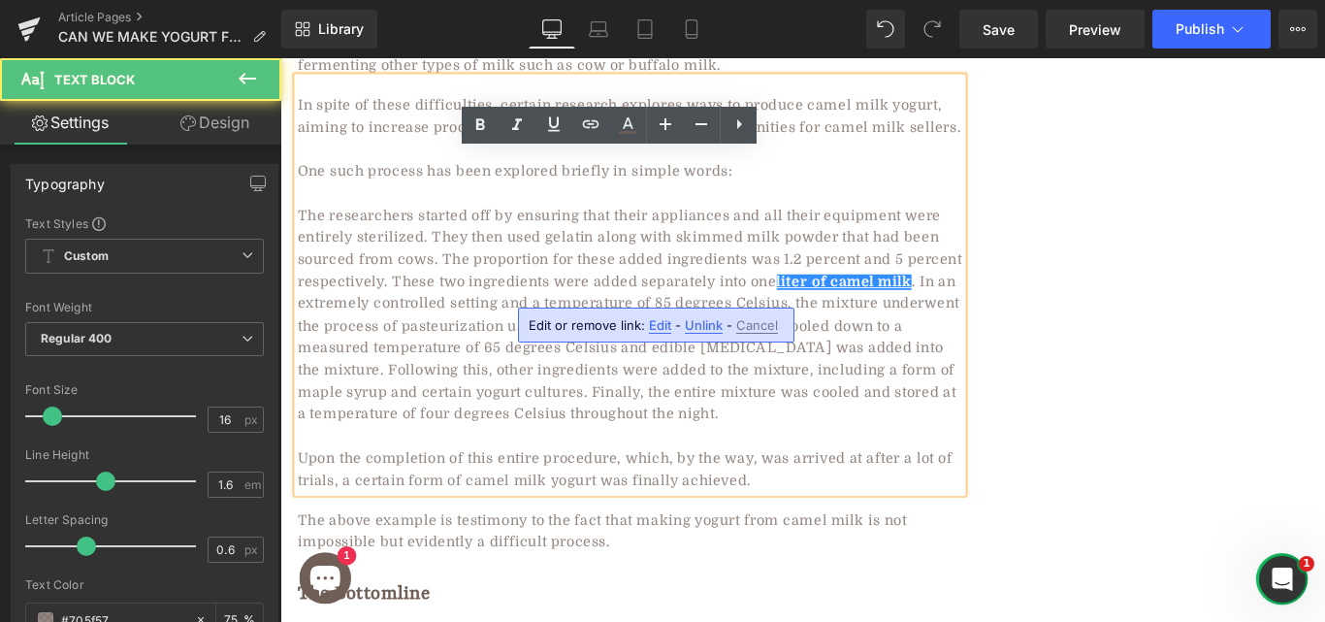
click at [894, 301] on span "The researchers started off by ensuring that their appliances and all their equ…" at bounding box center [673, 272] width 747 height 92
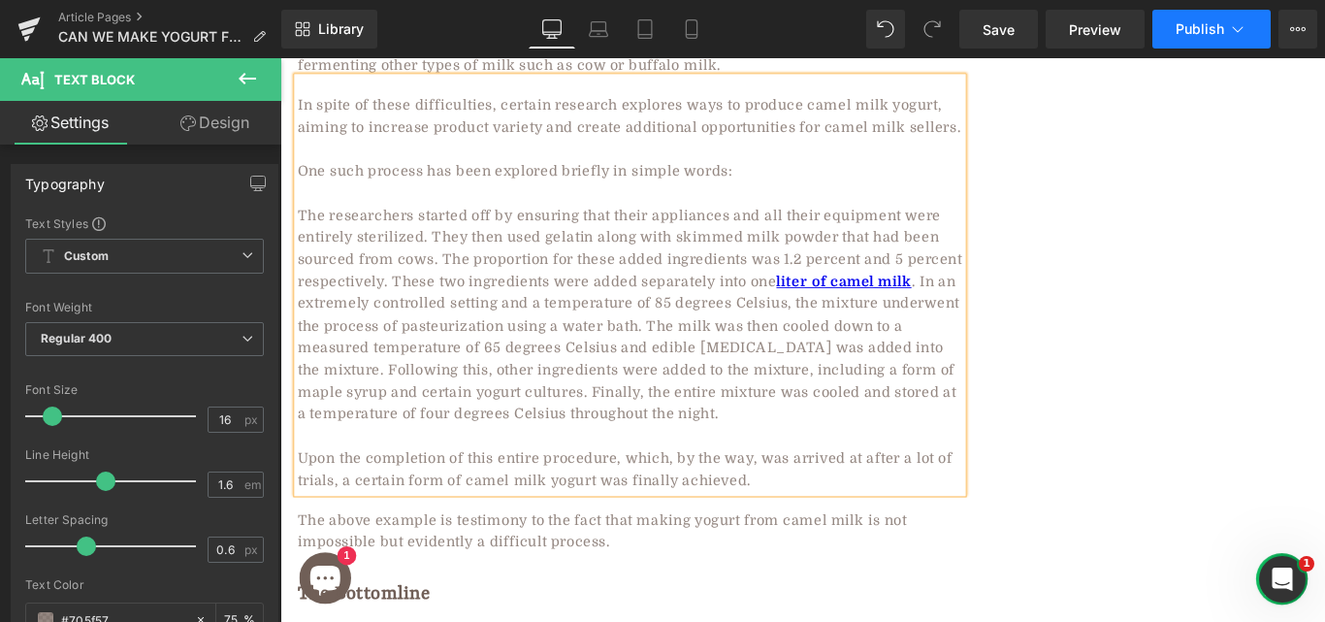
click at [1181, 36] on span "Publish" at bounding box center [1200, 29] width 49 height 16
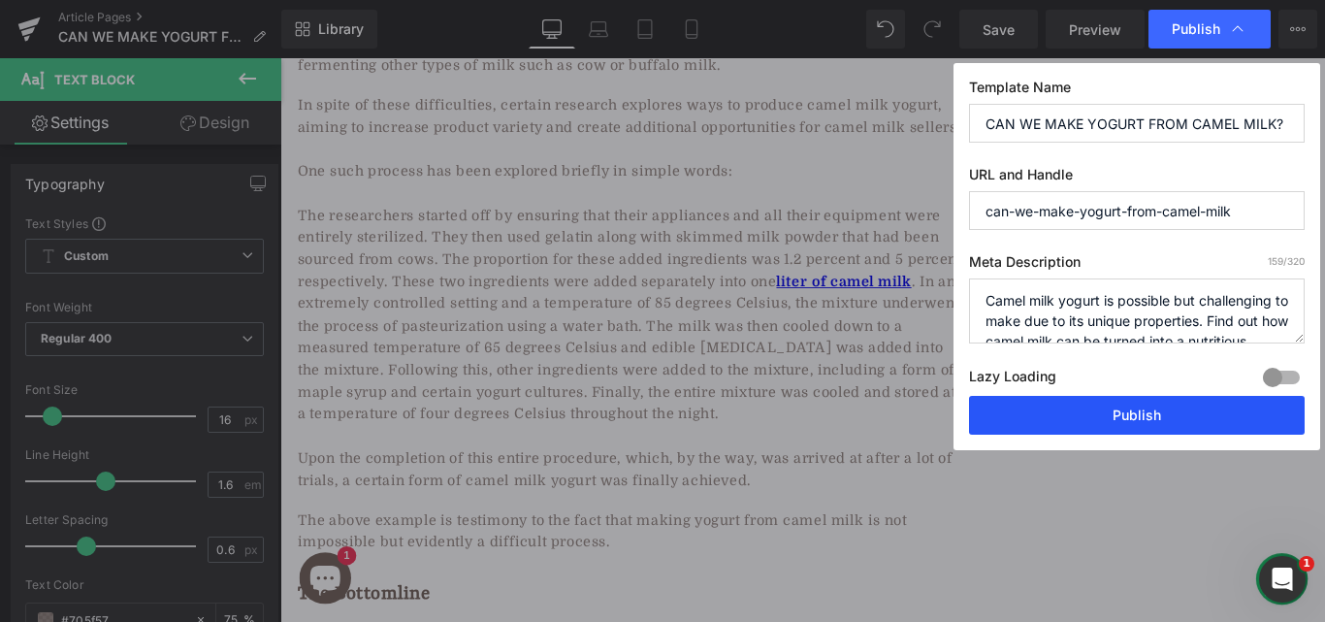
drag, startPoint x: 1145, startPoint y: 414, endPoint x: 405, endPoint y: 2, distance: 847.2
click at [1145, 414] on button "Publish" at bounding box center [1137, 415] width 336 height 39
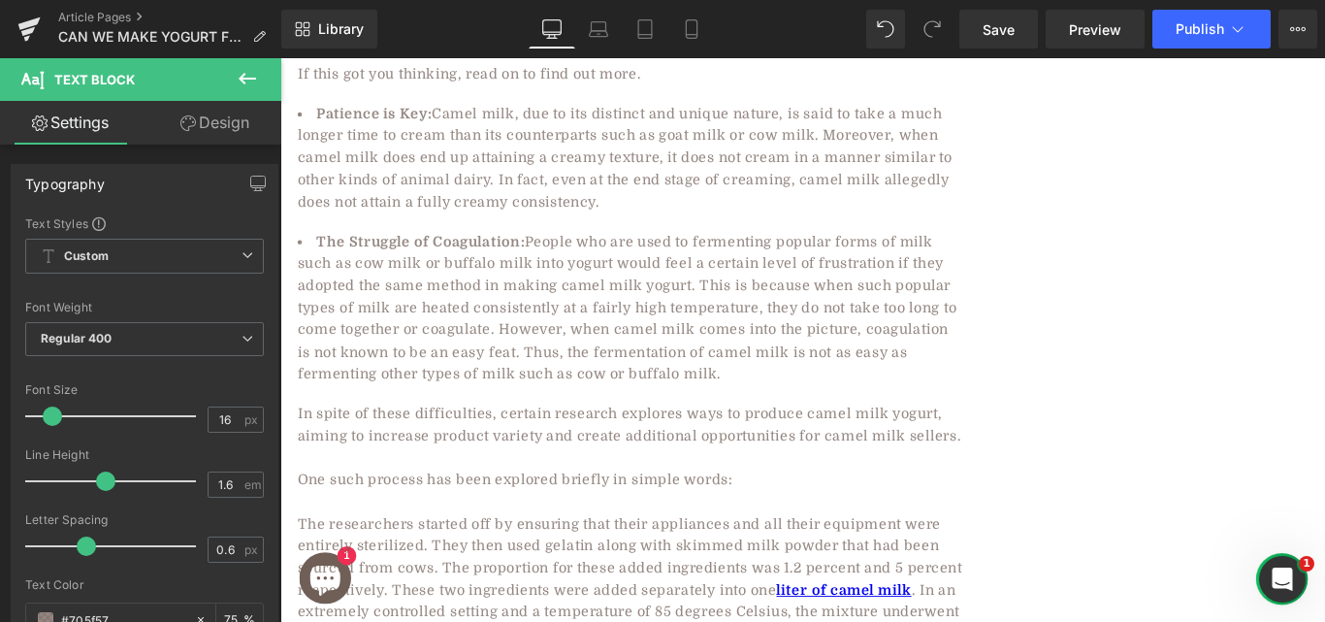
scroll to position [1104, 0]
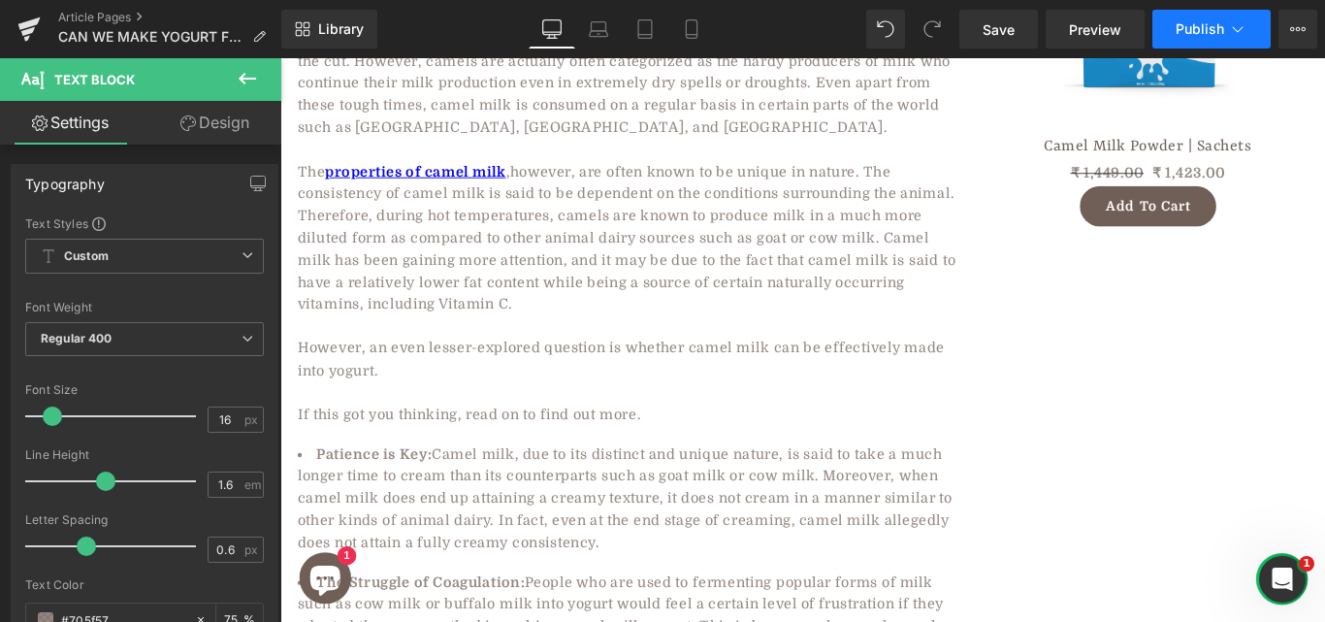
click at [1203, 31] on span "Publish" at bounding box center [1200, 29] width 49 height 16
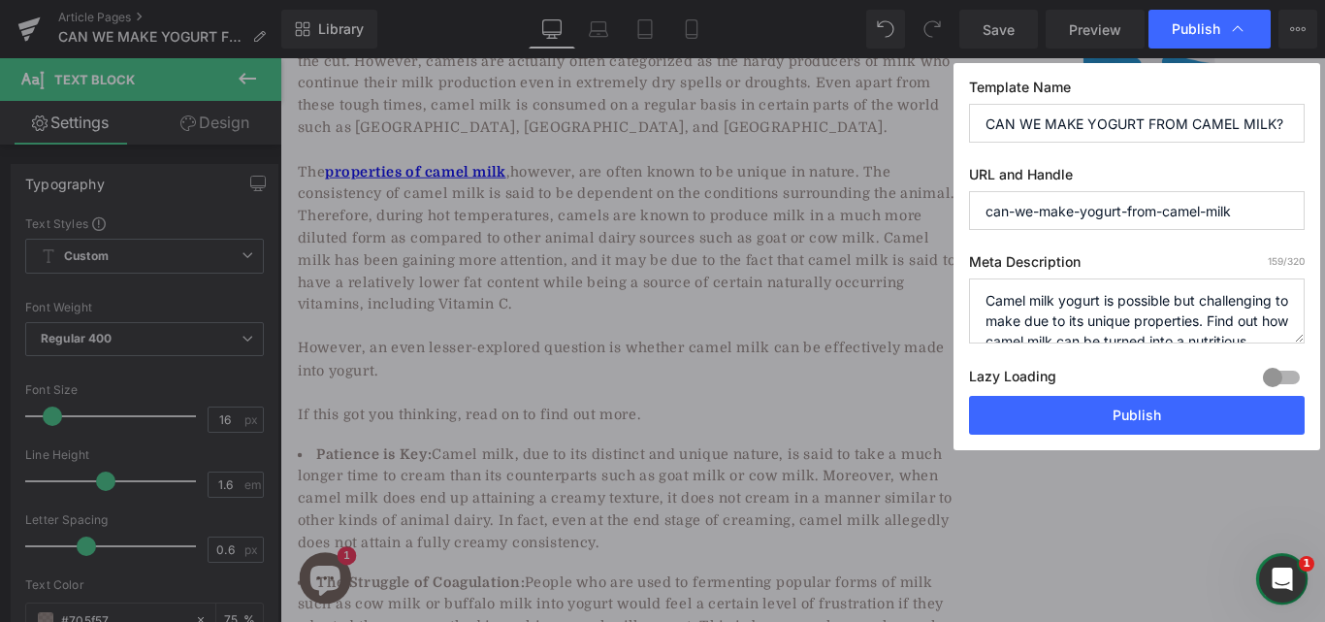
click at [1068, 129] on input "CAN WE MAKE YOGURT FROM CAMEL MILK?" at bounding box center [1137, 123] width 336 height 39
click at [992, 130] on input "CAN WE MAKE YOGURT FROM CAMEL MILK?" at bounding box center [1137, 123] width 336 height 39
drag, startPoint x: 997, startPoint y: 125, endPoint x: 1324, endPoint y: 121, distance: 326.9
click at [1324, 121] on div "Publish Template Name CAN WE MAKE YOGURT FROM CAMEL MILK? URL and Handle can-we…" at bounding box center [662, 311] width 1325 height 622
click at [1012, 210] on input "can-we-make-yogurt-from-camel-milk" at bounding box center [1137, 210] width 336 height 39
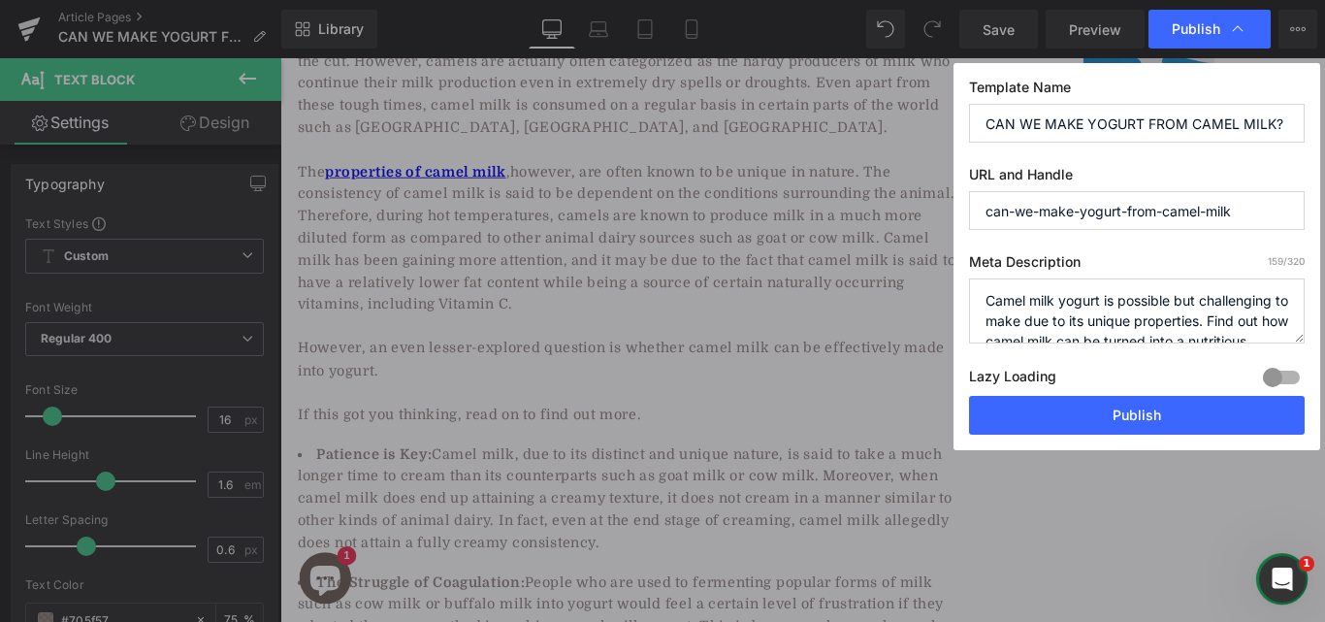
click at [1012, 210] on input "can-we-make-yogurt-from-camel-milk" at bounding box center [1137, 210] width 336 height 39
click at [1022, 214] on input "can-we-make-yogurt-from-camel-milk" at bounding box center [1137, 210] width 336 height 39
drag, startPoint x: 1014, startPoint y: 215, endPoint x: 1324, endPoint y: 210, distance: 310.5
click at [1324, 210] on div "Publish Template Name CAN WE MAKE YOGURT FROM CAMEL MILK? URL and Handle can-we…" at bounding box center [662, 311] width 1325 height 622
click at [1200, 128] on input "CAN WE MAKE YOGURT FROM CAMEL MILK?" at bounding box center [1137, 123] width 336 height 39
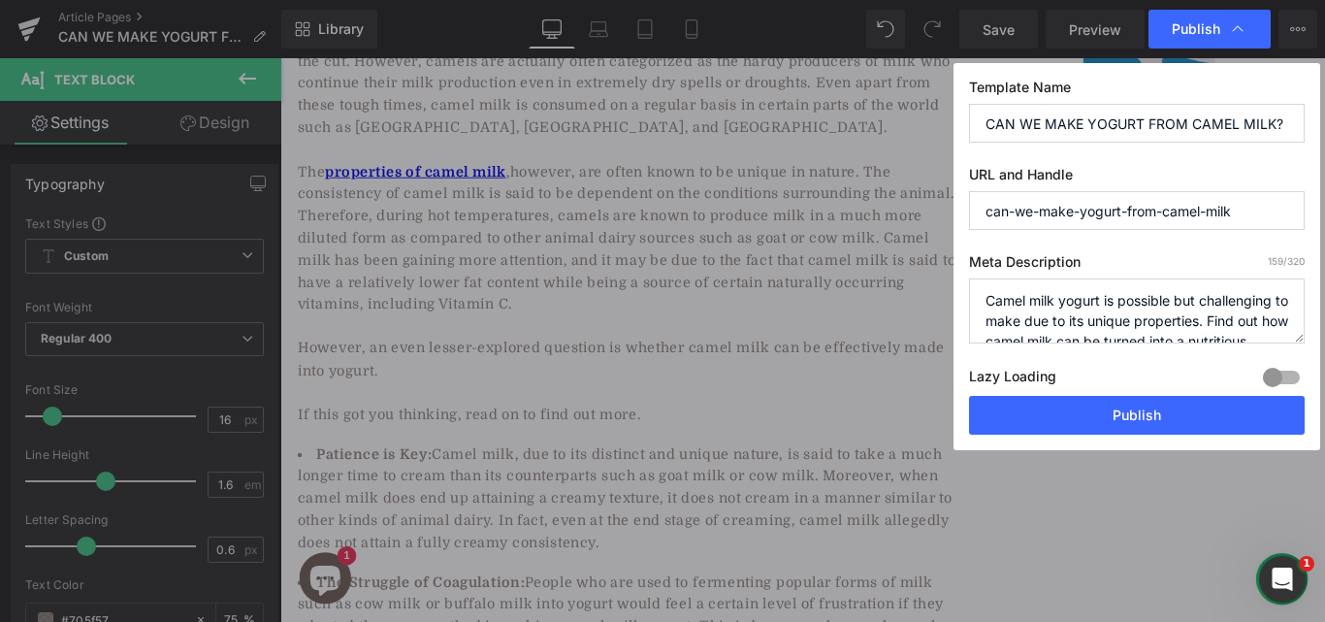
click at [1200, 128] on input "CAN WE MAKE YOGURT FROM CAMEL MILK?" at bounding box center [1137, 123] width 336 height 39
paste input "we-make-yogurt-from-camel-milk"
drag, startPoint x: 993, startPoint y: 125, endPoint x: 976, endPoint y: 126, distance: 17.5
click at [976, 126] on input "we-make-yogurt-from-camel-milk" at bounding box center [1137, 123] width 336 height 39
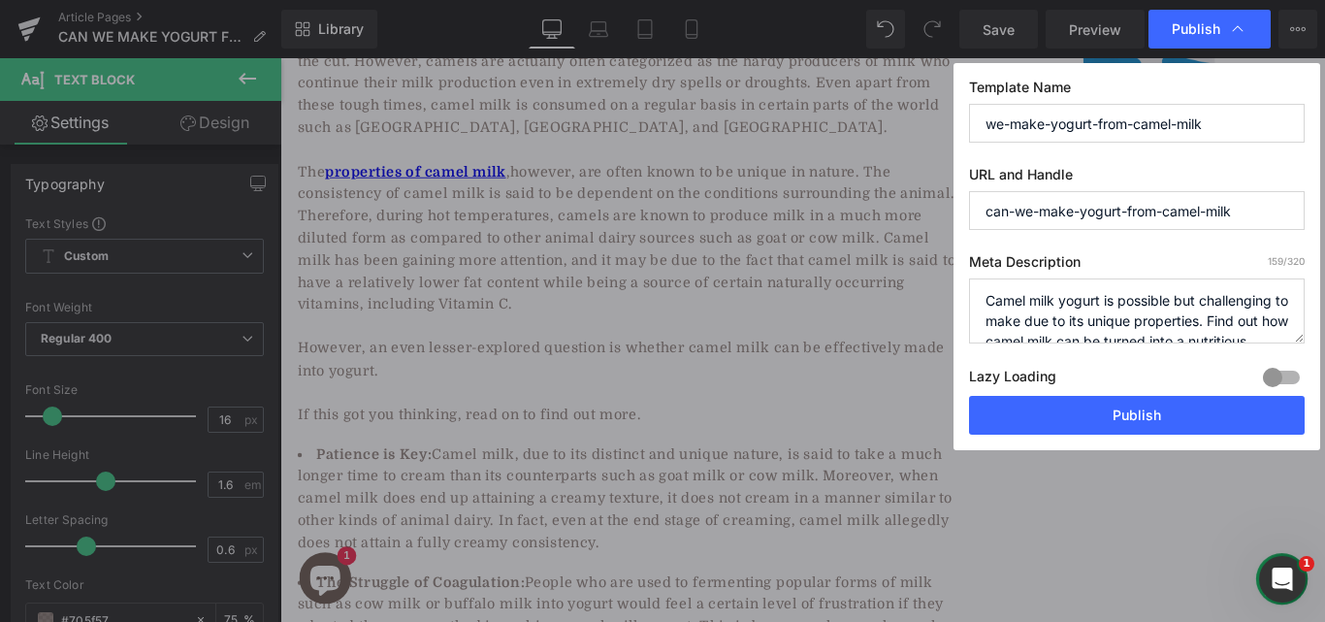
click at [986, 118] on input "we-make-yogurt-from-camel-milk" at bounding box center [1137, 123] width 336 height 39
click at [1038, 119] on input "Can we-make-yogurt-from-camel-milk" at bounding box center [1137, 123] width 336 height 39
click at [1080, 126] on input "Can we make-yogurt-from-camel-milk" at bounding box center [1137, 123] width 336 height 39
click at [1124, 125] on input "Can we make yogurt-from-camel-milk" at bounding box center [1137, 123] width 336 height 39
click at [1155, 122] on input "Can we make yogurt from-camel-milk" at bounding box center [1137, 123] width 336 height 39
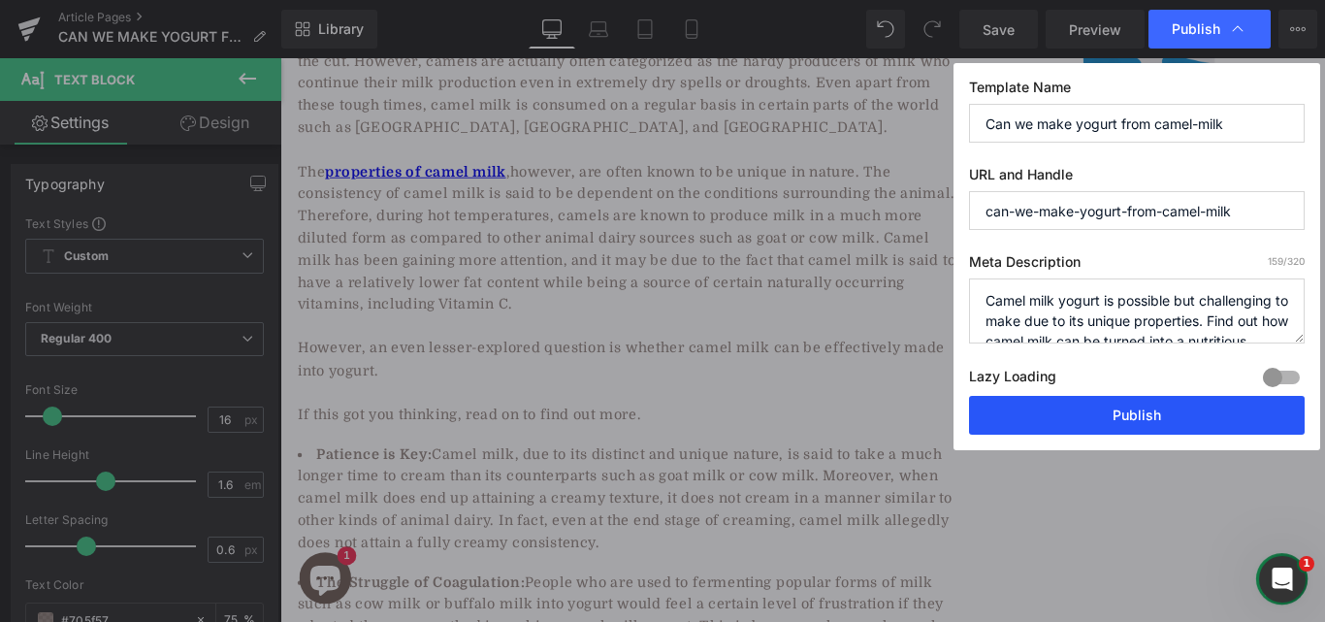
type input "Can we make yogurt from camel-milk"
click at [1093, 426] on button "Publish" at bounding box center [1137, 415] width 336 height 39
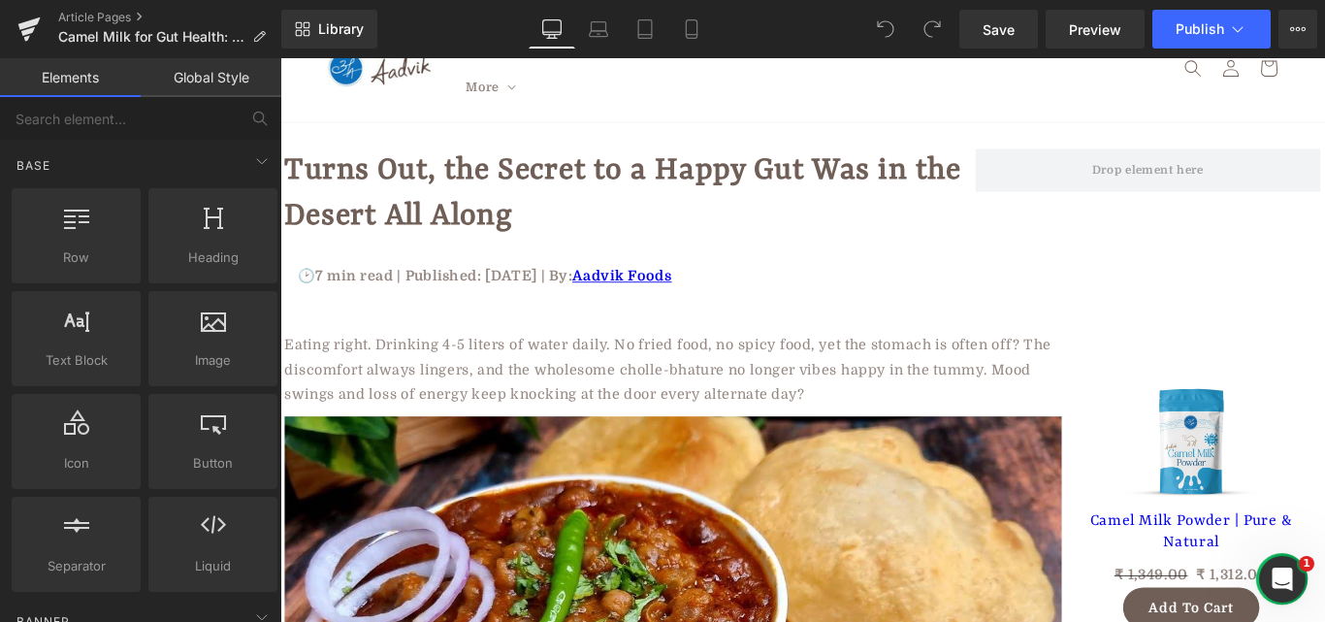
scroll to position [5311, 0]
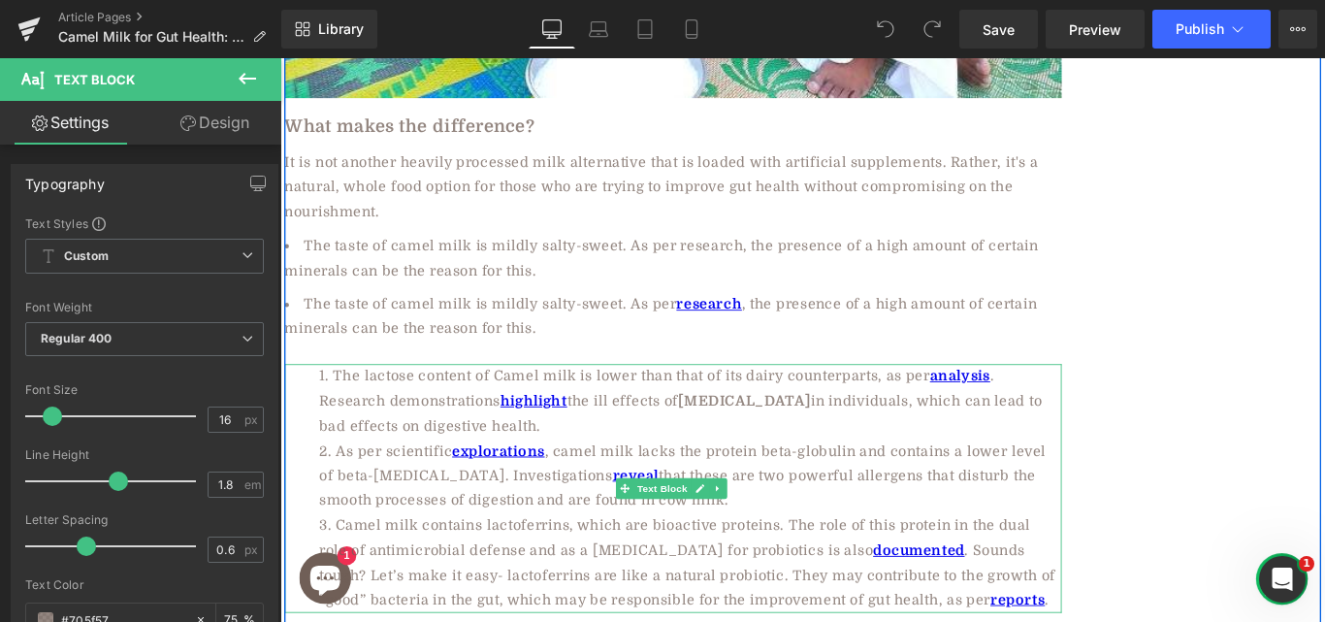
drag, startPoint x: 737, startPoint y: 405, endPoint x: 888, endPoint y: 398, distance: 150.5
click at [876, 435] on strong "lactose intolerance" at bounding box center [802, 443] width 148 height 17
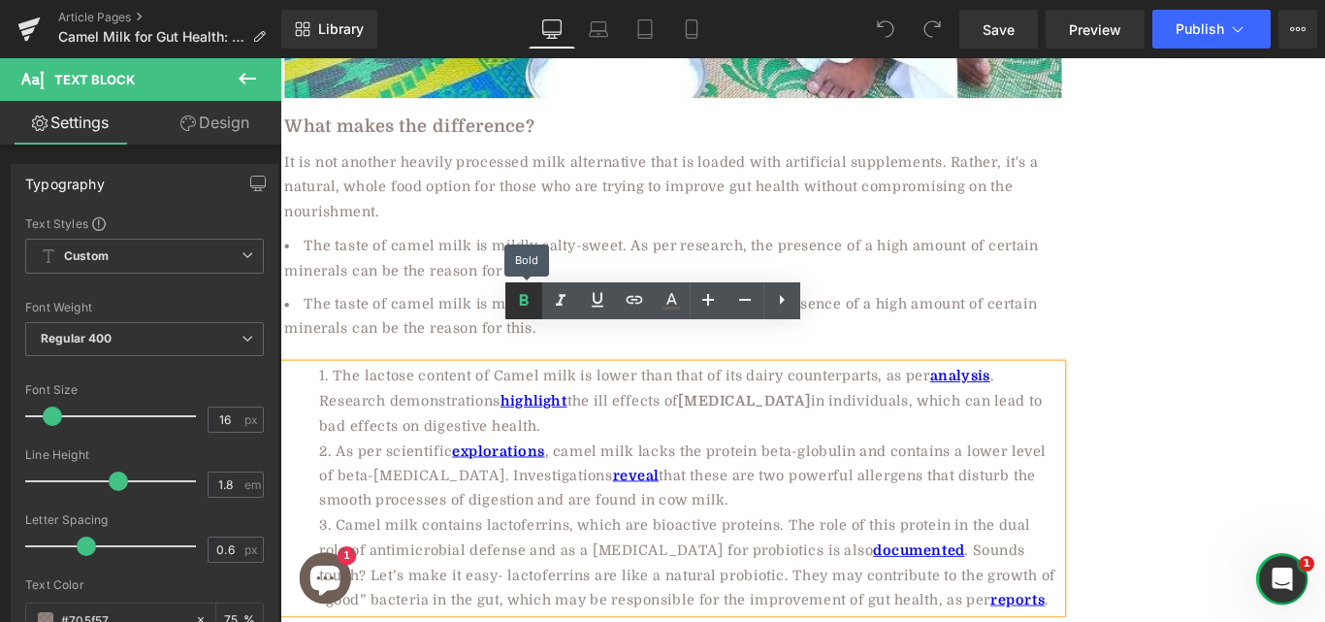
click at [526, 299] on icon at bounding box center [524, 300] width 9 height 12
drag, startPoint x: 737, startPoint y: 407, endPoint x: 886, endPoint y: 408, distance: 148.4
click at [886, 408] on li "The lactose content of Camel milk is lower than that of its dairy counterparts,…" at bounding box center [741, 443] width 834 height 83
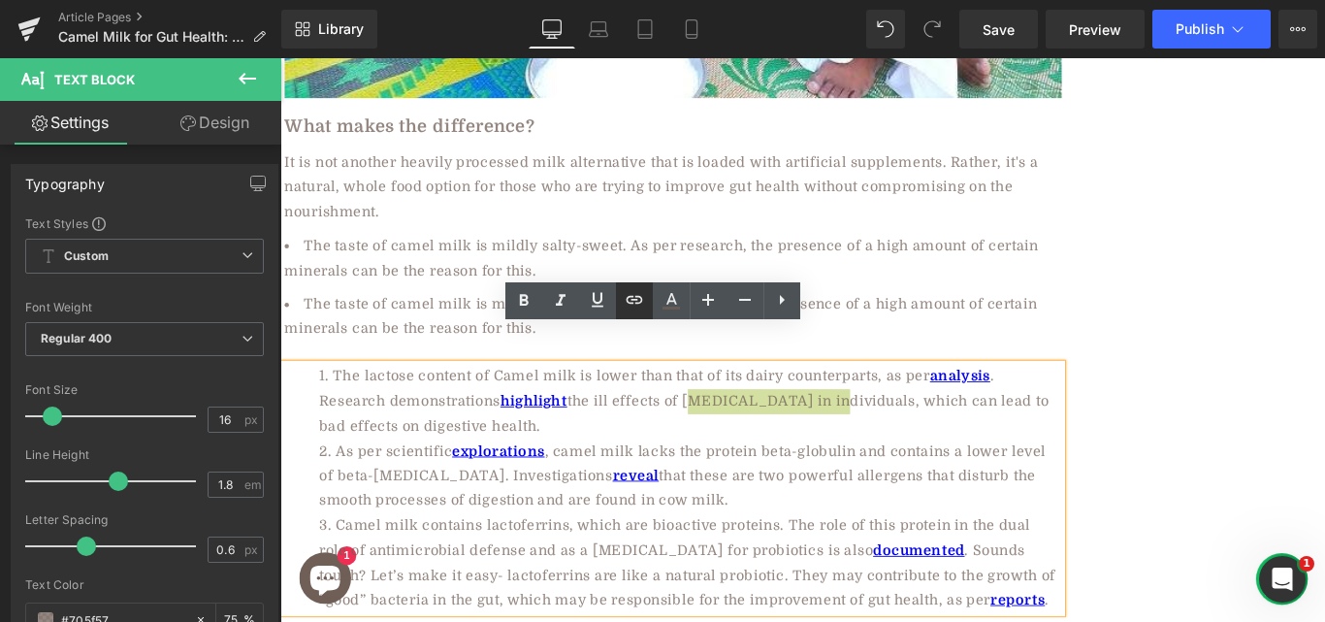
click at [636, 303] on icon at bounding box center [634, 300] width 16 height 8
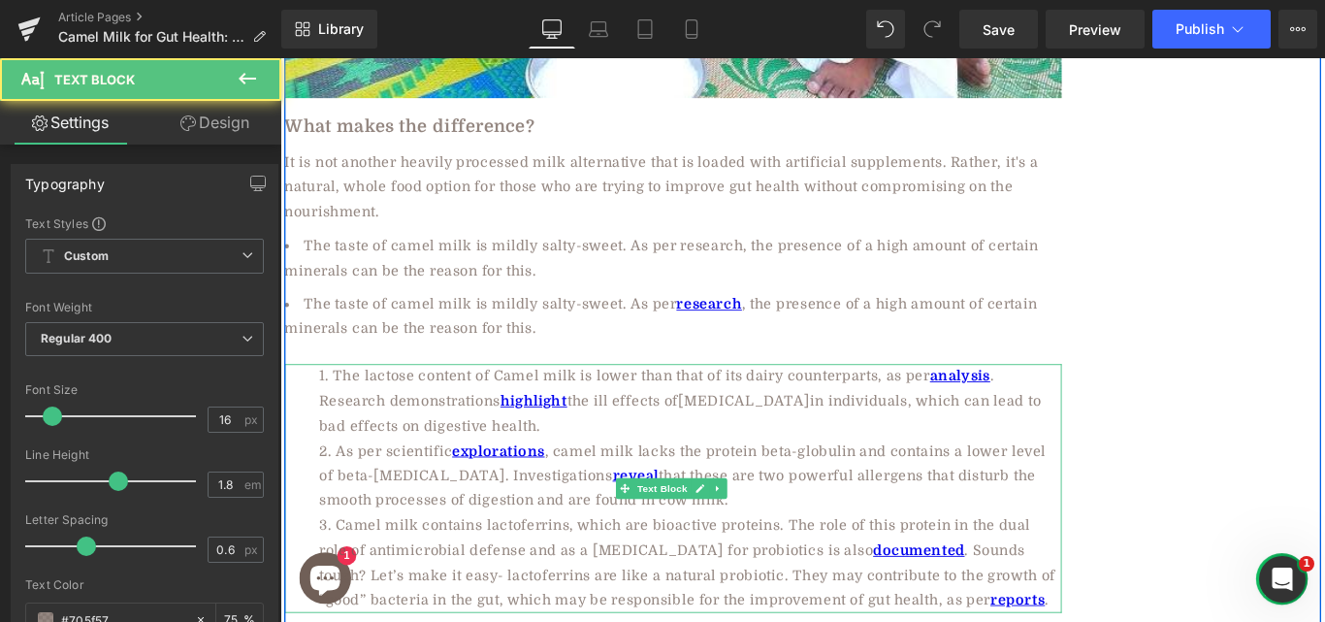
click at [853, 402] on li "The lactose content of Camel milk is lower than that of its dairy counterparts,…" at bounding box center [741, 443] width 834 height 83
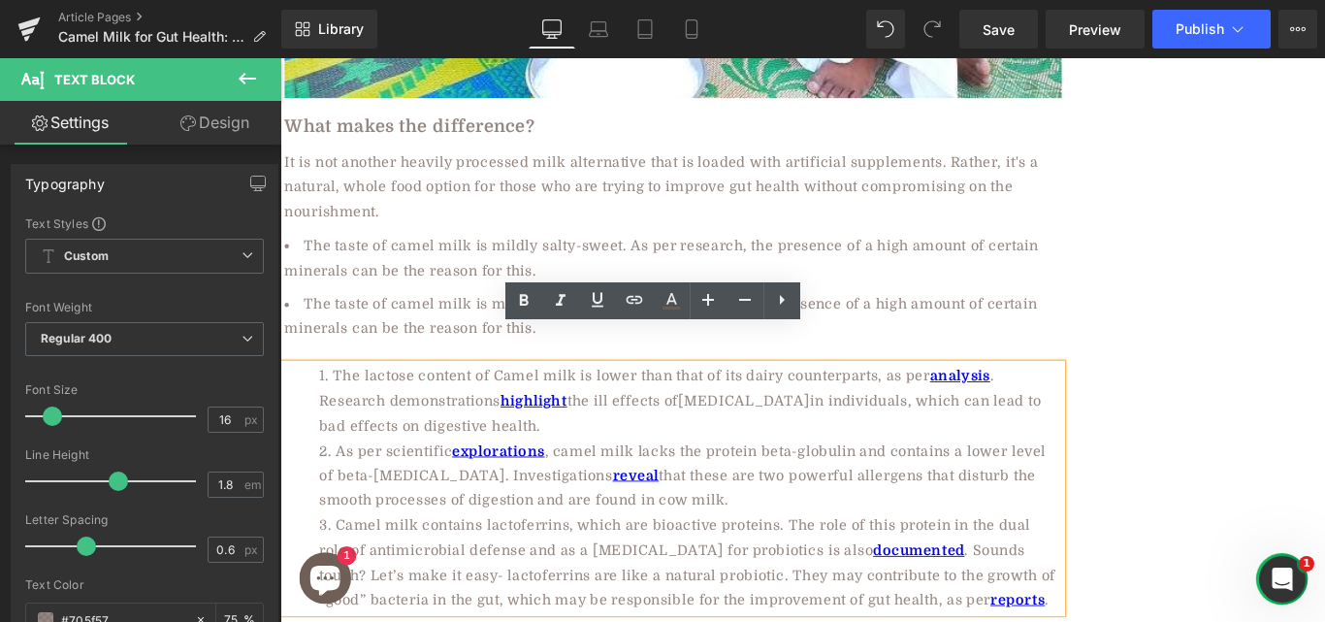
drag, startPoint x: 737, startPoint y: 408, endPoint x: 884, endPoint y: 405, distance: 146.5
click at [884, 405] on li "The lactose content of Camel milk is lower than that of its dairy counterparts,…" at bounding box center [741, 443] width 834 height 83
click at [630, 294] on icon at bounding box center [634, 299] width 23 height 23
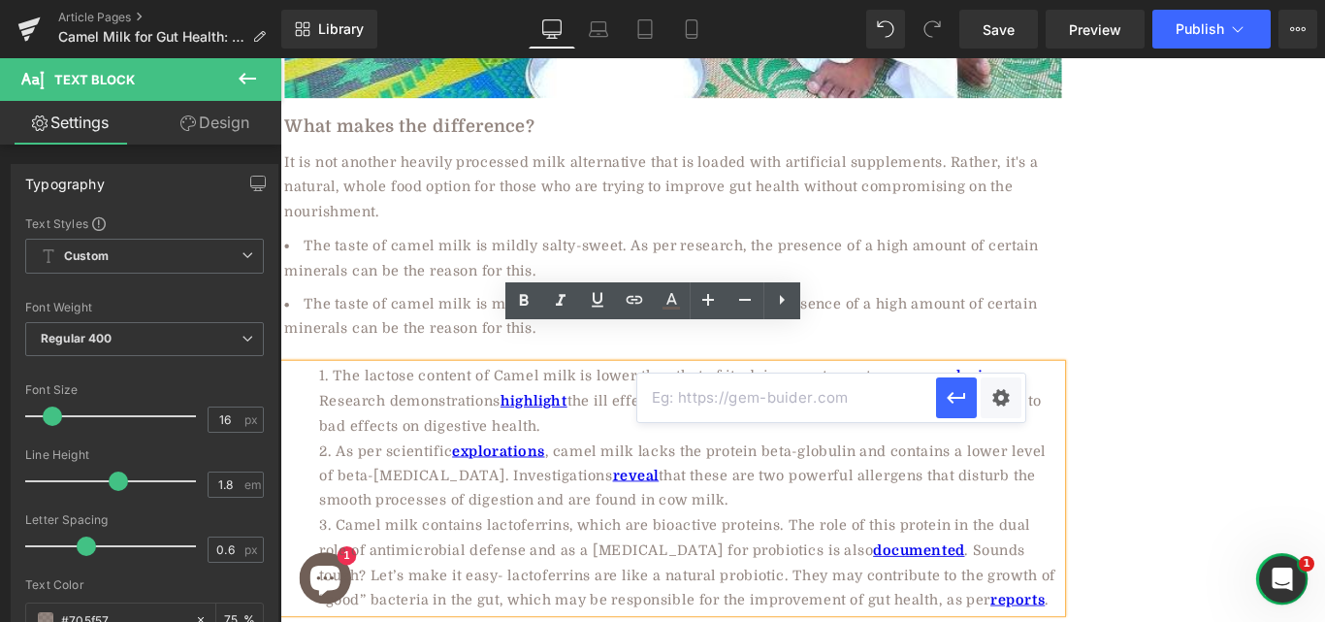
click at [794, 404] on input "text" at bounding box center [786, 397] width 299 height 49
paste input "https://aadvikfoods.com/blogs/blog/lactose-intolerance-dont-quit-milk"
type input "https://aadvikfoods.com/blogs/blog/lactose-intolerance-dont-quit-milk"
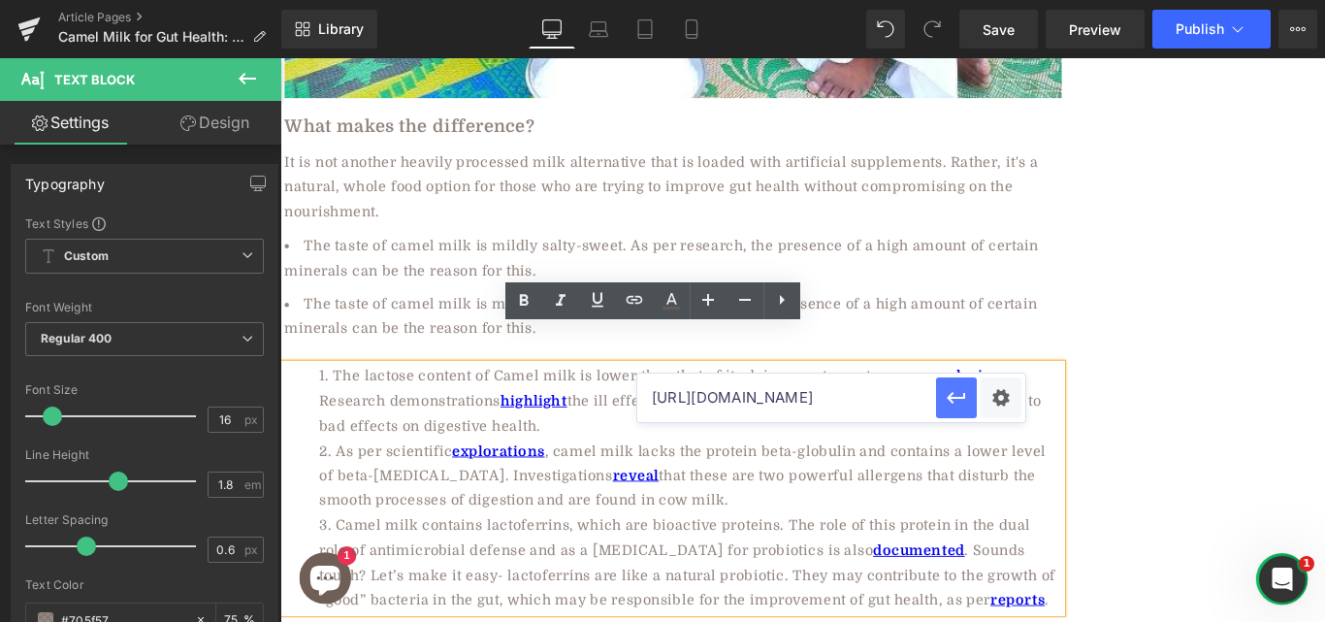
click at [957, 401] on icon "button" at bounding box center [956, 397] width 23 height 23
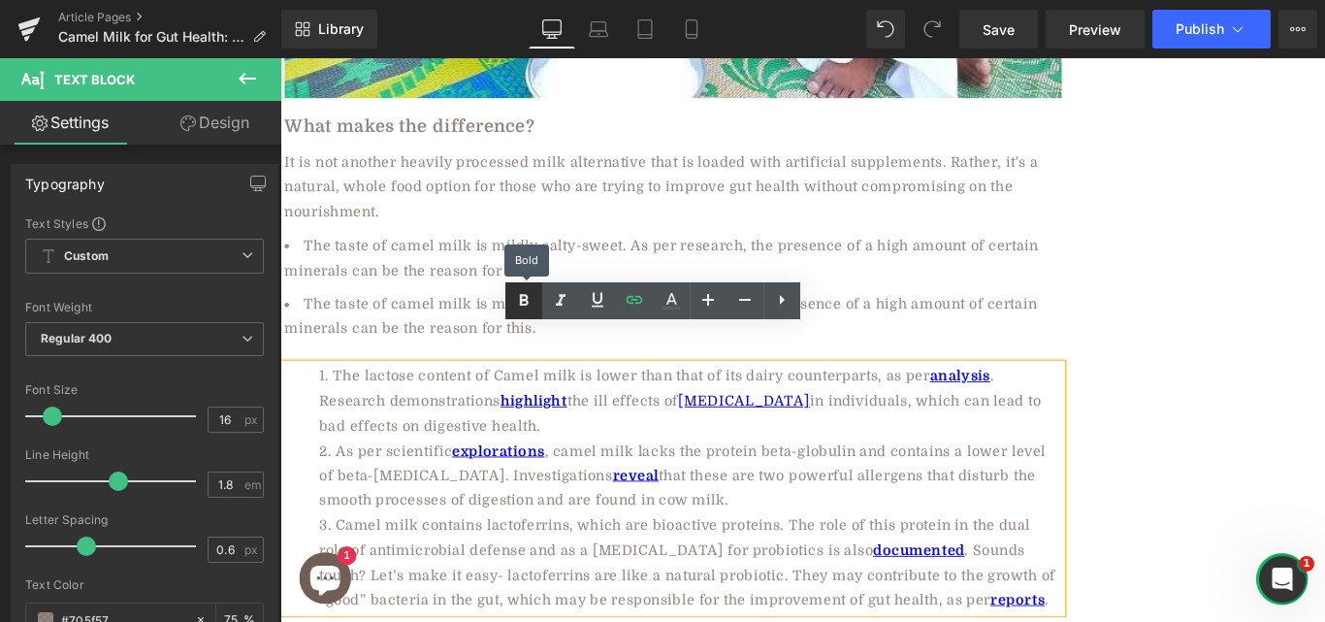
click at [526, 300] on icon at bounding box center [524, 300] width 9 height 12
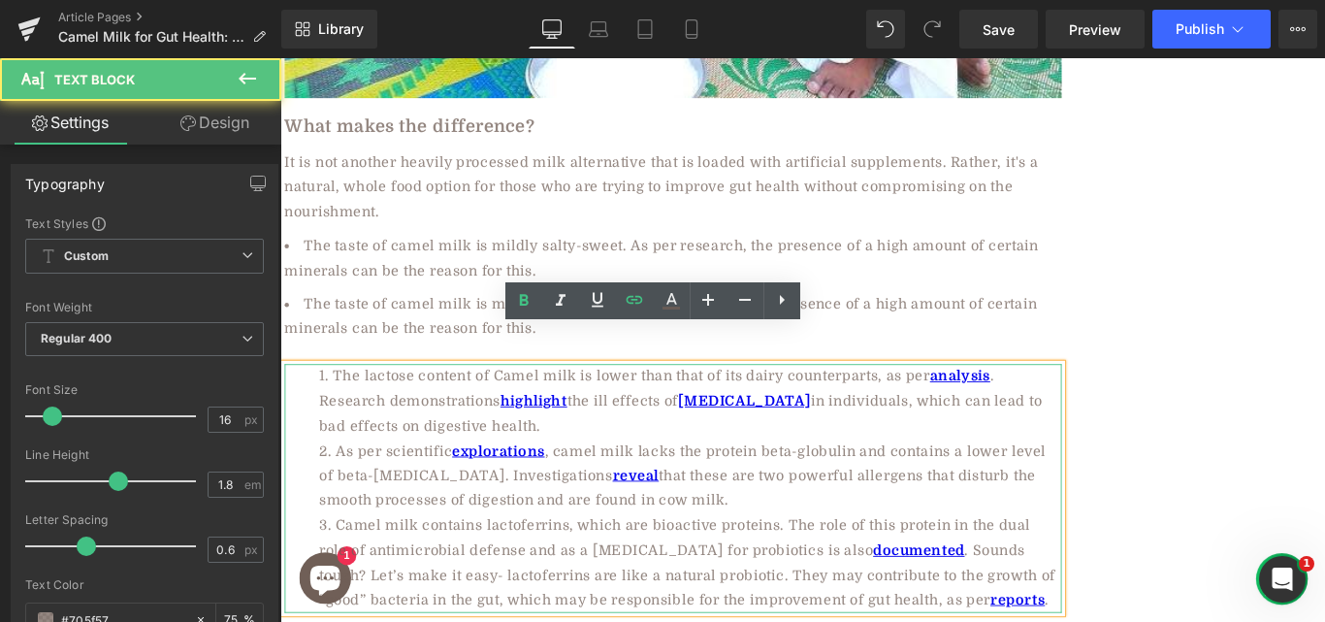
click at [960, 427] on li "The lactose content of Camel milk is lower than that of its dairy counterparts,…" at bounding box center [741, 443] width 834 height 83
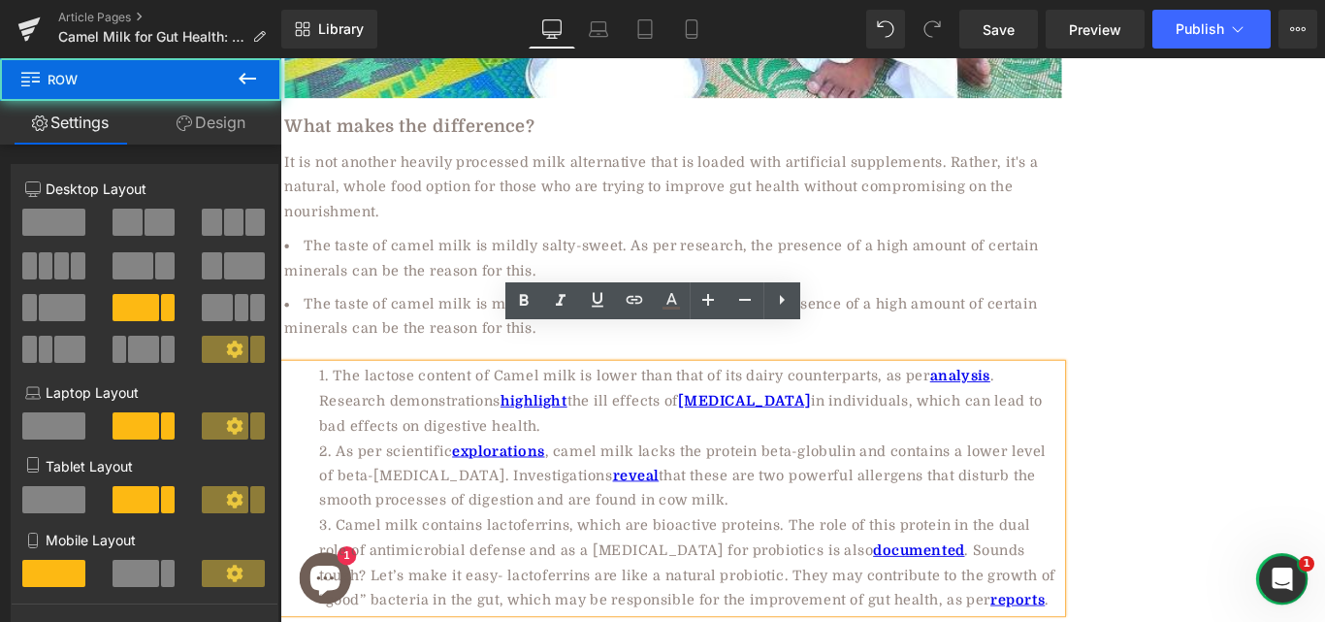
drag, startPoint x: 1439, startPoint y: 440, endPoint x: 1448, endPoint y: 450, distance: 13.7
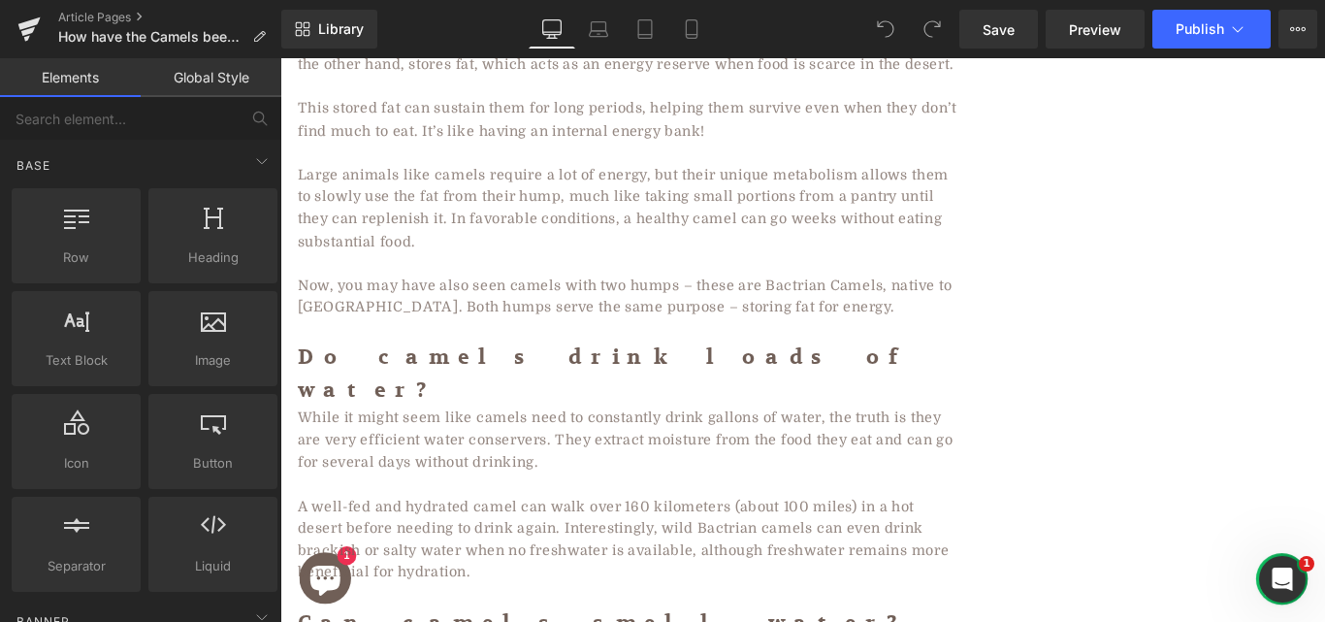
scroll to position [1858, 0]
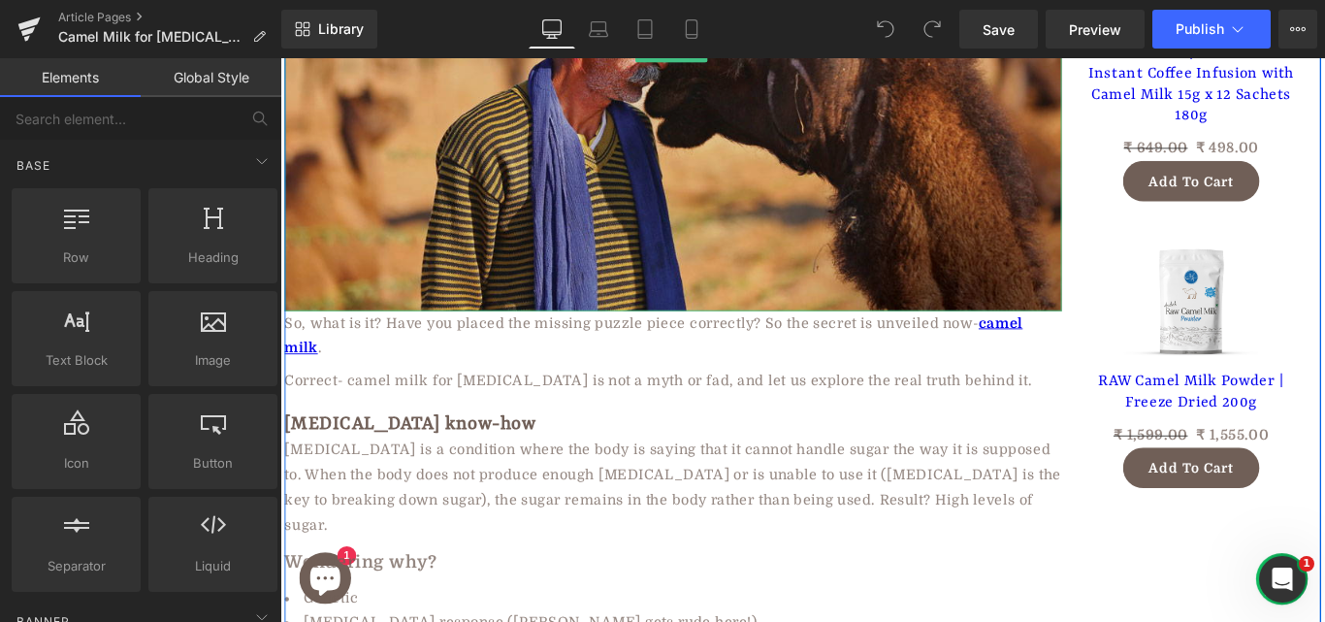
scroll to position [5926, 0]
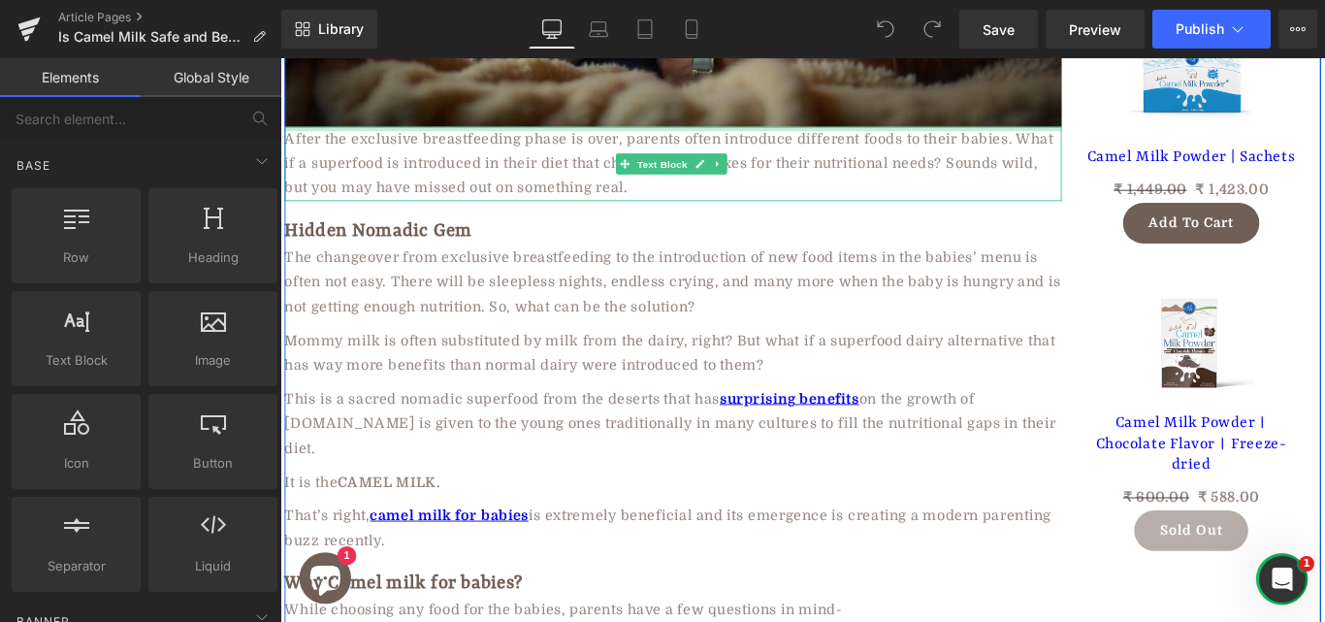
scroll to position [2194, 0]
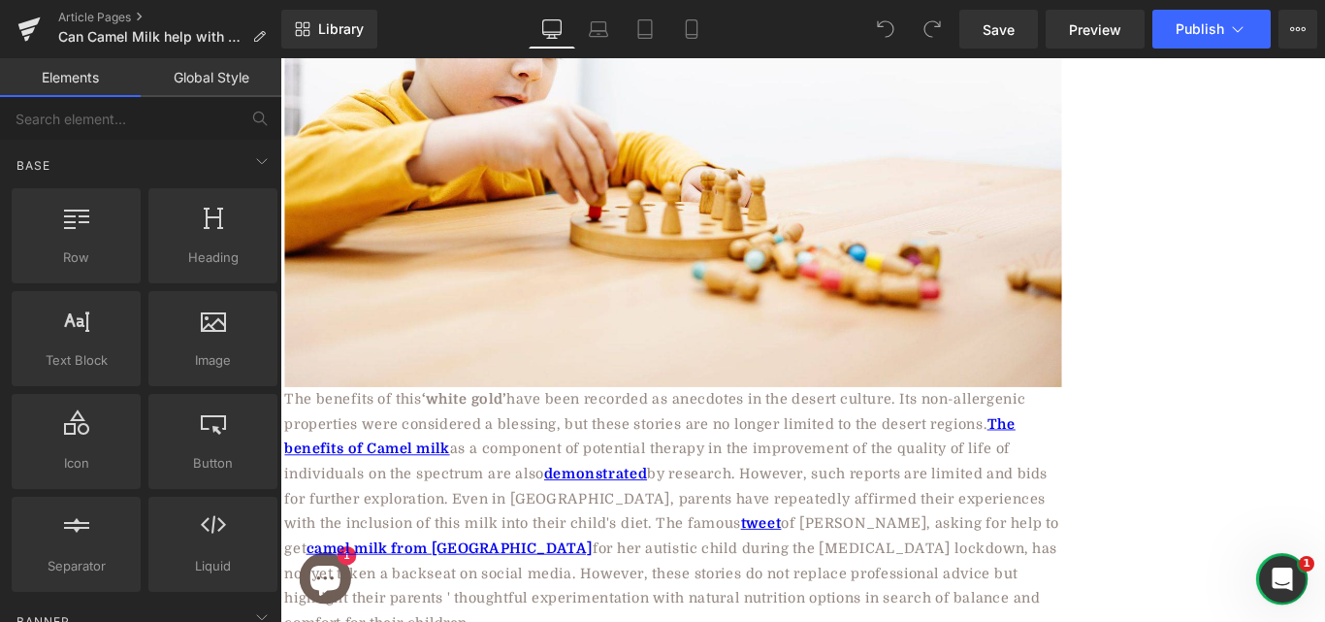
scroll to position [8863, 0]
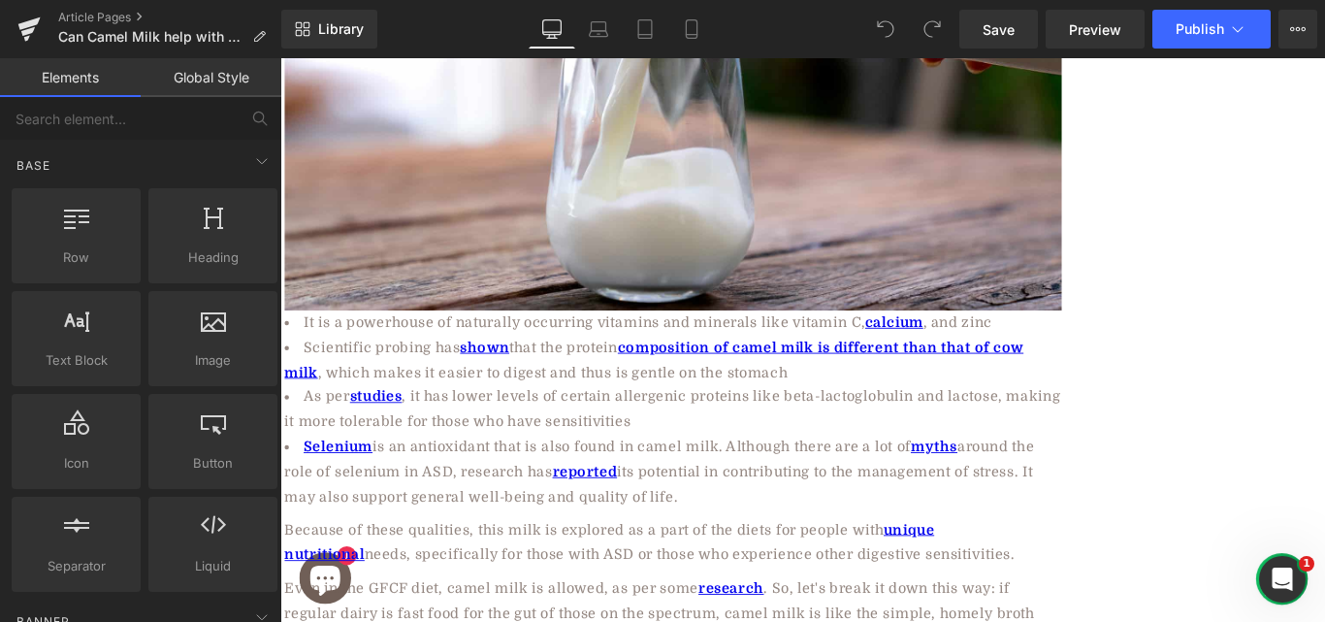
scroll to position [8480, 0]
